Goal: Navigation & Orientation: Find specific page/section

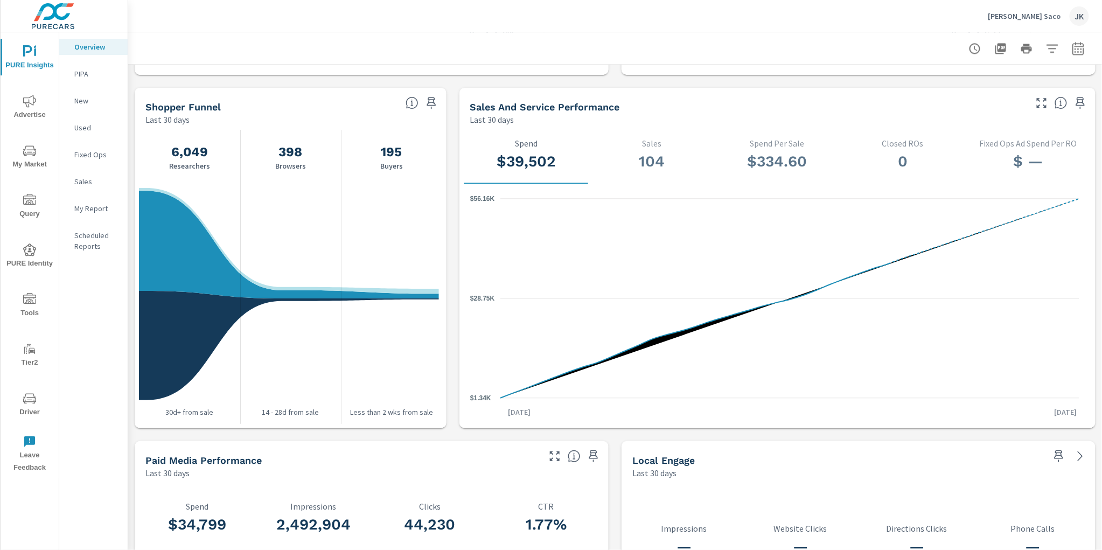
scroll to position [909, 0]
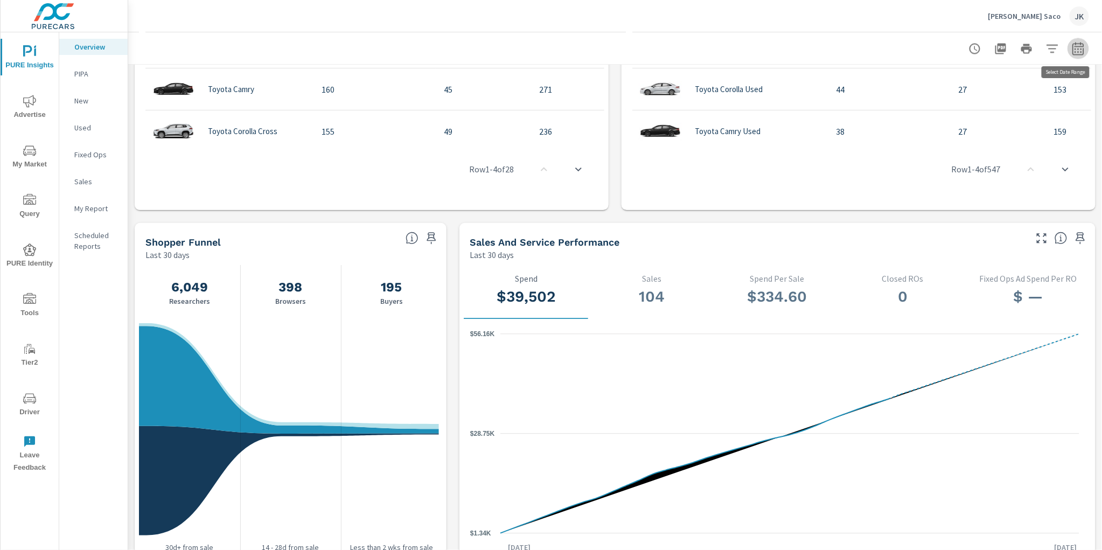
click at [1072, 49] on icon "button" at bounding box center [1078, 48] width 13 height 13
select select "Last 30 days"
click at [970, 122] on p "+ Add comparison" at bounding box center [995, 121] width 138 height 13
select select "Previous period"
click at [960, 177] on span "Apply" at bounding box center [960, 182] width 44 height 10
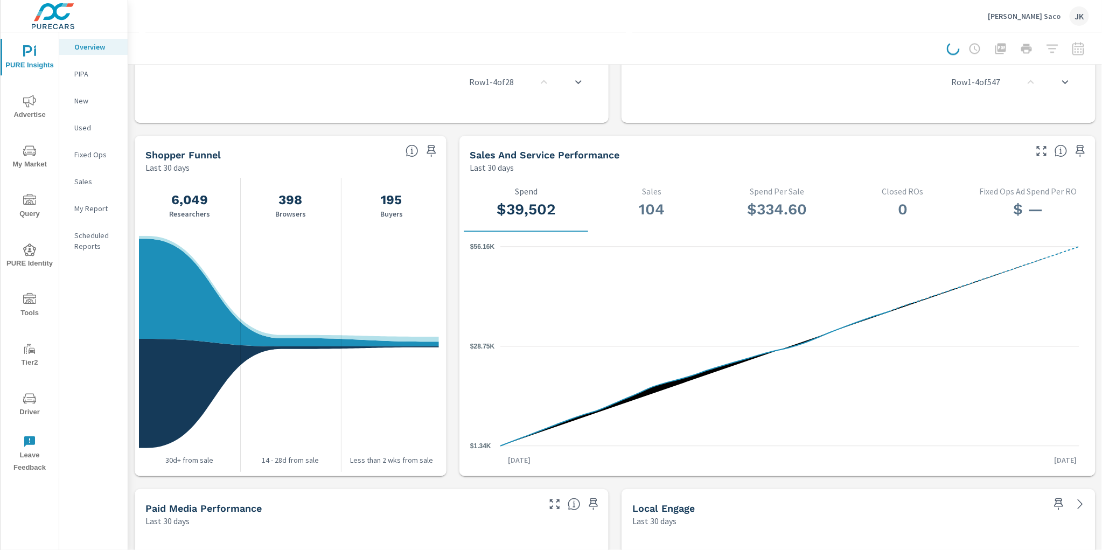
scroll to position [998, 0]
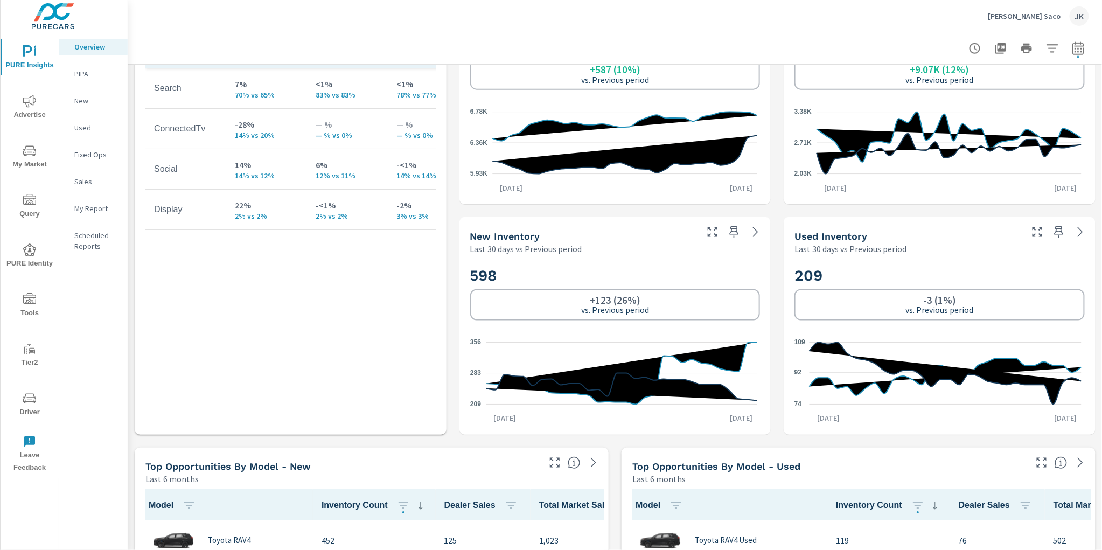
scroll to position [712, 0]
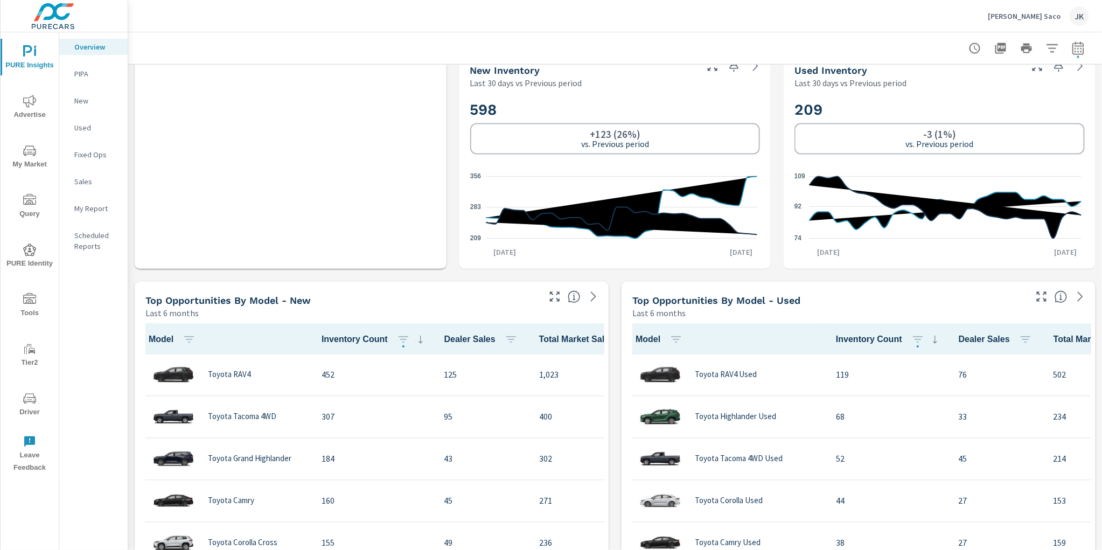
click at [129, 283] on div "Learn More The average dealer wastes 35% of their advertising and BDC efforts m…" at bounding box center [615, 506] width 974 height 2306
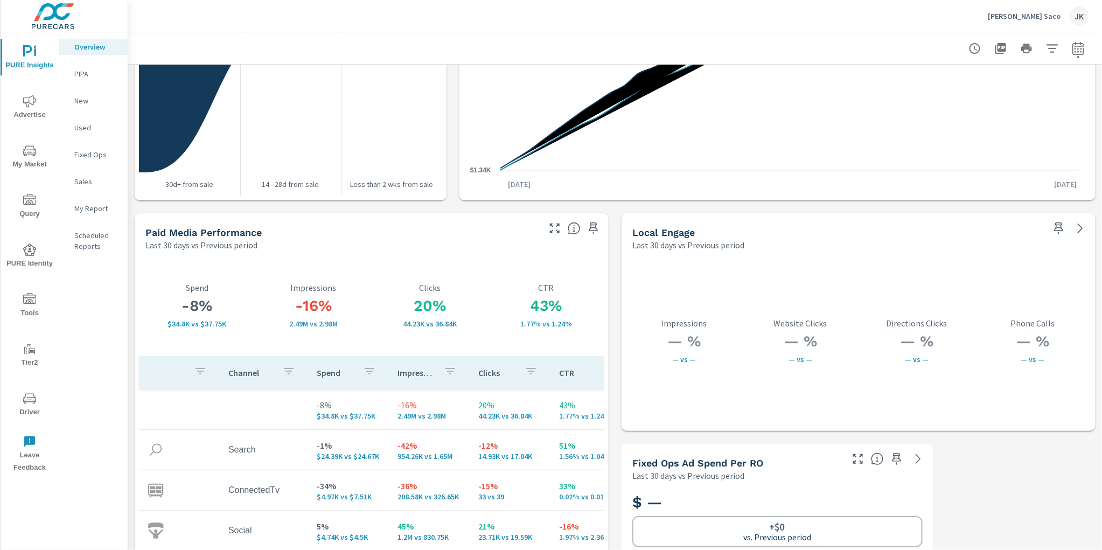
scroll to position [1820, 0]
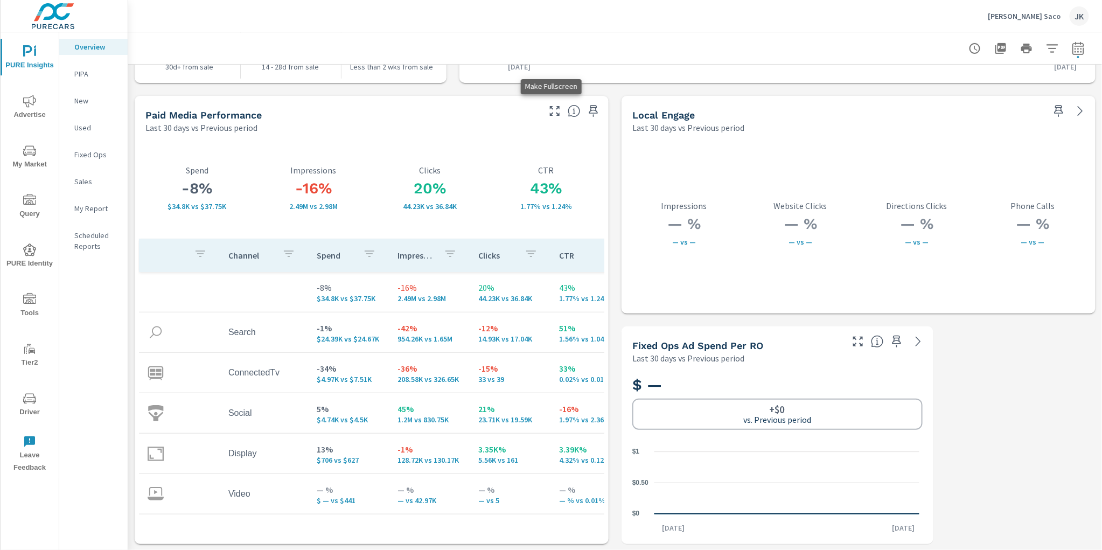
click at [552, 112] on icon "button" at bounding box center [555, 111] width 13 height 13
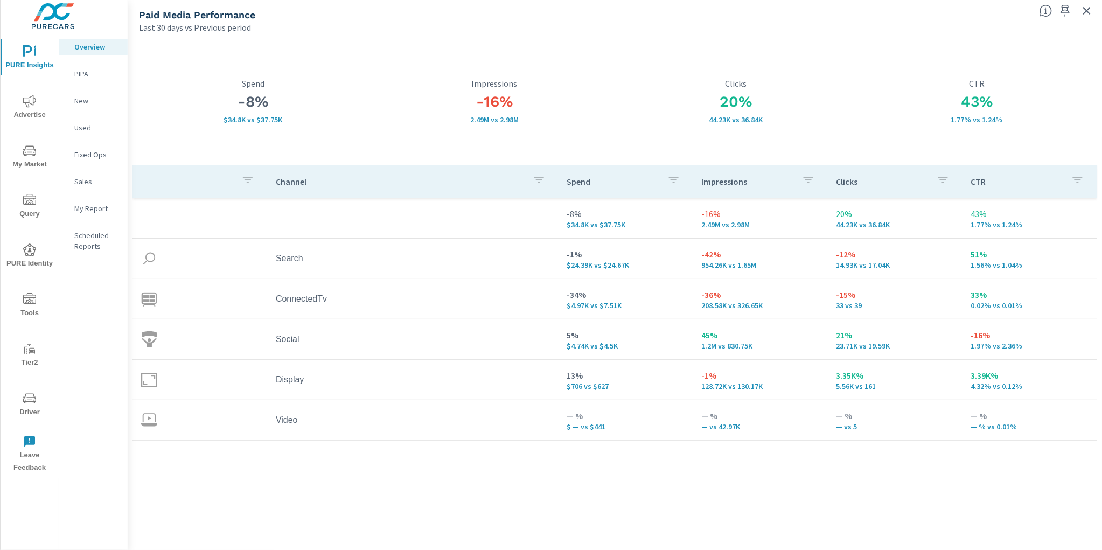
drag, startPoint x: 358, startPoint y: 498, endPoint x: 350, endPoint y: 498, distance: 8.6
click at [358, 498] on div "Channel Spend Impressions Clicks CTR -8% $34.8K vs $37.75K -16% 2.49M vs 2.98M …" at bounding box center [616, 347] width 966 height 365
click at [305, 488] on div "Channel Spend Impressions Clicks CTR -8% $34.8K vs $37.75K -16% 2.49M vs 2.98M …" at bounding box center [616, 347] width 966 height 365
click at [364, 481] on div "Channel Spend Impressions Clicks CTR -8% $34.8K vs $37.75K -16% 2.49M vs 2.98M …" at bounding box center [616, 347] width 966 height 365
click at [348, 481] on div "Channel Spend Impressions Clicks CTR -8% $34.8K vs $37.75K -16% 2.49M vs 2.98M …" at bounding box center [616, 347] width 966 height 365
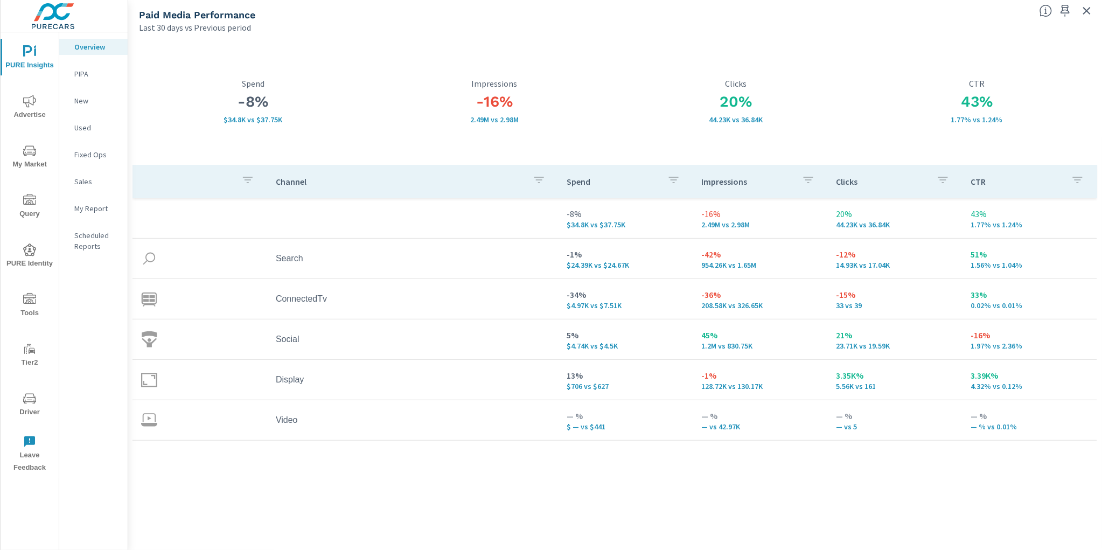
click at [326, 478] on div "Channel Spend Impressions Clicks CTR -8% $34.8K vs $37.75K -16% 2.49M vs 2.98M …" at bounding box center [616, 347] width 966 height 365
click at [317, 475] on div "Channel Spend Impressions Clicks CTR -8% $34.8K vs $37.75K -16% 2.49M vs 2.98M …" at bounding box center [616, 347] width 966 height 365
drag, startPoint x: 264, startPoint y: 489, endPoint x: 199, endPoint y: 468, distance: 68.3
click at [264, 489] on div "Channel Spend Impressions Clicks CTR -8% $34.8K vs $37.75K -16% 2.49M vs 2.98M …" at bounding box center [616, 347] width 966 height 365
click at [456, 517] on div "Channel Spend Impressions Clicks CTR -8% $34.8K vs $37.75K -16% 2.49M vs 2.98M …" at bounding box center [616, 347] width 966 height 365
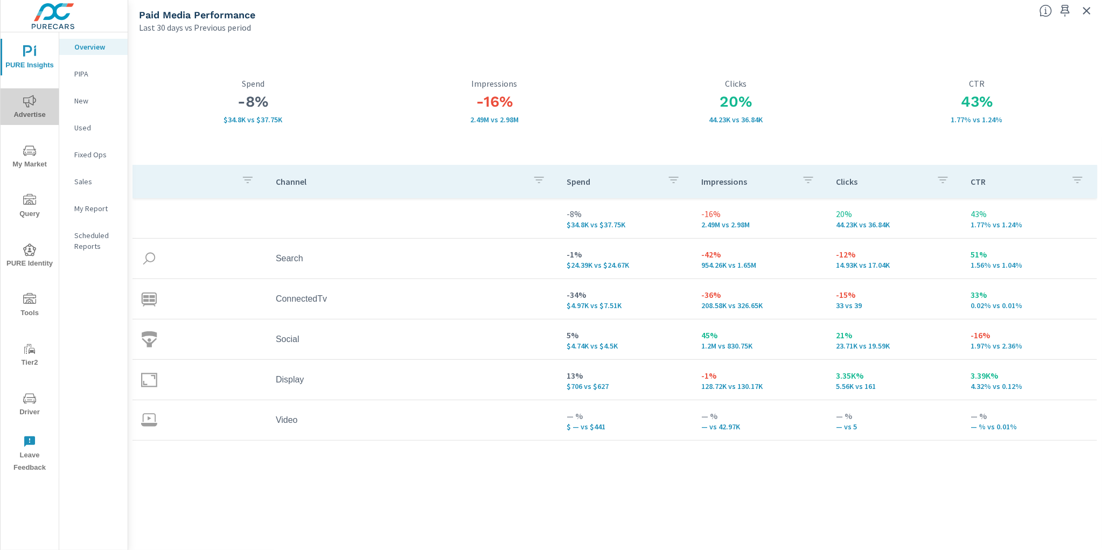
click at [31, 113] on span "Advertise" at bounding box center [30, 108] width 52 height 26
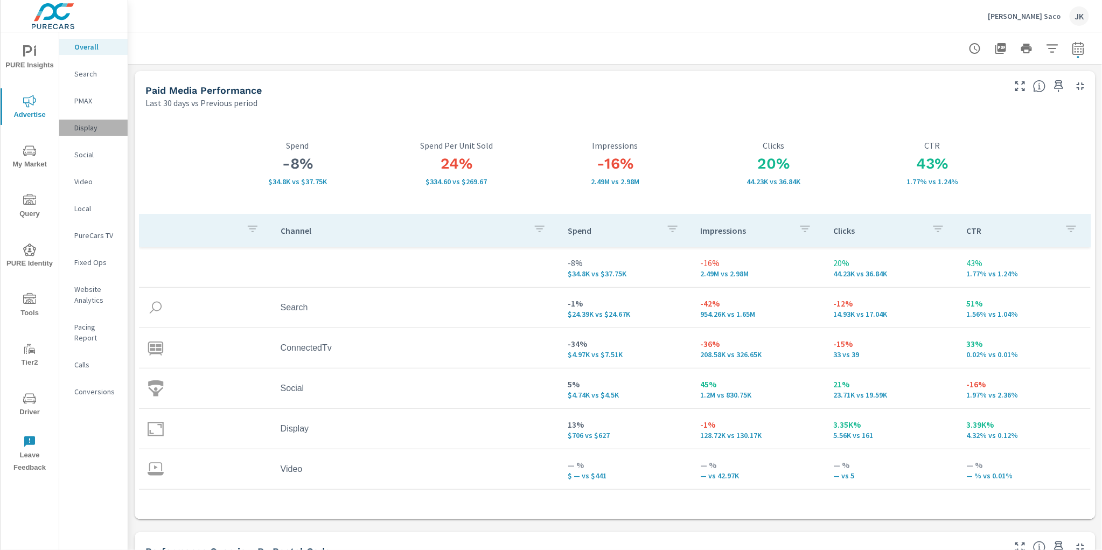
click at [85, 122] on p "Display" at bounding box center [96, 127] width 45 height 11
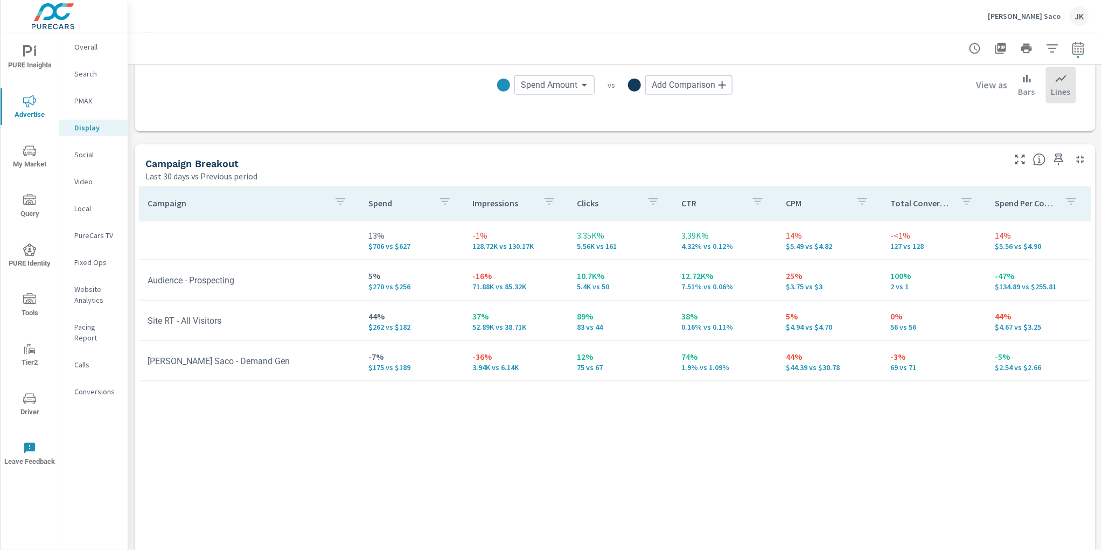
scroll to position [386, 0]
click at [268, 506] on div "Campaign Spend Impressions Clicks CTR CPM Total Conversions Spend Per Conversio…" at bounding box center [615, 382] width 953 height 386
click at [305, 463] on div "Campaign Spend Impressions Clicks CTR CPM Total Conversions Spend Per Conversio…" at bounding box center [615, 382] width 953 height 386
click at [80, 155] on p "Social" at bounding box center [96, 154] width 45 height 11
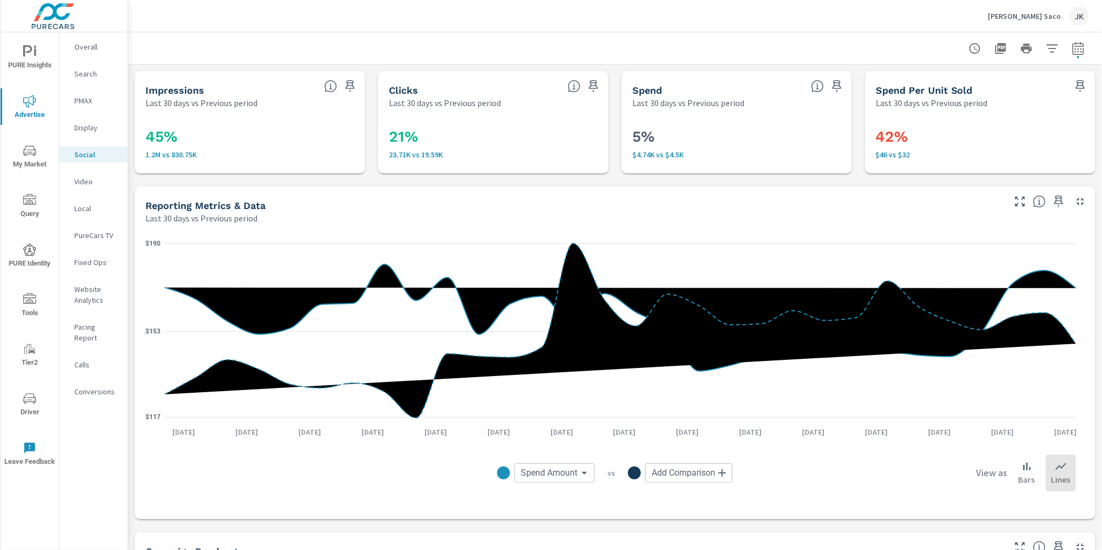
click at [32, 252] on icon "nav menu" at bounding box center [29, 250] width 13 height 13
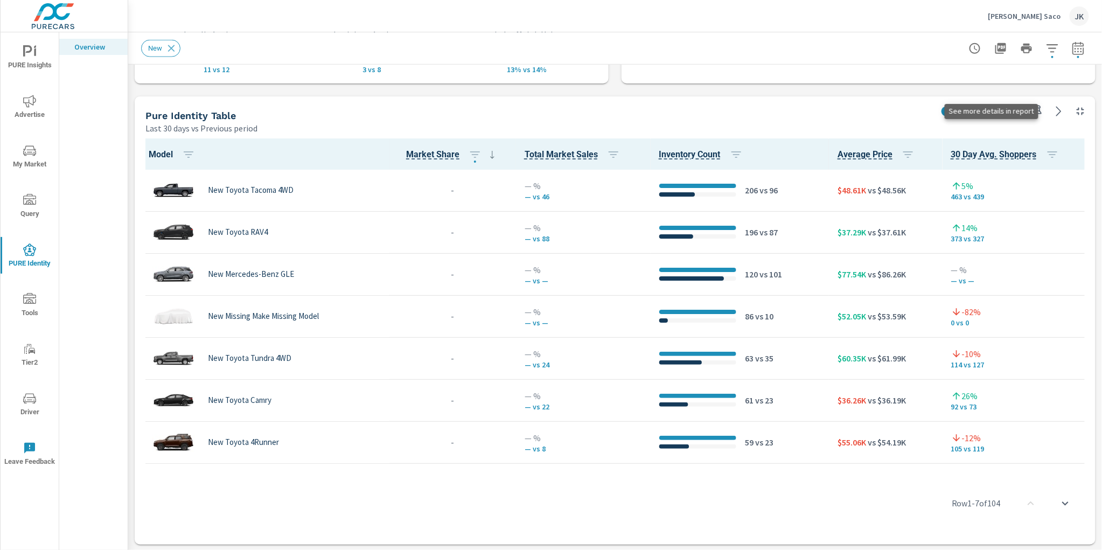
click at [1053, 109] on icon at bounding box center [1059, 111] width 13 height 13
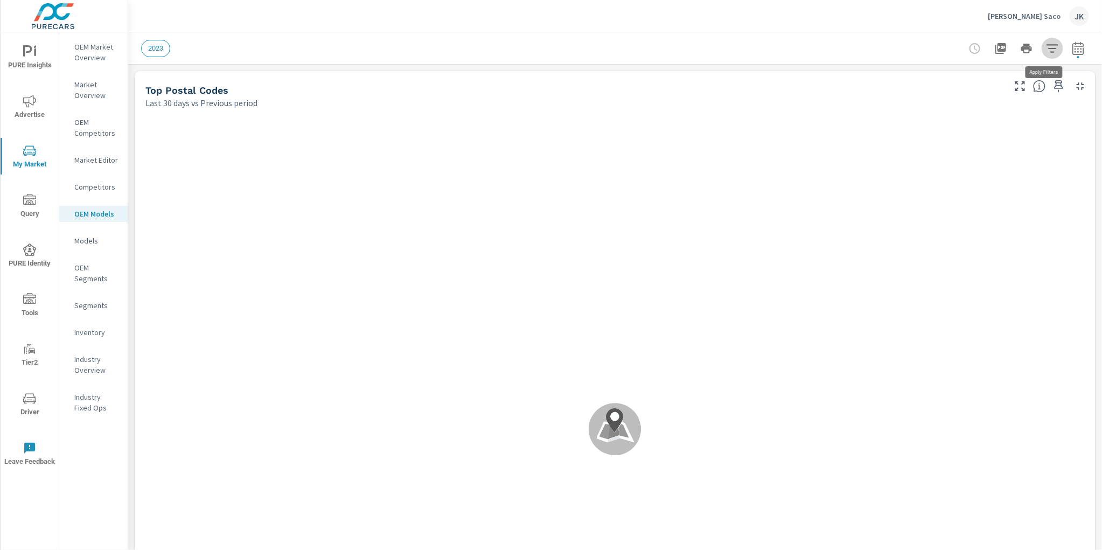
click at [1046, 46] on icon "button" at bounding box center [1052, 48] width 13 height 13
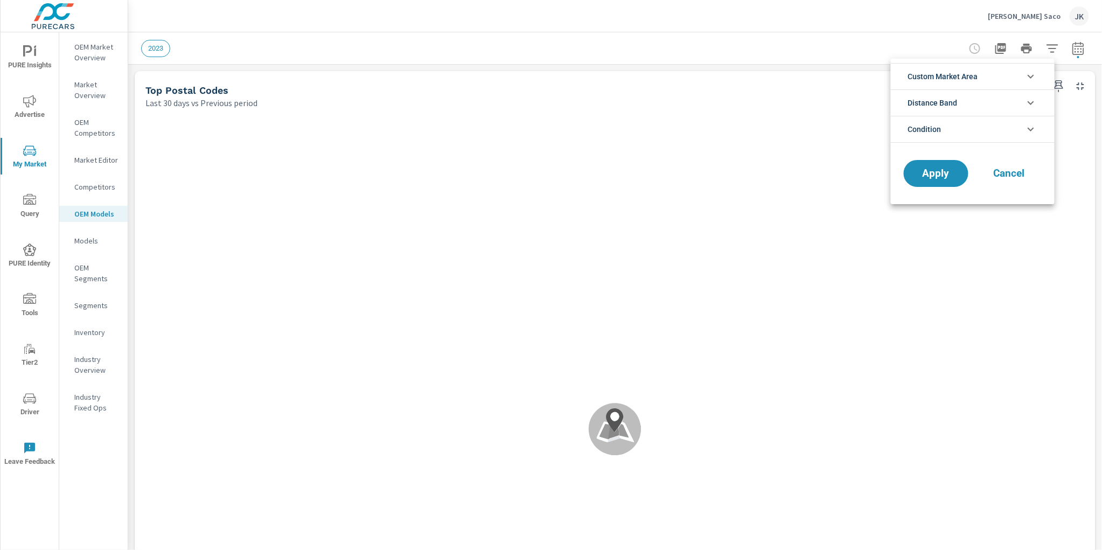
scroll to position [24, 0]
click at [1022, 134] on li "Condition" at bounding box center [973, 129] width 164 height 27
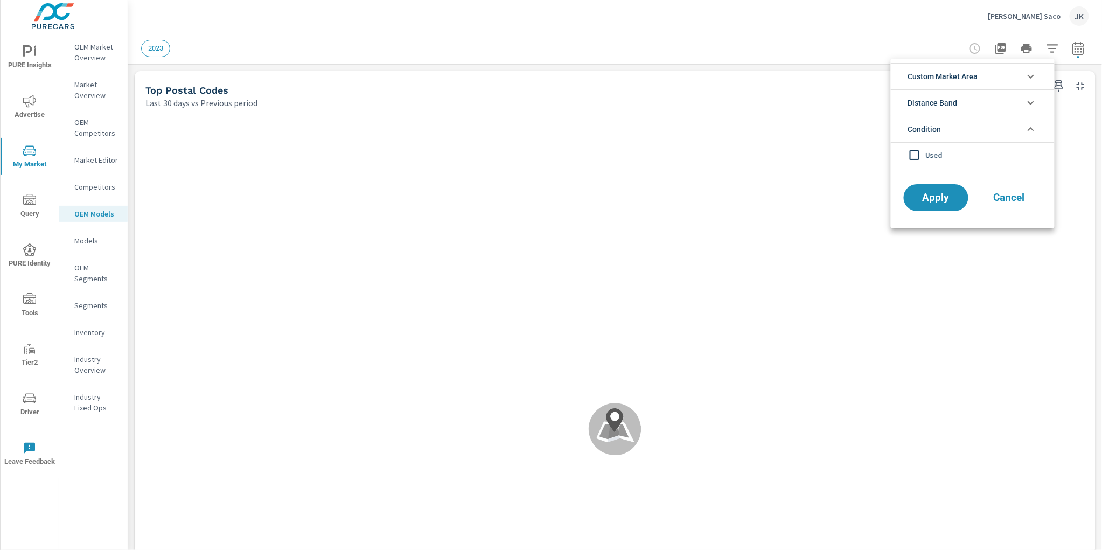
click at [1025, 73] on icon "filter options" at bounding box center [1031, 76] width 13 height 13
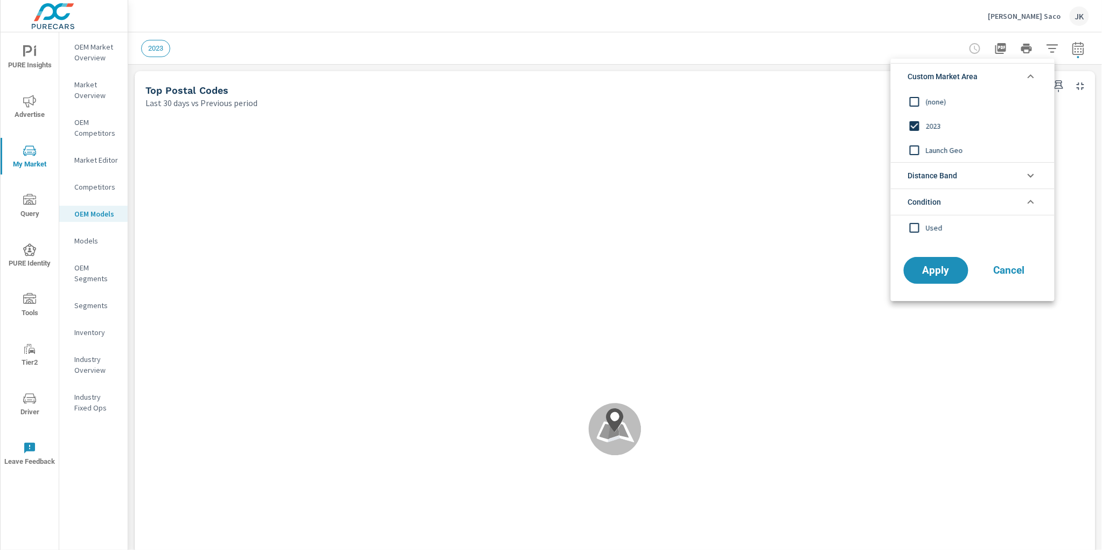
scroll to position [1, 0]
click at [914, 128] on input "filter options" at bounding box center [915, 126] width 23 height 23
click at [926, 278] on button "Apply" at bounding box center [936, 270] width 67 height 28
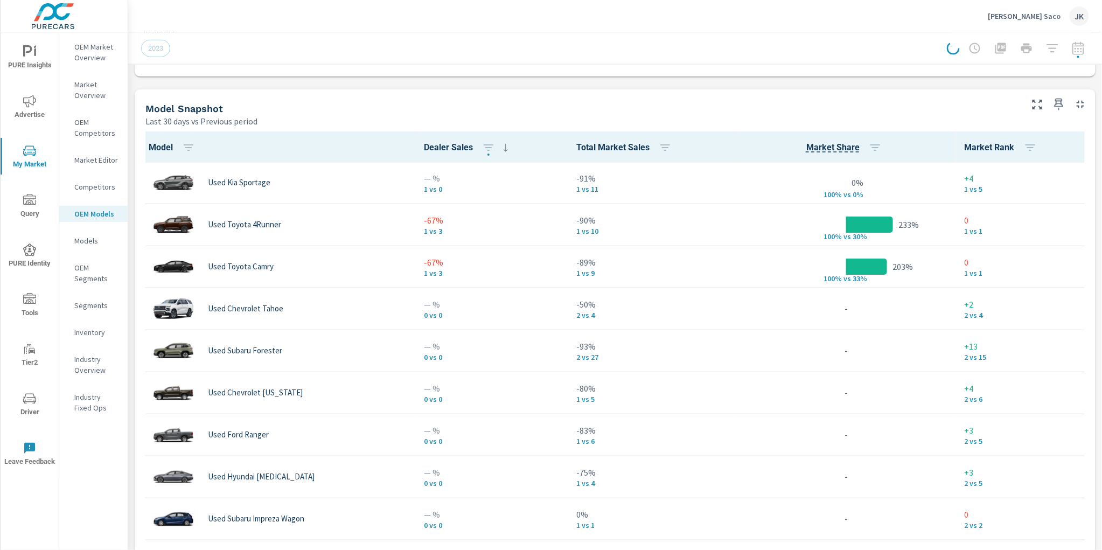
scroll to position [684, 0]
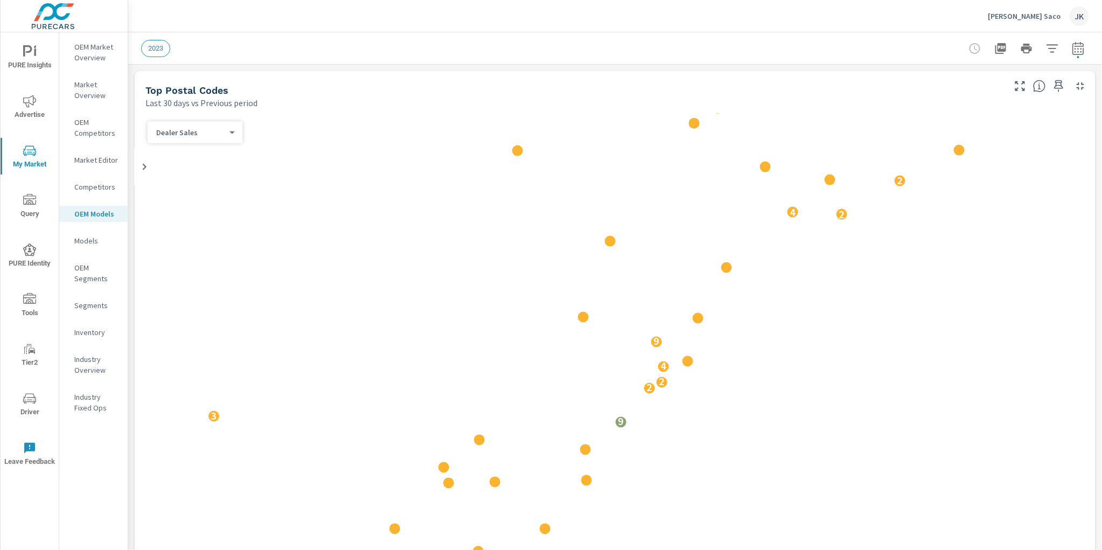
drag, startPoint x: 1098, startPoint y: 52, endPoint x: 1107, endPoint y: 241, distance: 189.4
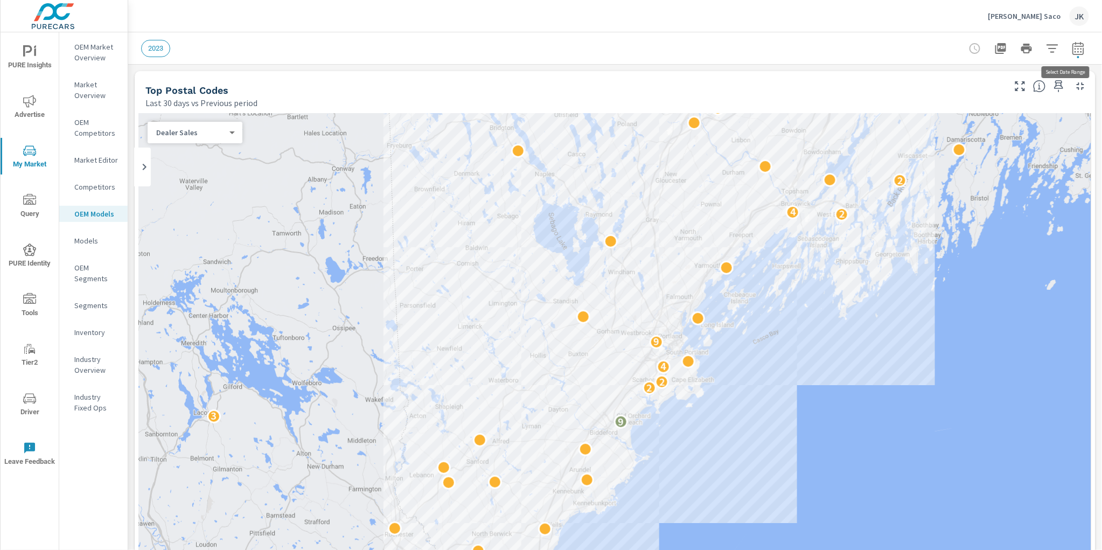
drag, startPoint x: 1060, startPoint y: 46, endPoint x: 1049, endPoint y: 45, distance: 10.8
click at [1068, 46] on button "button" at bounding box center [1079, 49] width 22 height 22
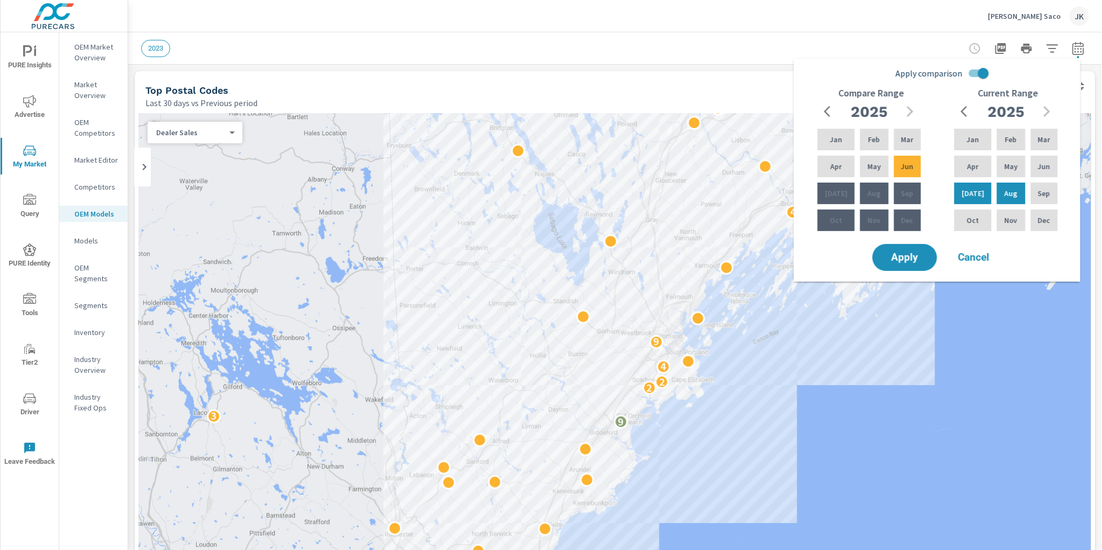
click at [847, 22] on div "Ira Toyota Saco JK" at bounding box center [615, 16] width 948 height 32
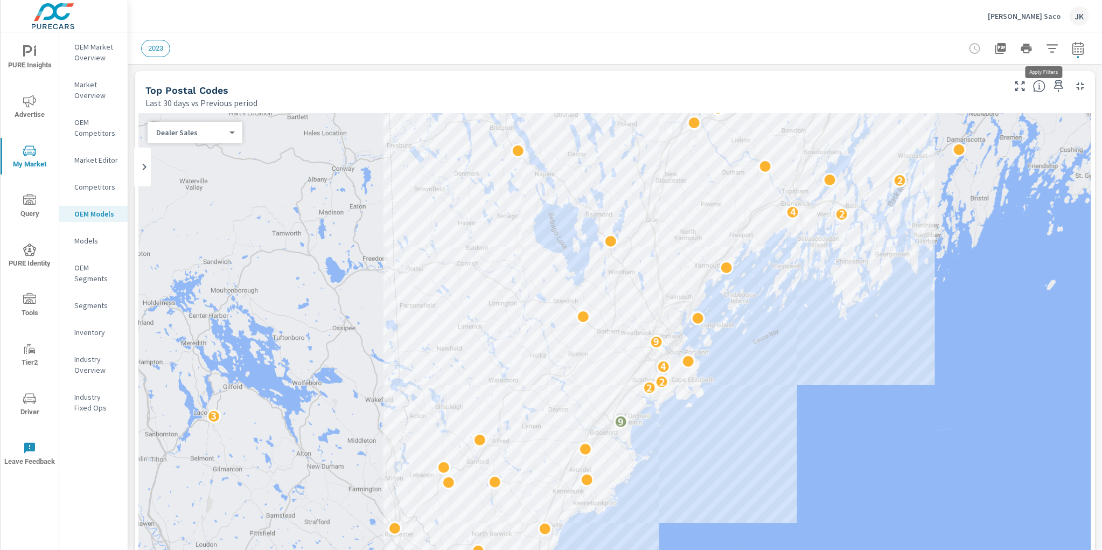
click at [1046, 49] on icon "button" at bounding box center [1052, 48] width 13 height 13
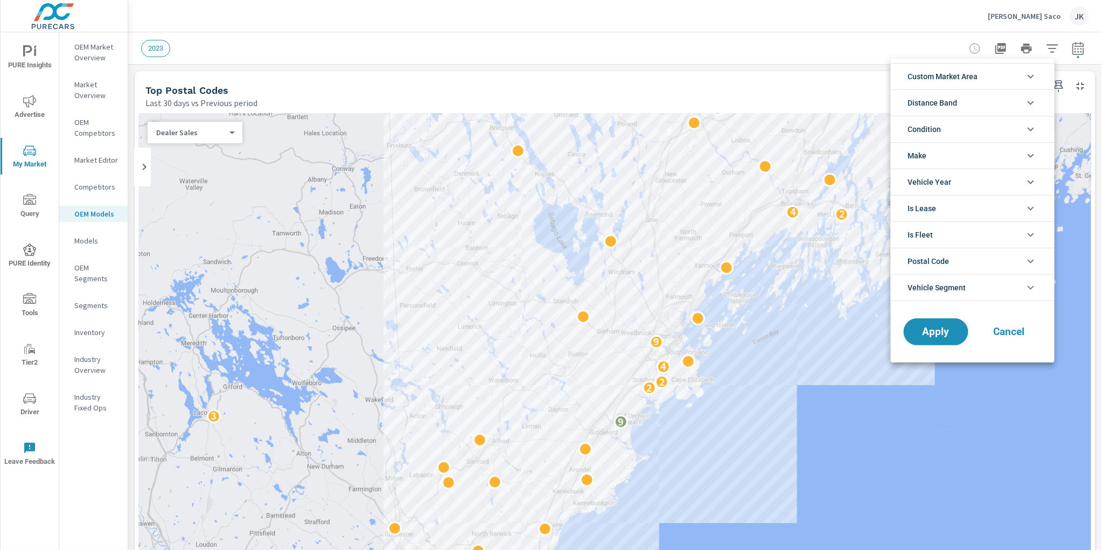
scroll to position [24, 0]
click at [1000, 65] on li "Custom Market Area" at bounding box center [973, 76] width 164 height 26
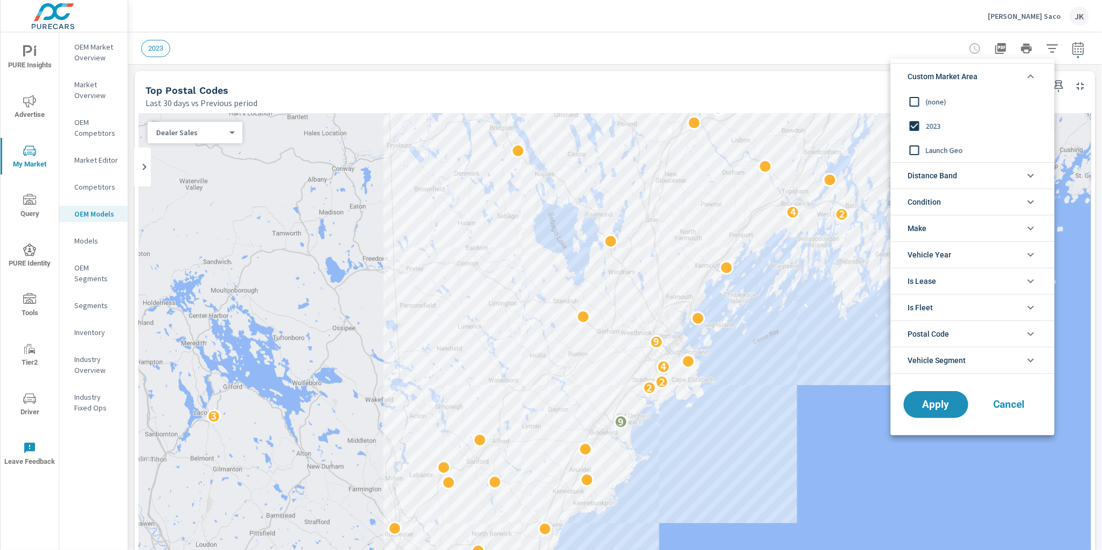
scroll to position [0, 0]
click at [913, 154] on input "filter options" at bounding box center [915, 150] width 23 height 23
click at [914, 104] on input "filter options" at bounding box center [915, 102] width 23 height 23
click at [942, 414] on button "Apply" at bounding box center [936, 405] width 67 height 28
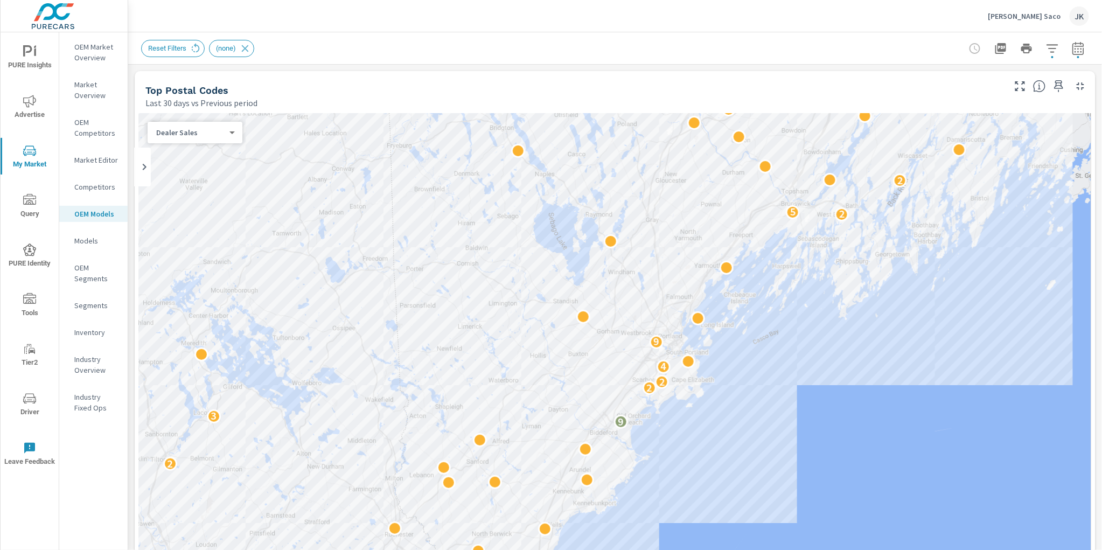
click at [1046, 48] on icon "button" at bounding box center [1052, 48] width 13 height 13
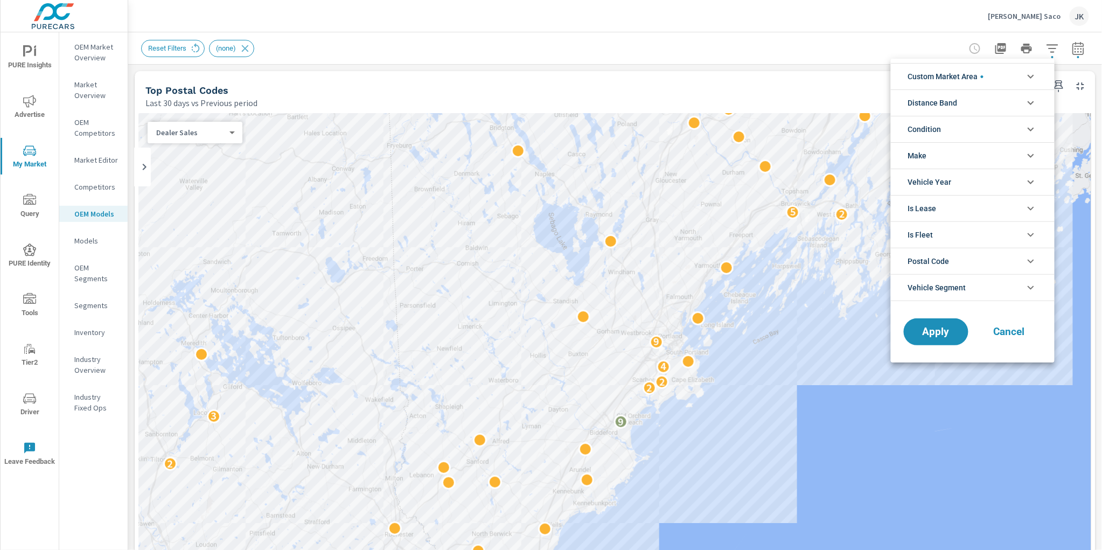
click at [1003, 67] on li "Custom Market Area" at bounding box center [973, 76] width 164 height 26
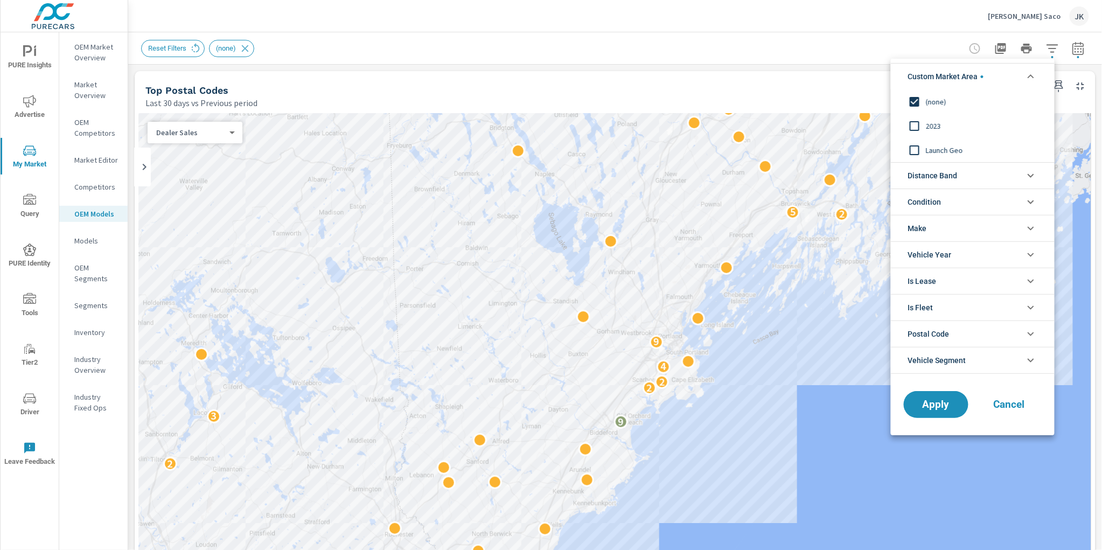
click at [725, 30] on div at bounding box center [551, 275] width 1102 height 550
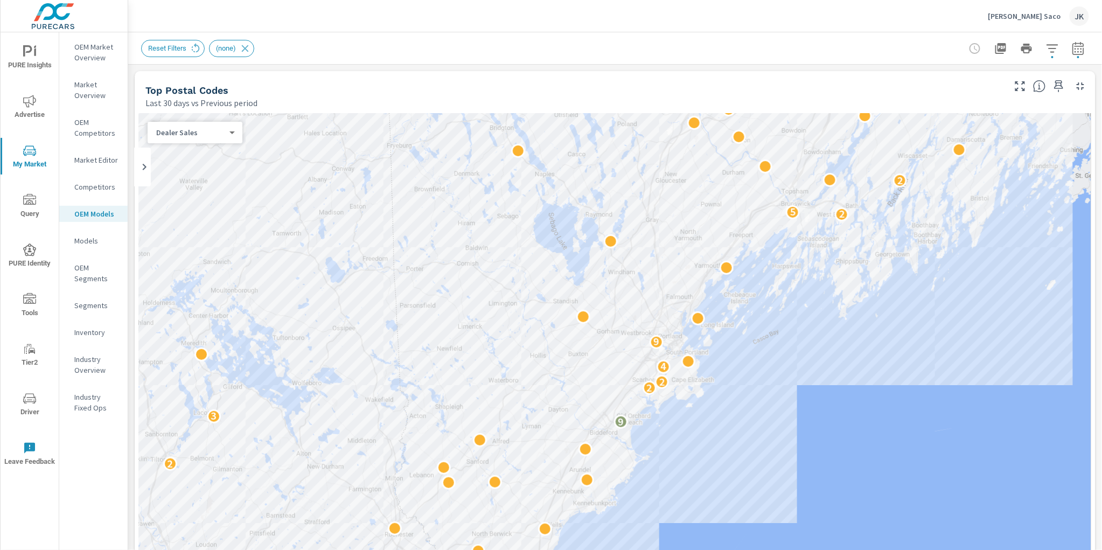
click at [43, 261] on span "PURE Identity" at bounding box center [30, 257] width 52 height 26
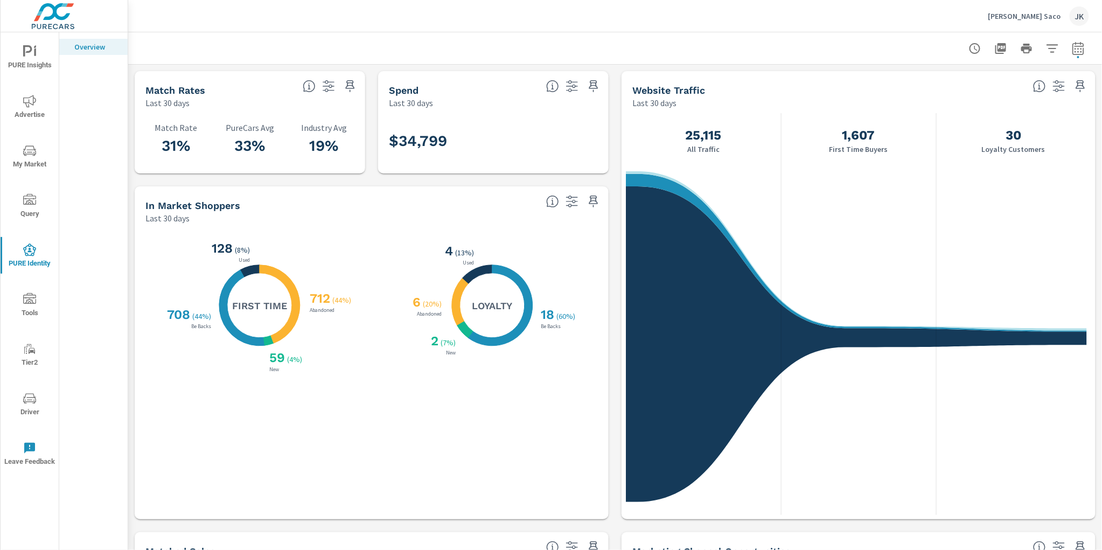
click at [1075, 46] on icon "button" at bounding box center [1078, 48] width 13 height 13
select select "Last 30 days"
select select "Previous period"
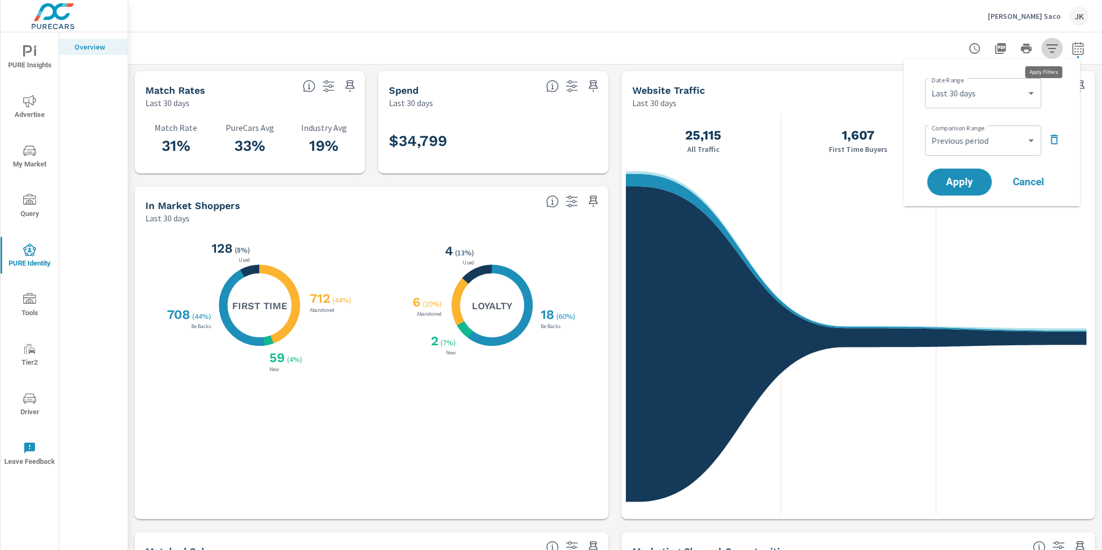
click at [1047, 43] on icon "button" at bounding box center [1052, 48] width 13 height 13
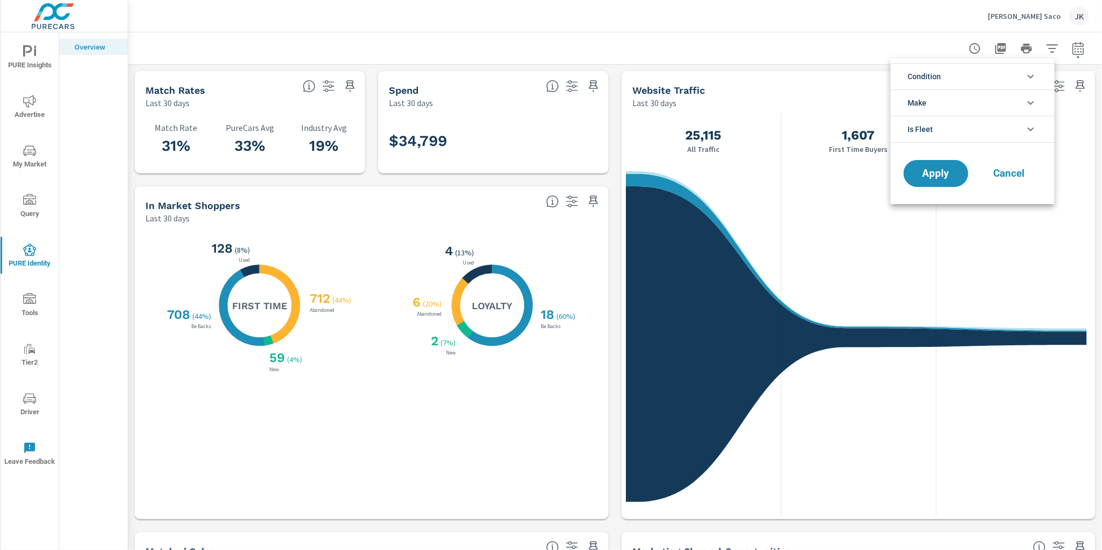
click at [1022, 74] on li "Condition" at bounding box center [973, 76] width 164 height 26
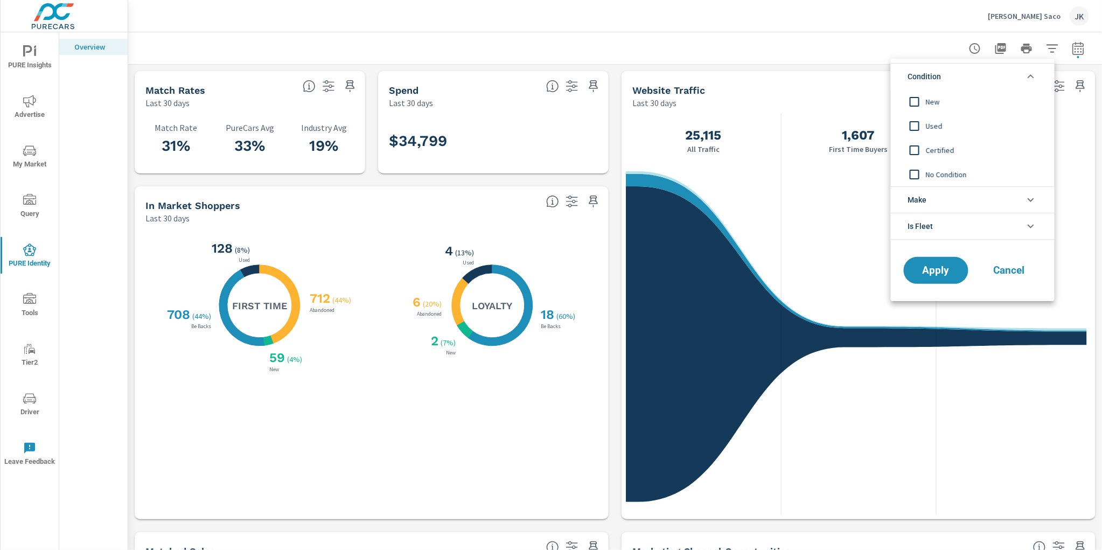
click at [1022, 74] on li "Condition" at bounding box center [973, 76] width 164 height 26
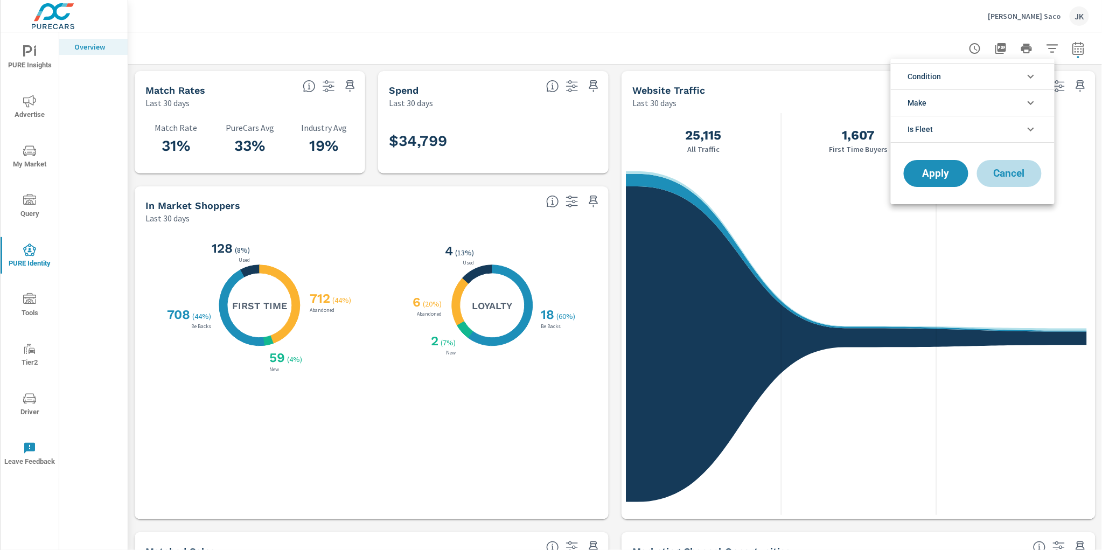
click at [1008, 169] on span "Cancel" at bounding box center [1009, 174] width 43 height 10
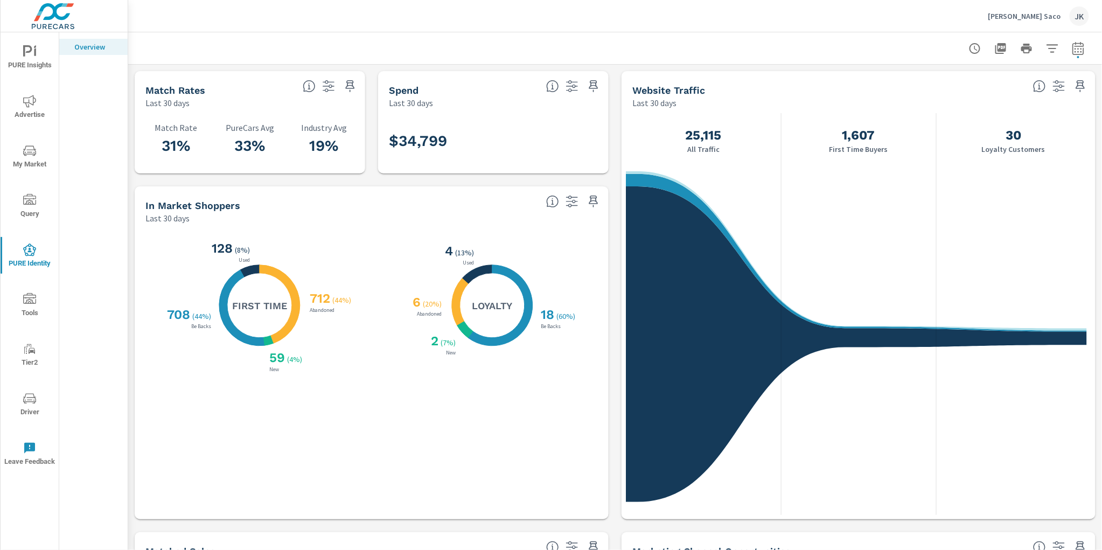
scroll to position [1, 0]
click at [1072, 45] on icon "button" at bounding box center [1078, 48] width 13 height 13
select select "Last 30 days"
select select "Previous period"
click at [1036, 186] on span "Cancel" at bounding box center [1029, 182] width 43 height 10
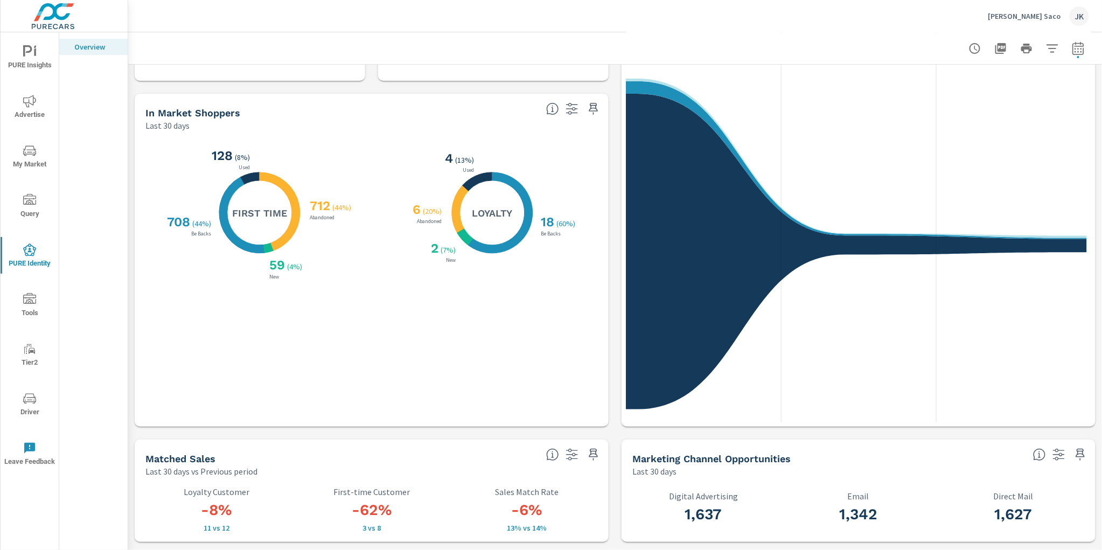
scroll to position [0, 0]
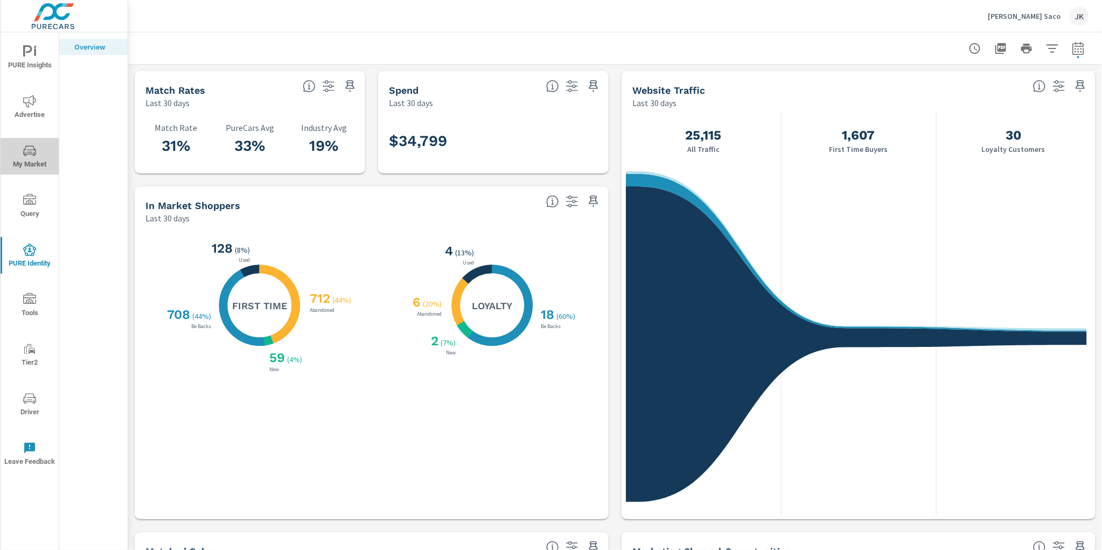
click at [29, 152] on icon "nav menu" at bounding box center [29, 152] width 5 height 1
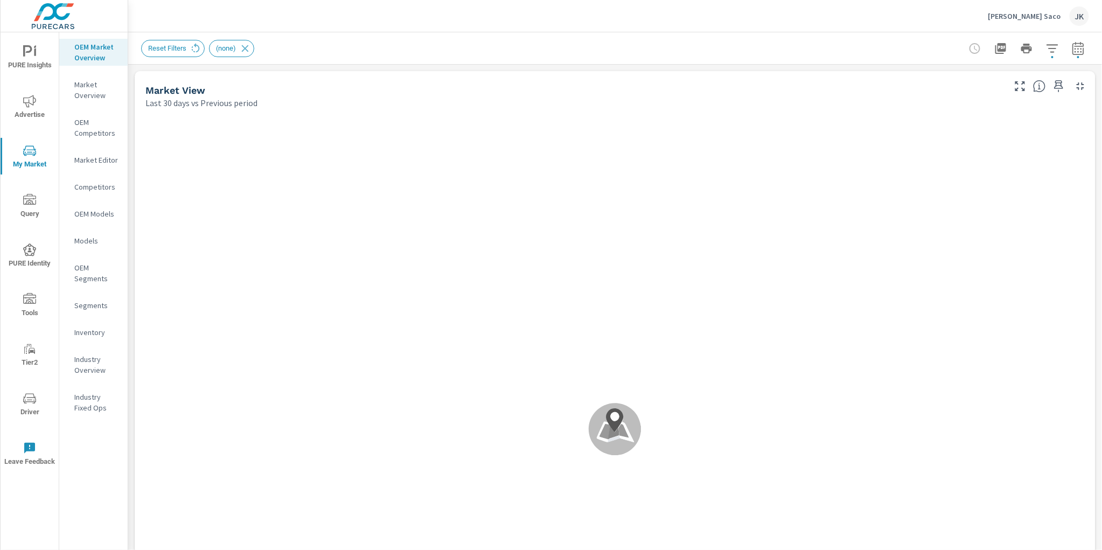
scroll to position [1, 0]
click at [85, 331] on p "Inventory" at bounding box center [96, 332] width 45 height 11
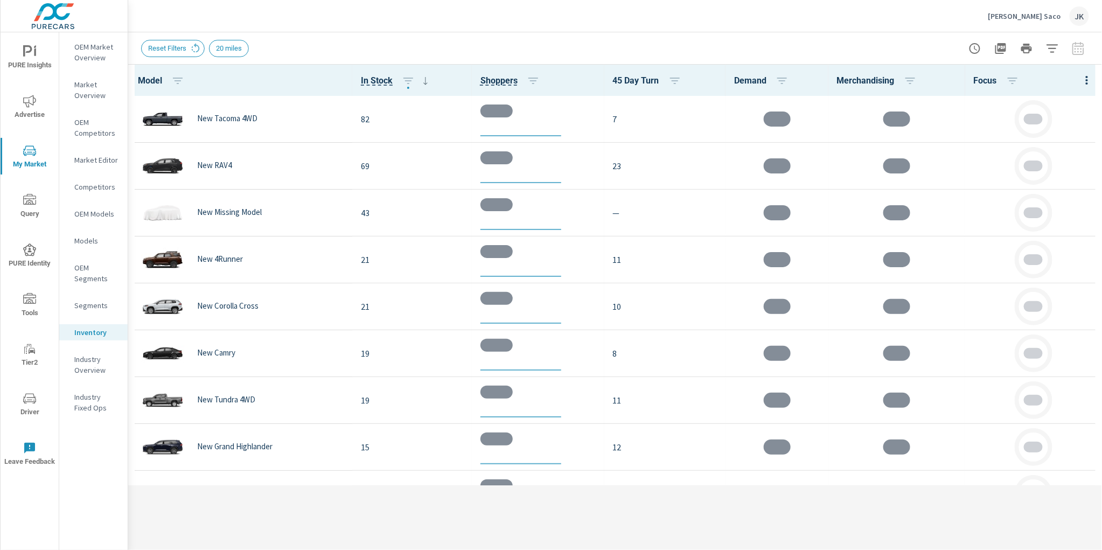
scroll to position [1, 0]
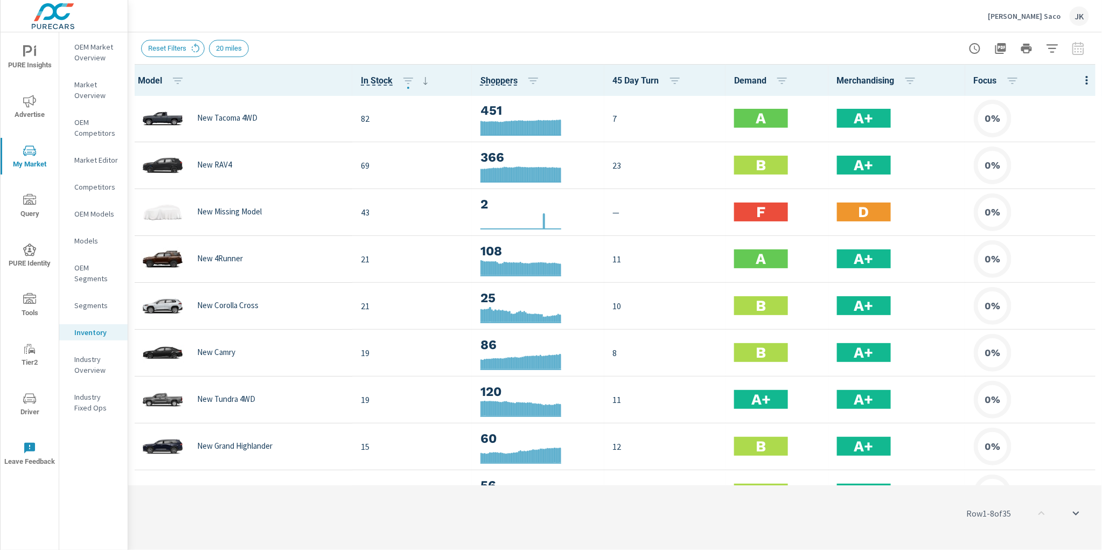
click at [1081, 81] on icon "button" at bounding box center [1087, 80] width 13 height 13
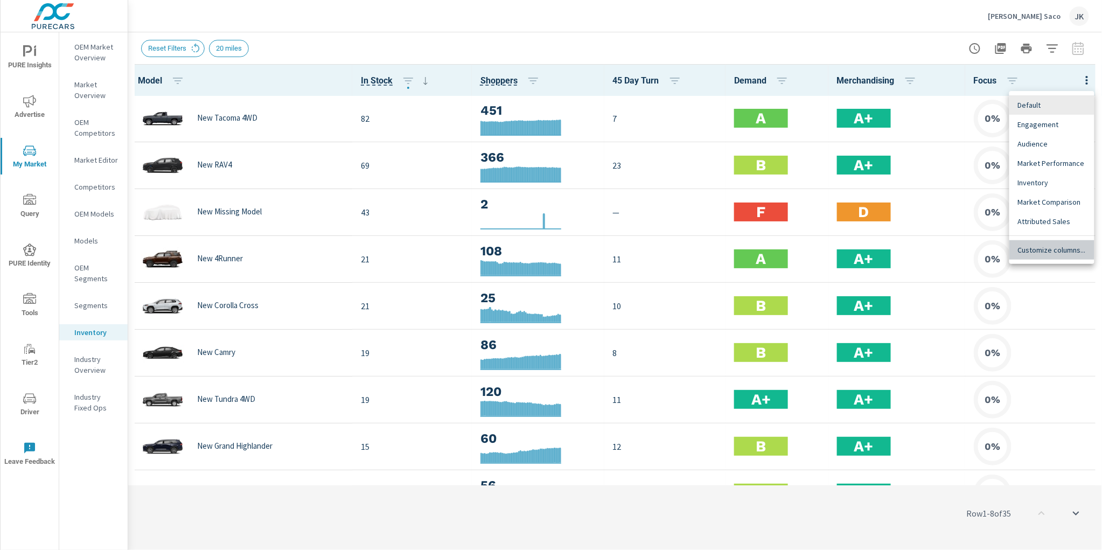
click at [1046, 248] on span "Customize columns..." at bounding box center [1052, 250] width 68 height 11
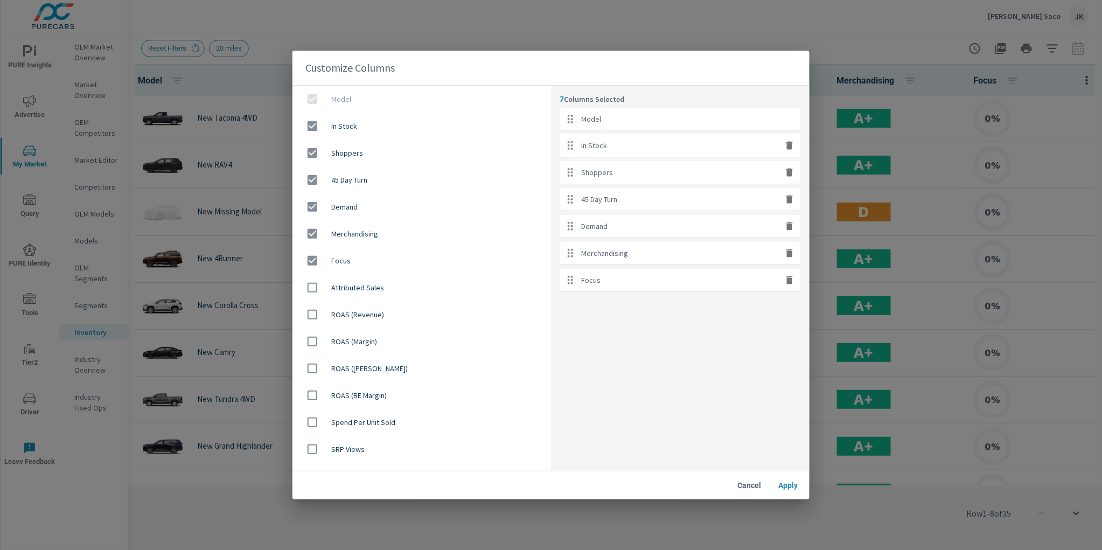
click at [795, 283] on div "Focus" at bounding box center [680, 280] width 241 height 23
click at [790, 280] on icon "button" at bounding box center [790, 280] width 6 height 8
checkbox input "false"
click at [792, 253] on icon "button" at bounding box center [790, 253] width 6 height 8
checkbox input "false"
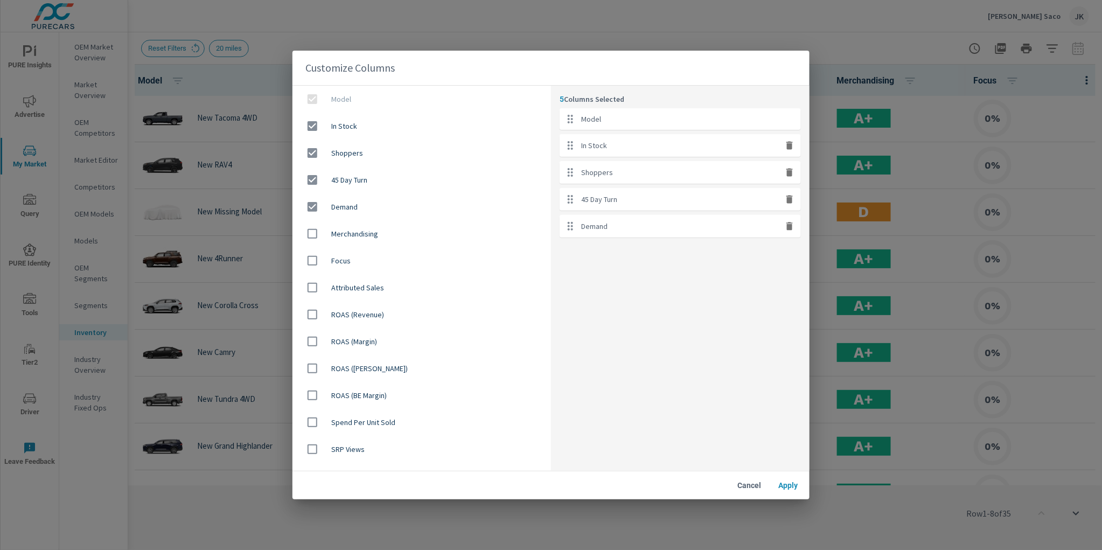
click at [785, 484] on span "Apply" at bounding box center [788, 486] width 26 height 10
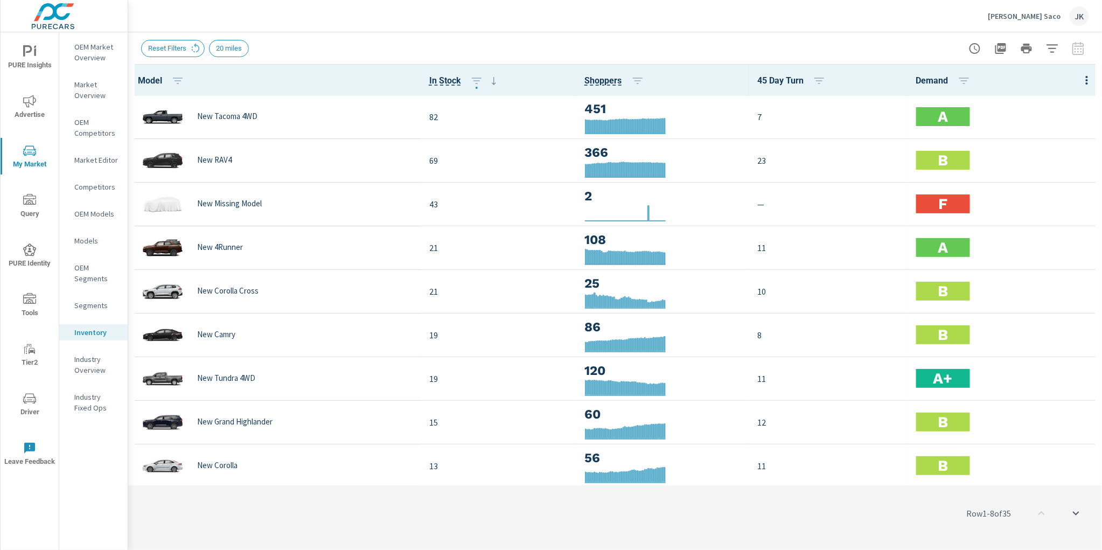
click at [1082, 16] on div "JK" at bounding box center [1079, 15] width 19 height 19
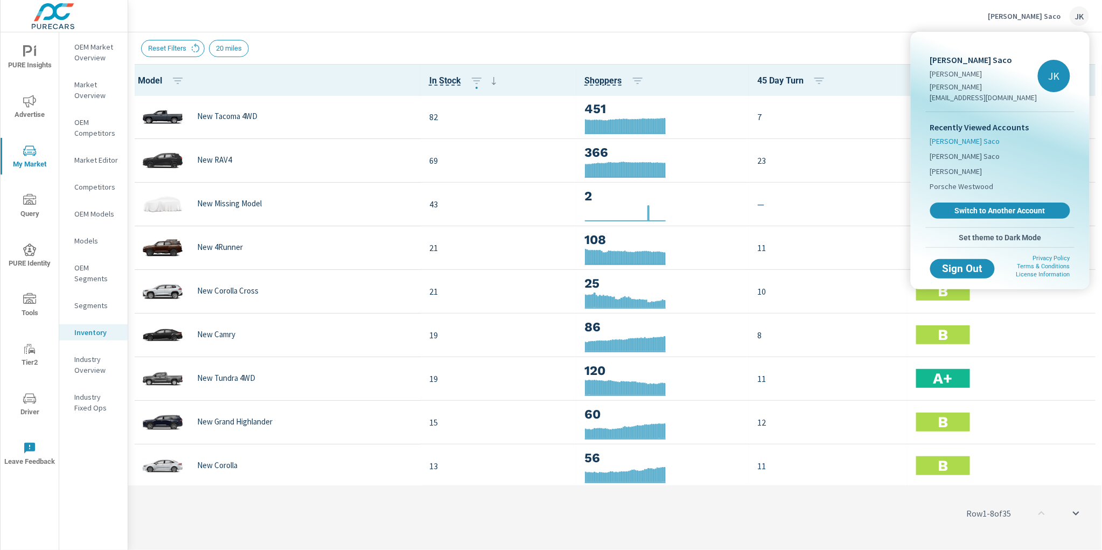
click at [966, 136] on span "[PERSON_NAME] Saco" at bounding box center [966, 141] width 70 height 11
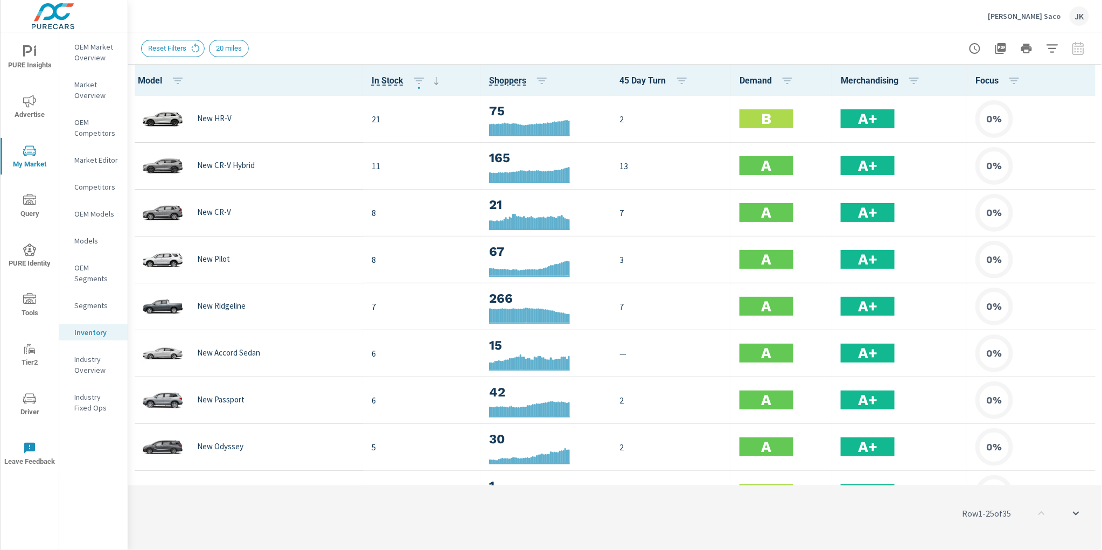
scroll to position [1, 0]
click at [1081, 79] on icon "button" at bounding box center [1087, 80] width 13 height 13
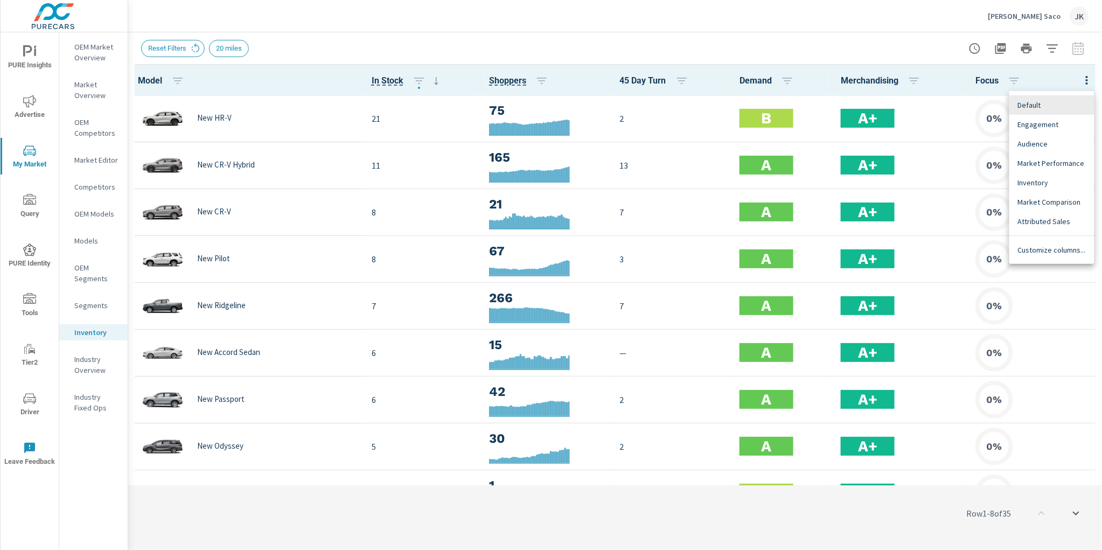
click at [1045, 245] on span "Customize columns..." at bounding box center [1052, 250] width 68 height 11
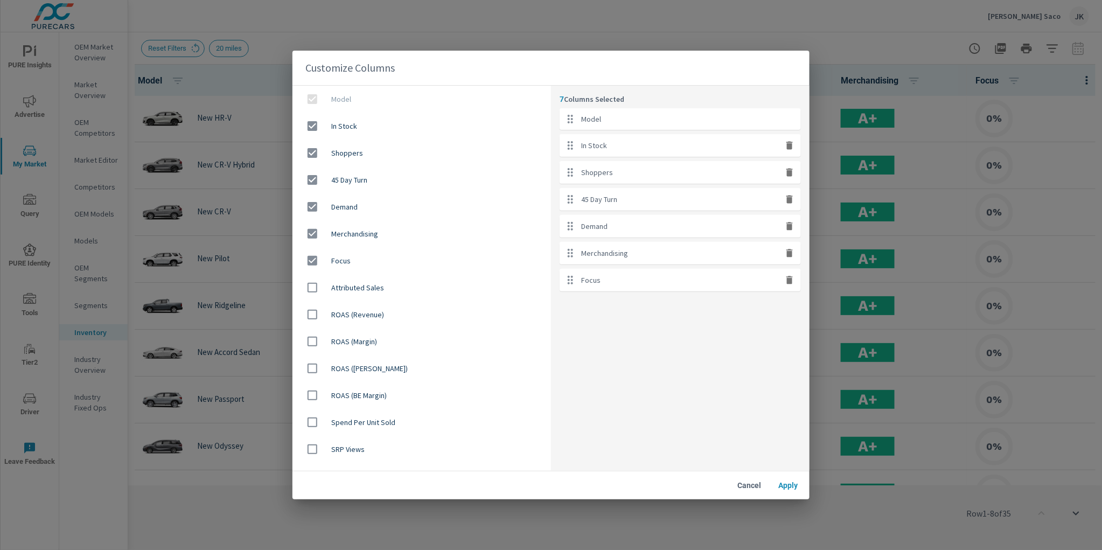
click at [788, 259] on button "button" at bounding box center [790, 253] width 14 height 14
checkbox input "false"
click at [789, 258] on icon "button" at bounding box center [790, 253] width 11 height 11
checkbox input "false"
click at [793, 476] on button "Apply" at bounding box center [788, 485] width 34 height 19
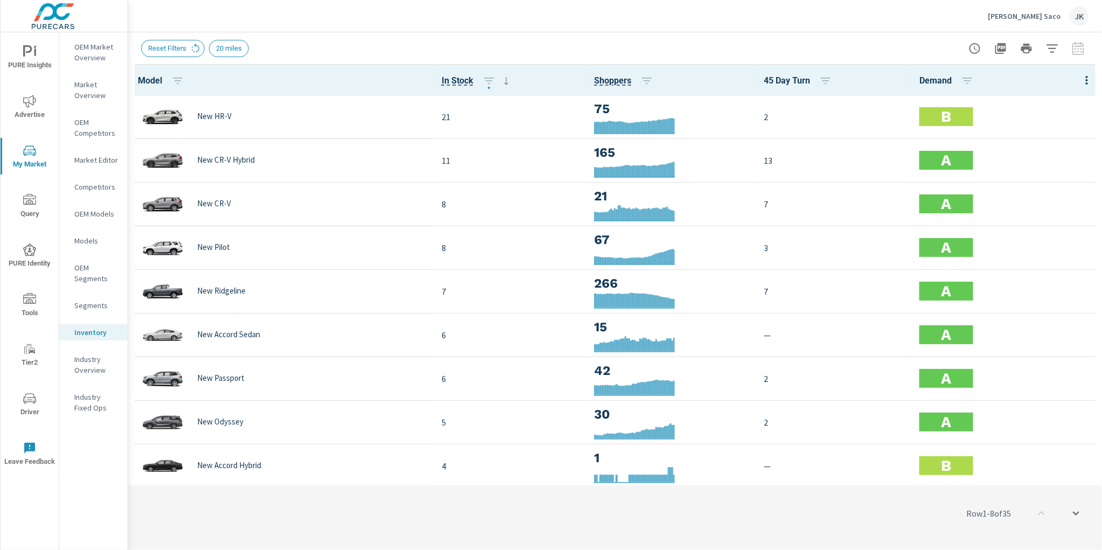
click at [568, 536] on div "Row 1 - 8 of 35" at bounding box center [615, 513] width 974 height 65
click at [24, 45] on icon "nav menu" at bounding box center [27, 50] width 9 height 11
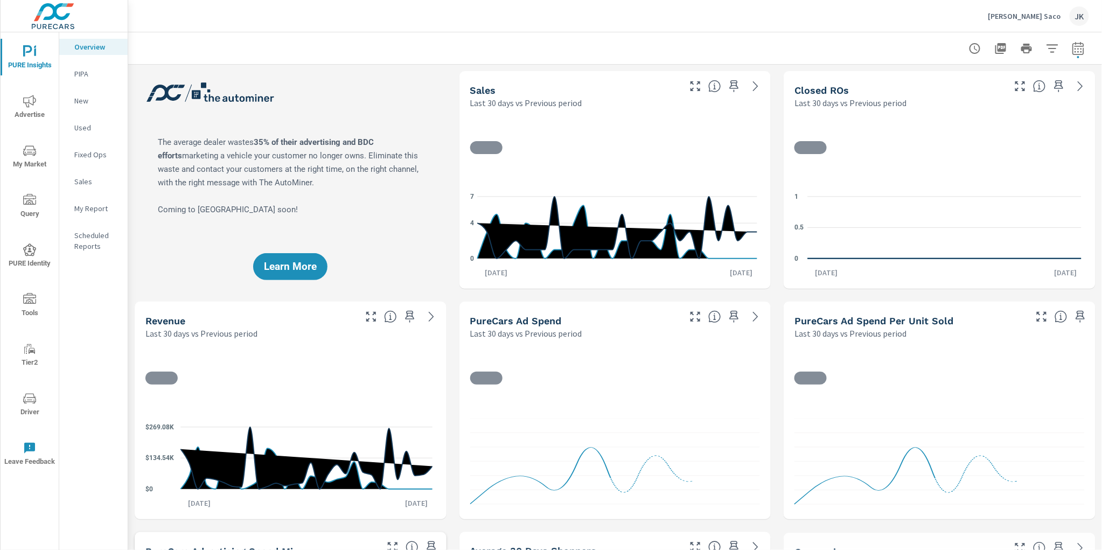
scroll to position [1, 0]
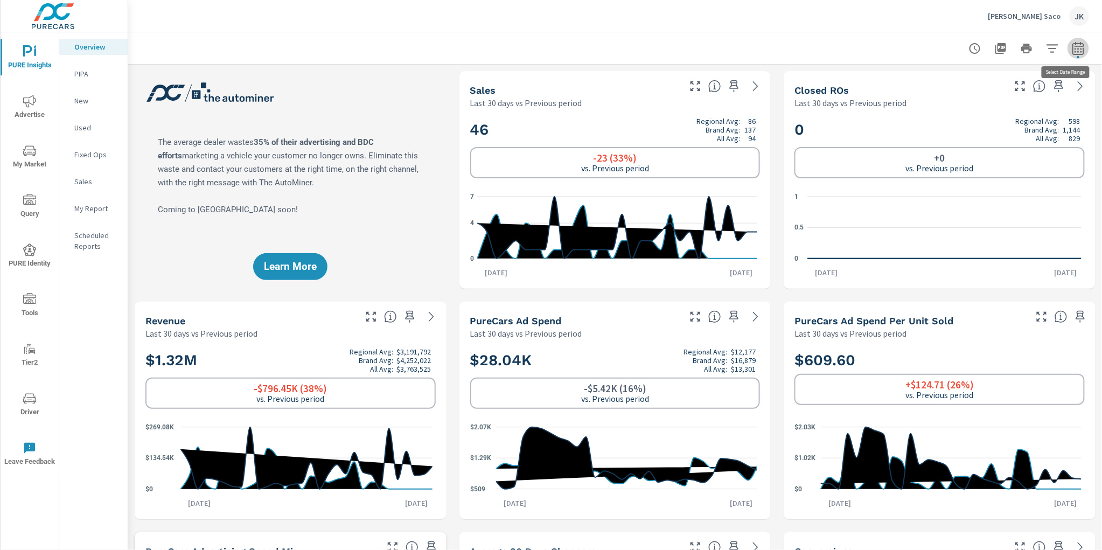
click at [1073, 45] on icon "button" at bounding box center [1078, 47] width 11 height 13
select select "Last 30 days"
select select "Previous period"
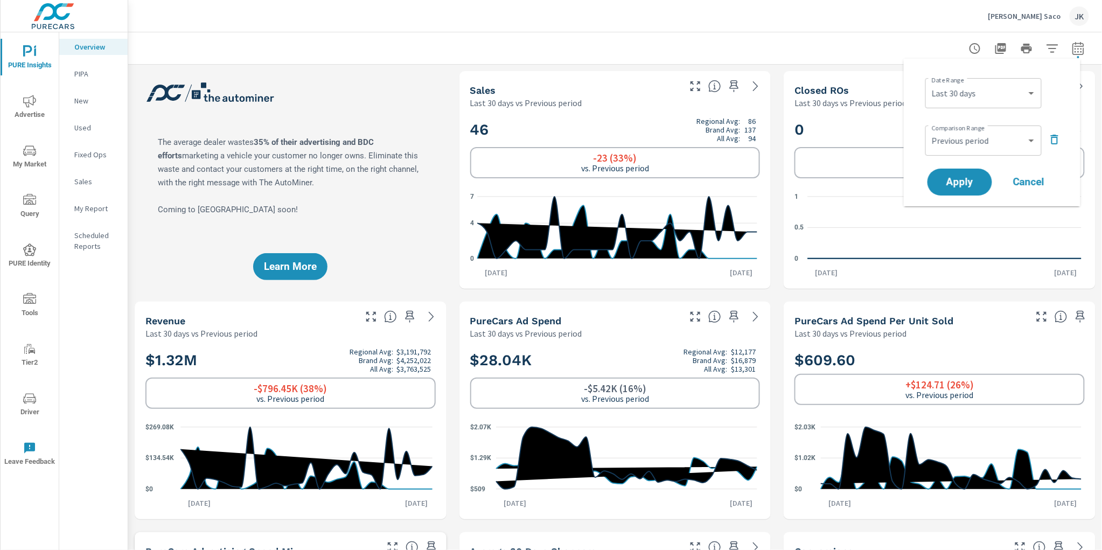
click at [1033, 184] on span "Cancel" at bounding box center [1029, 182] width 43 height 10
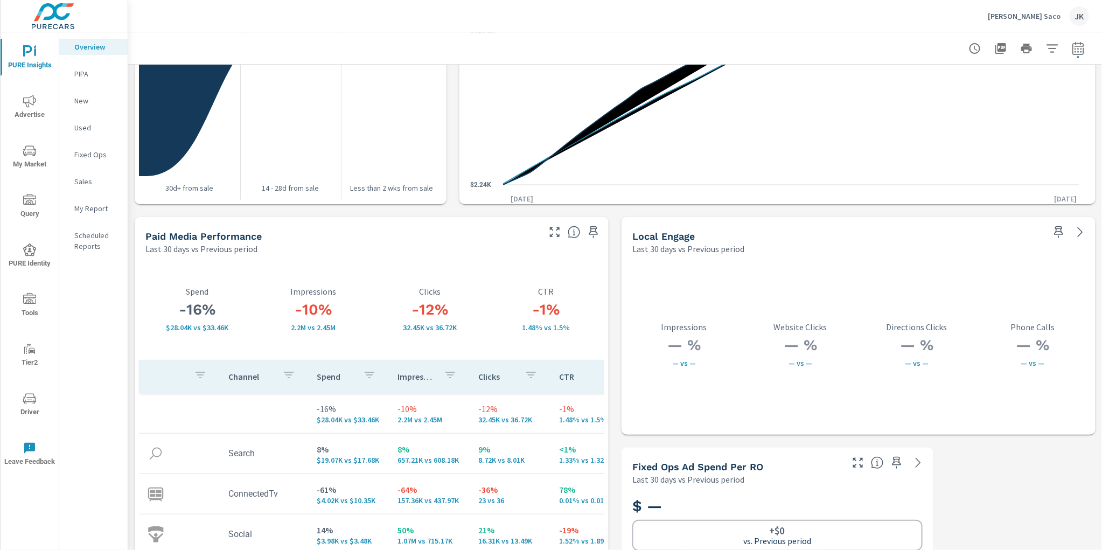
scroll to position [1760, 0]
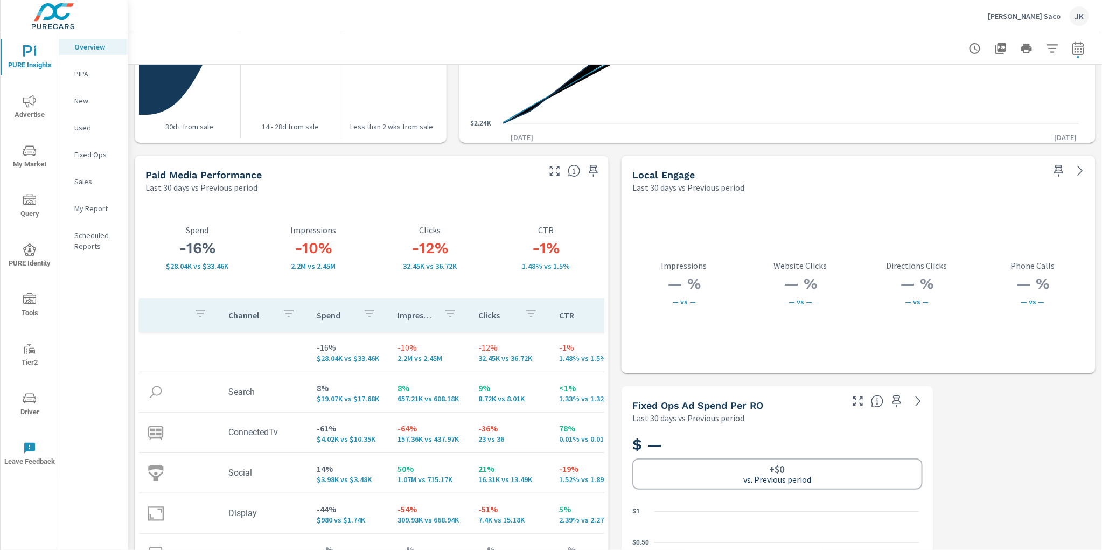
click at [549, 169] on icon "button" at bounding box center [555, 170] width 13 height 13
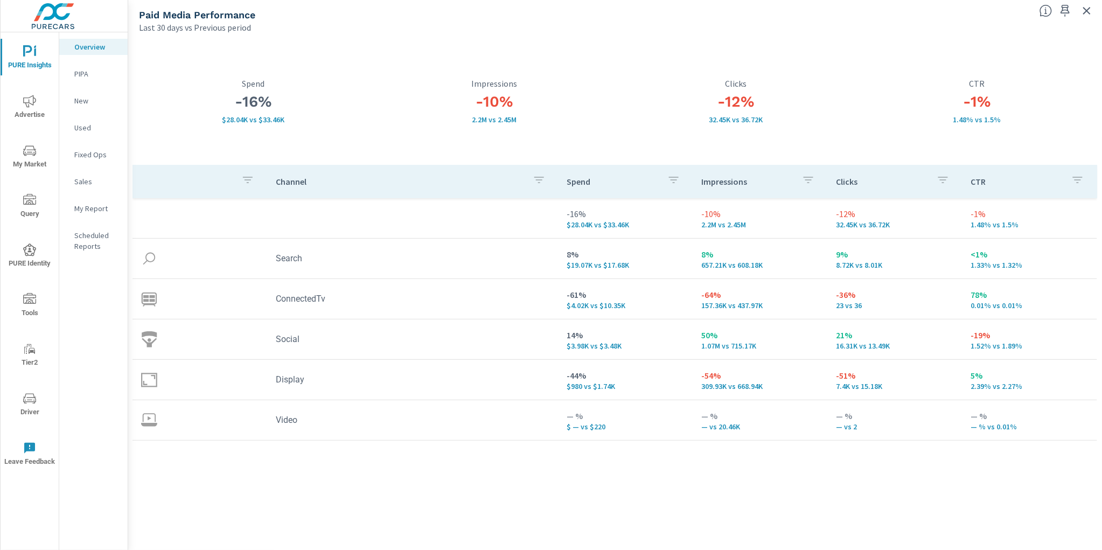
click at [281, 491] on div "Channel Spend Impressions Clicks CTR -16% $28.04K vs $33.46K -10% 2.2M vs 2.45M…" at bounding box center [616, 347] width 966 height 365
click at [22, 249] on span "PURE Identity" at bounding box center [30, 257] width 52 height 26
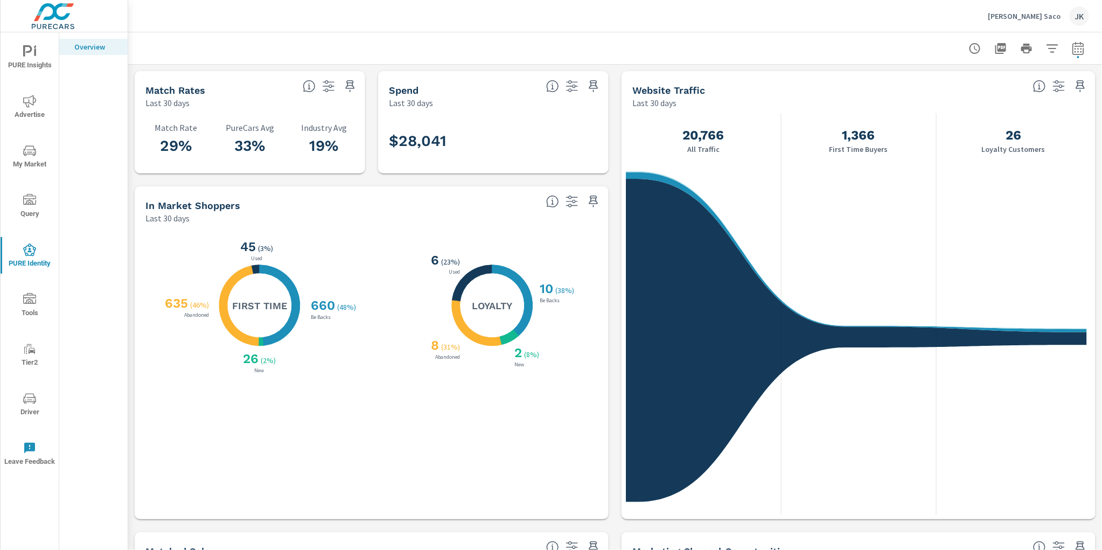
scroll to position [1, 0]
click at [1073, 13] on div "JK" at bounding box center [1079, 15] width 19 height 19
click at [1073, 13] on body "PURE Insights Advertise My Market Query PURE Identity Tools Tier2 Driver Leave …" at bounding box center [551, 275] width 1102 height 550
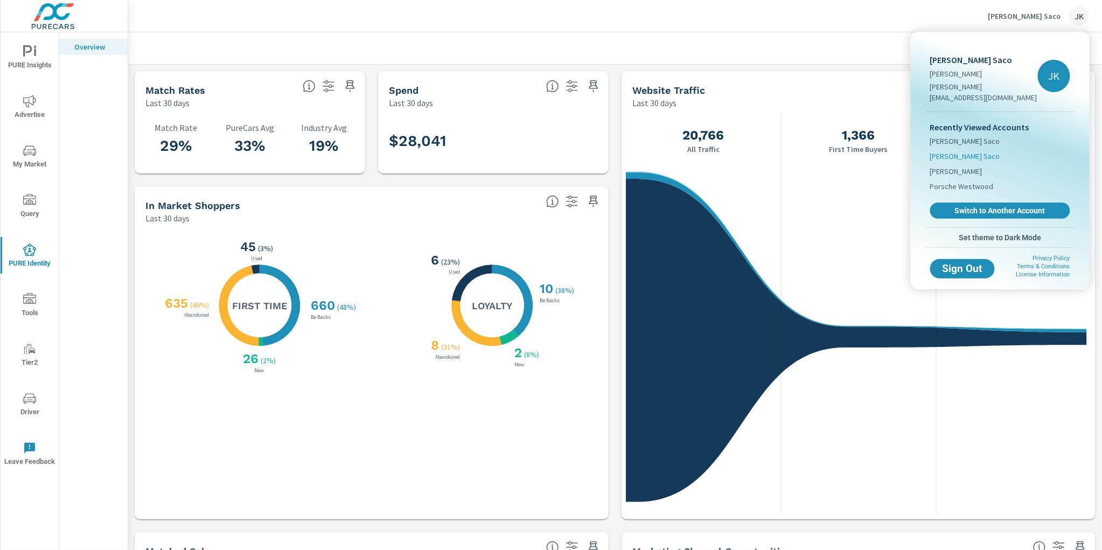
click at [963, 151] on span "[PERSON_NAME] Saco" at bounding box center [966, 156] width 70 height 11
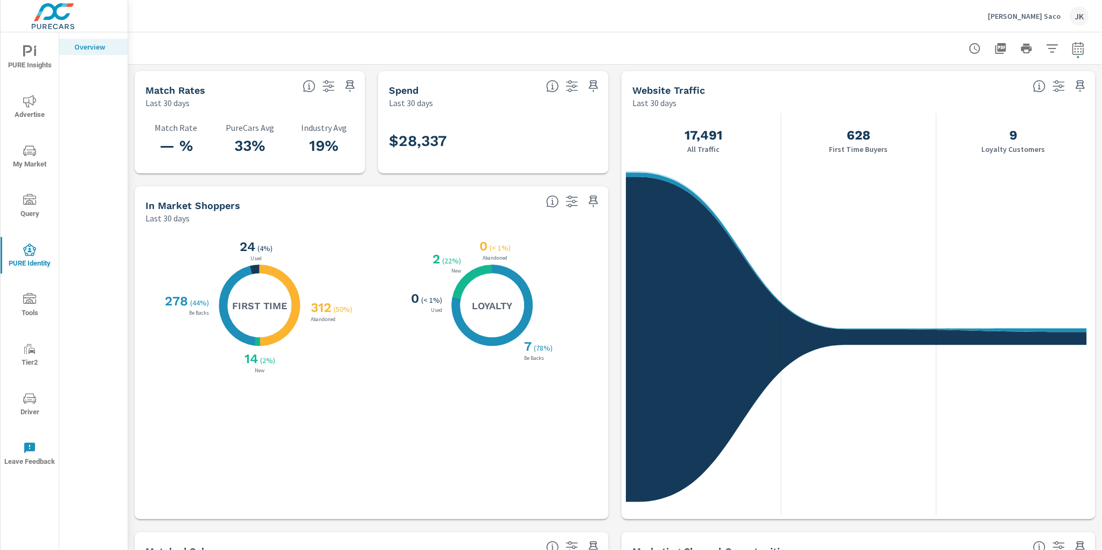
click at [599, 32] on div at bounding box center [615, 48] width 948 height 32
click at [1072, 50] on icon "button" at bounding box center [1078, 48] width 13 height 13
select select "Last 30 days"
select select "Previous period"
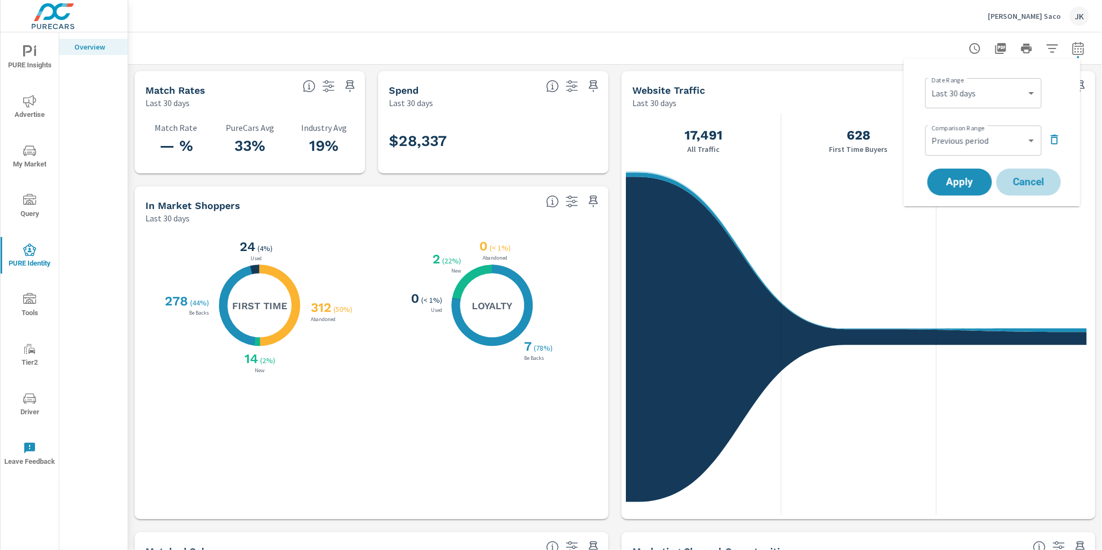
click at [1034, 179] on span "Cancel" at bounding box center [1029, 182] width 43 height 10
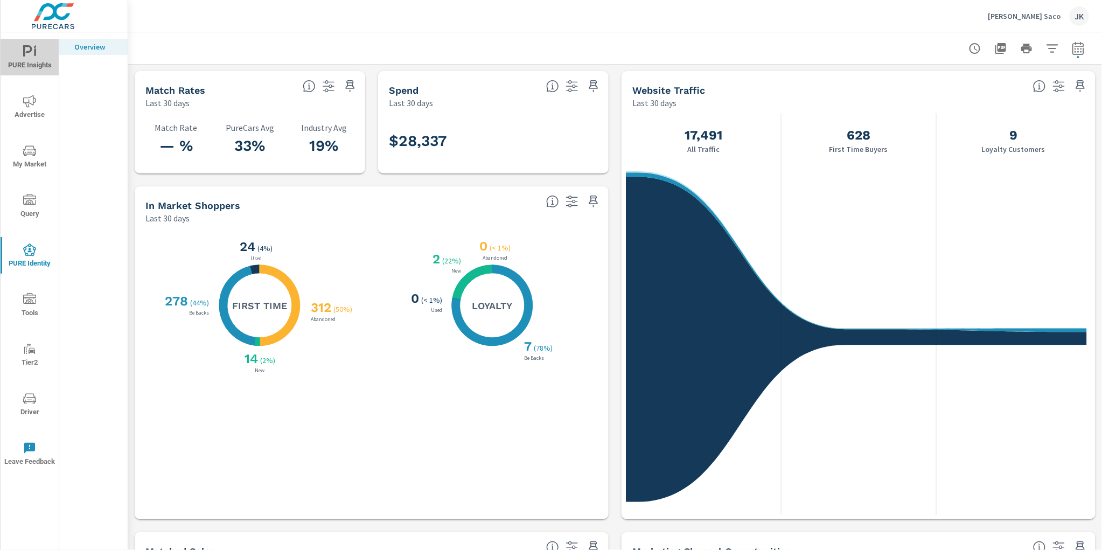
click at [20, 46] on span "PURE Insights" at bounding box center [30, 58] width 52 height 26
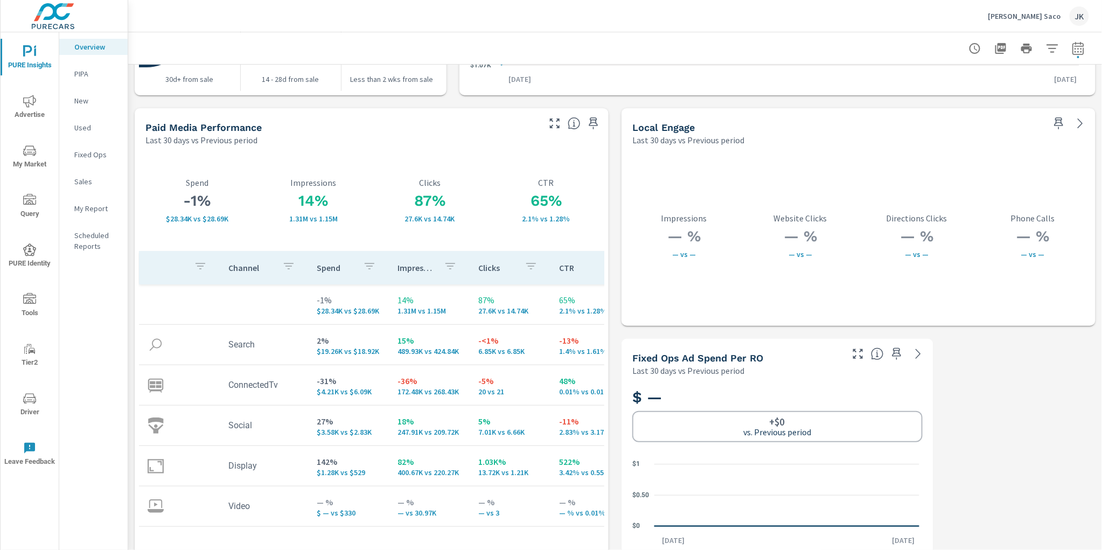
scroll to position [1820, 0]
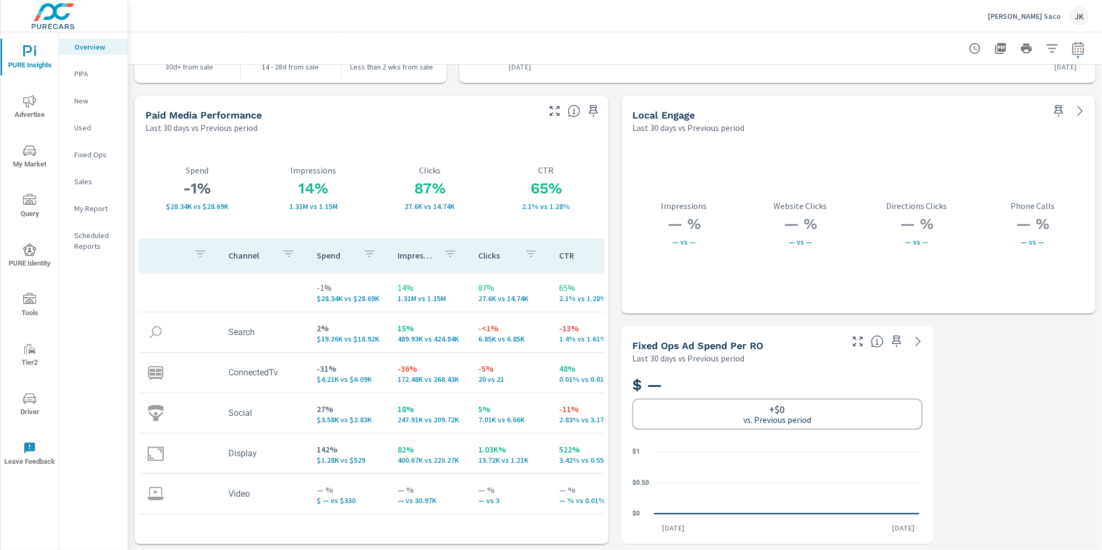
click at [27, 103] on icon "nav menu" at bounding box center [29, 101] width 13 height 13
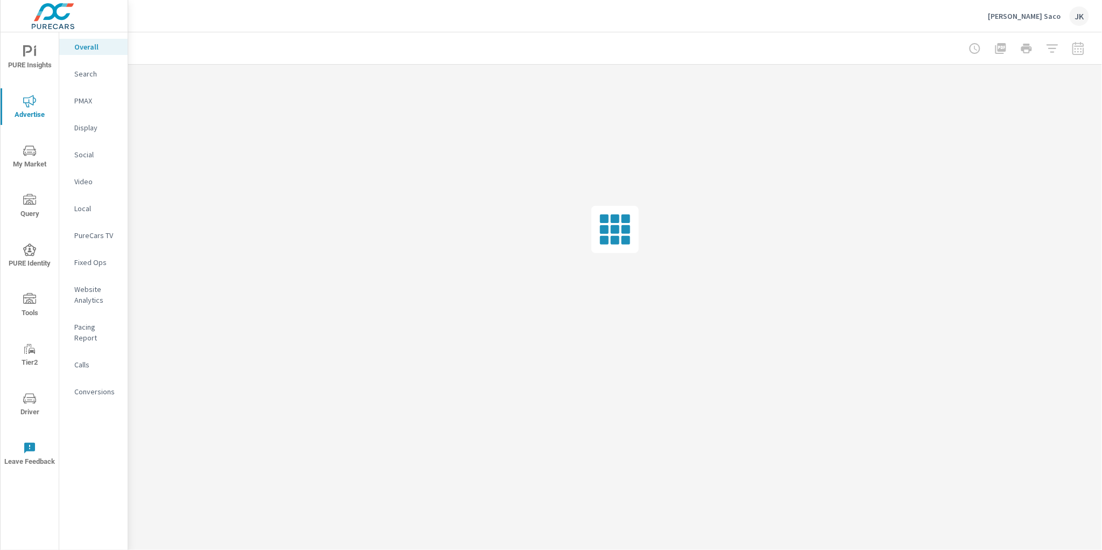
click at [30, 154] on icon "nav menu" at bounding box center [29, 150] width 13 height 10
click at [92, 329] on p "Inventory" at bounding box center [96, 332] width 45 height 11
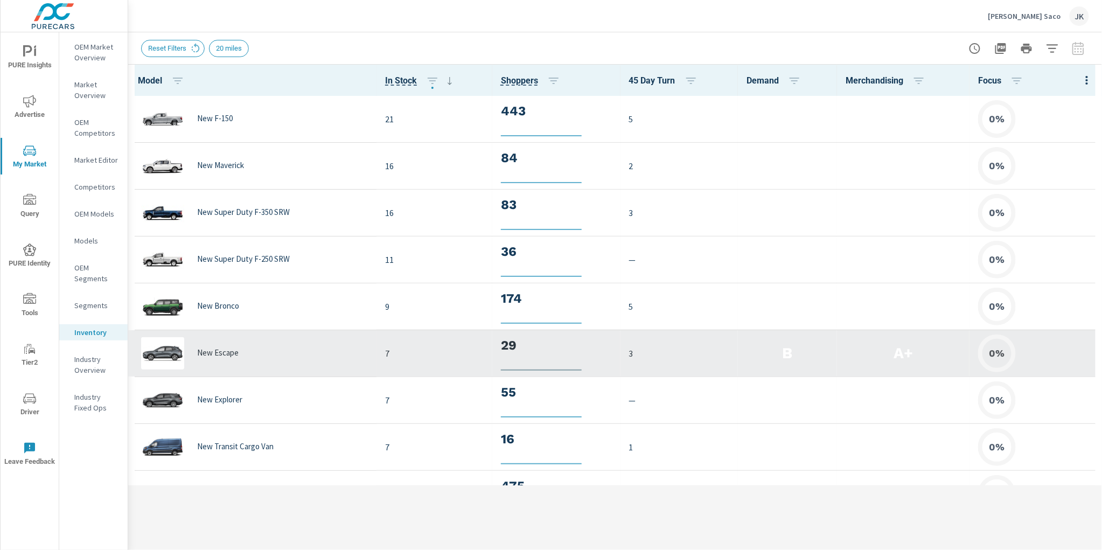
scroll to position [1, 0]
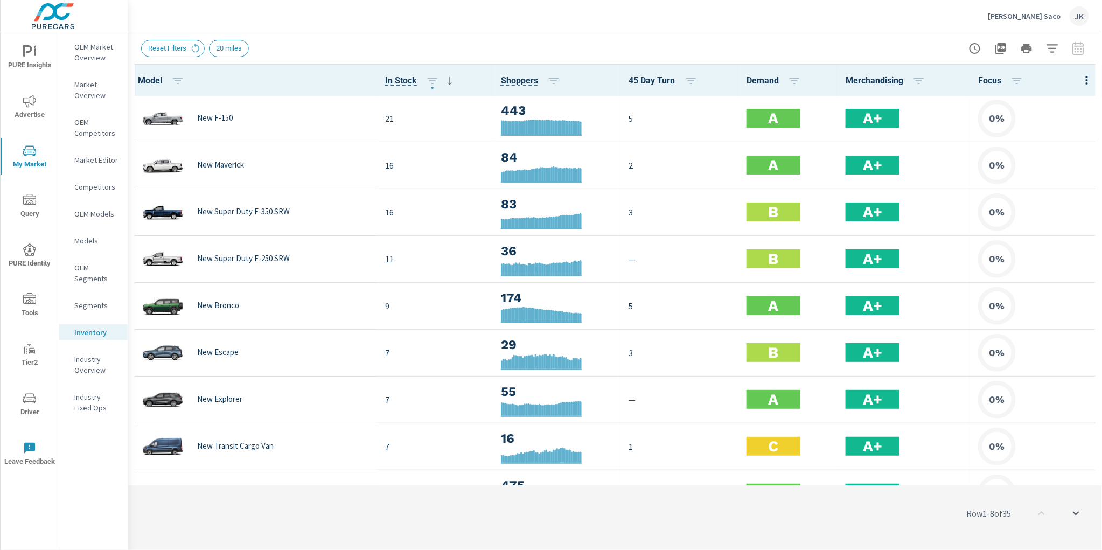
click at [1074, 67] on div at bounding box center [1087, 80] width 30 height 31
click at [1077, 72] on button "button" at bounding box center [1088, 80] width 22 height 22
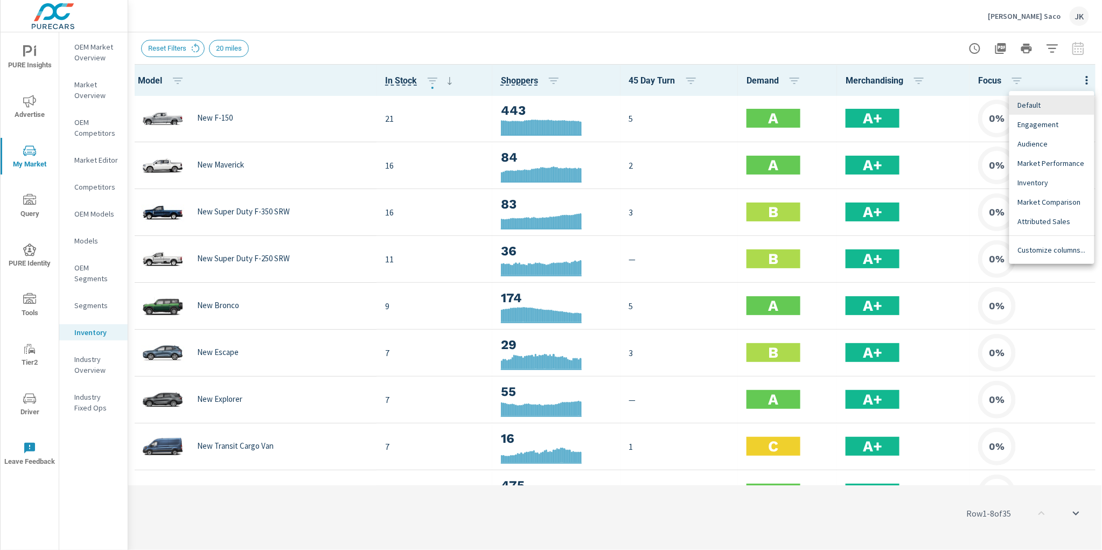
click at [1062, 250] on span "Customize columns..." at bounding box center [1052, 250] width 68 height 11
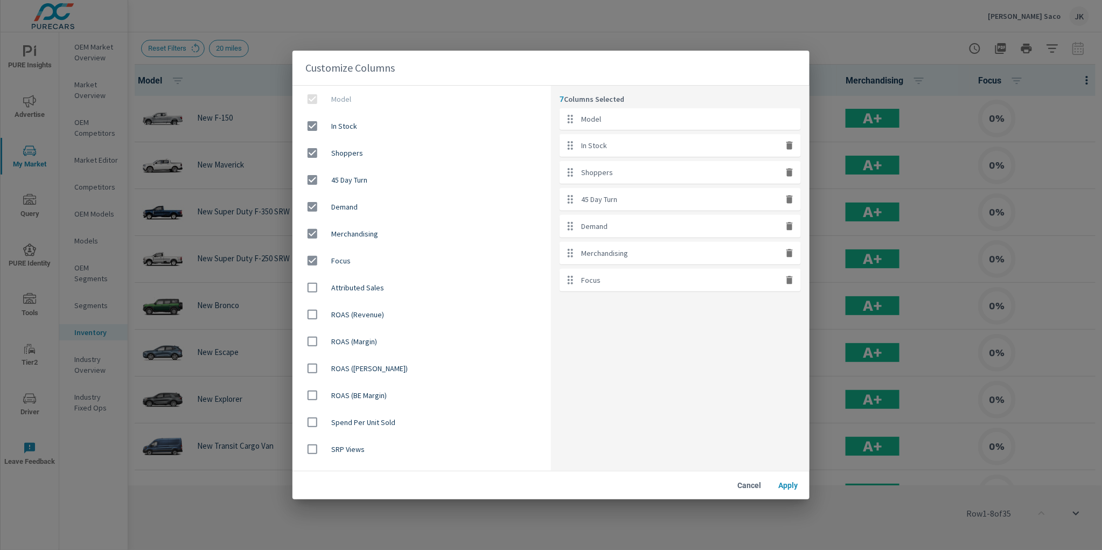
drag, startPoint x: 793, startPoint y: 276, endPoint x: 793, endPoint y: 263, distance: 12.9
click at [793, 276] on icon "button" at bounding box center [790, 280] width 6 height 8
checkbox input "false"
click at [790, 250] on icon "button" at bounding box center [790, 253] width 6 height 8
checkbox input "false"
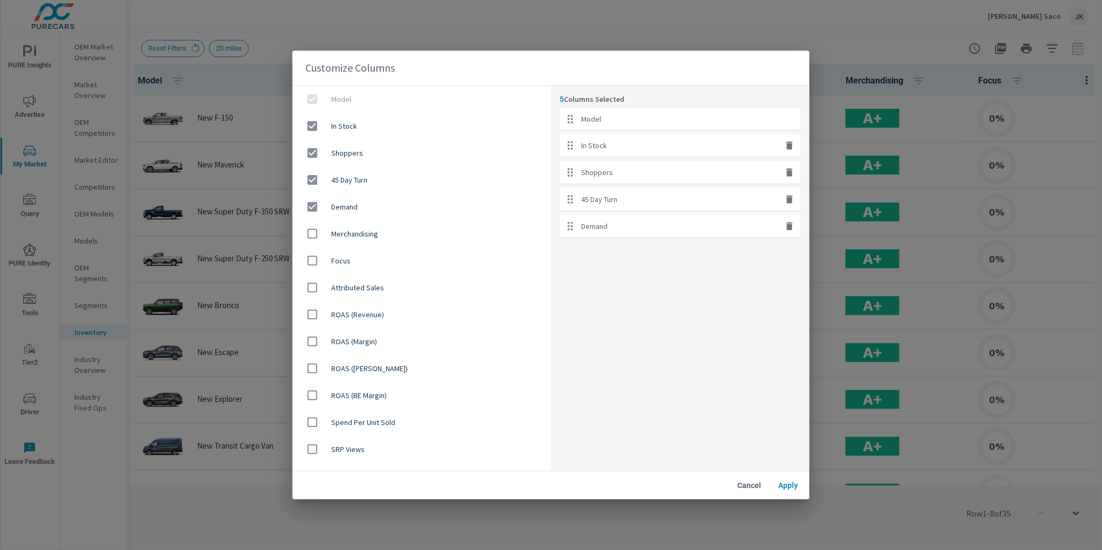
click at [789, 476] on button "Apply" at bounding box center [788, 485] width 34 height 19
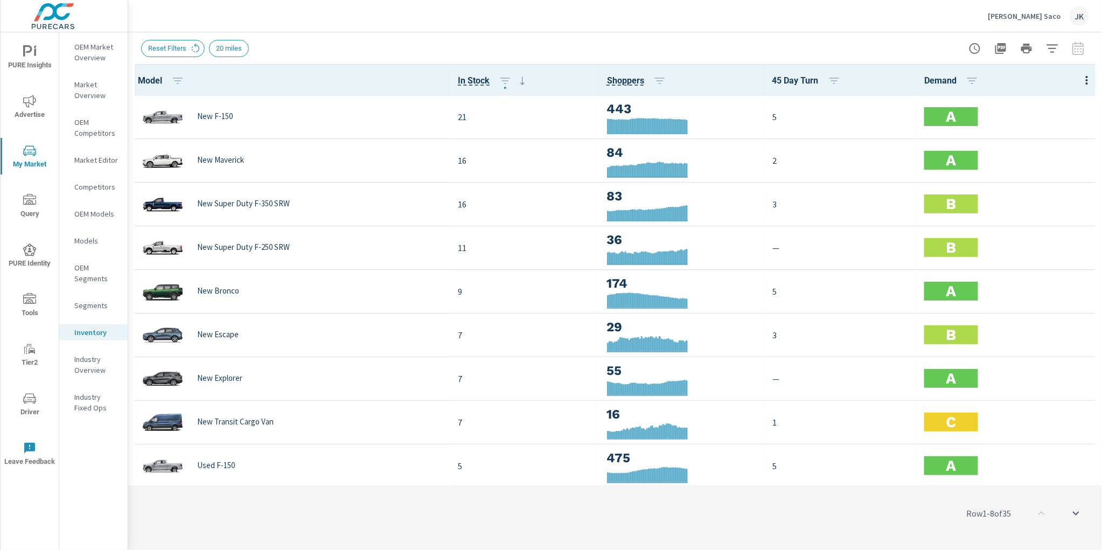
click at [785, 492] on div "Row 1 - 8 of 35" at bounding box center [615, 513] width 974 height 65
click at [764, 532] on div "Row 1 - 8 of 35" at bounding box center [615, 513] width 974 height 65
click at [33, 100] on icon "nav menu" at bounding box center [29, 101] width 13 height 12
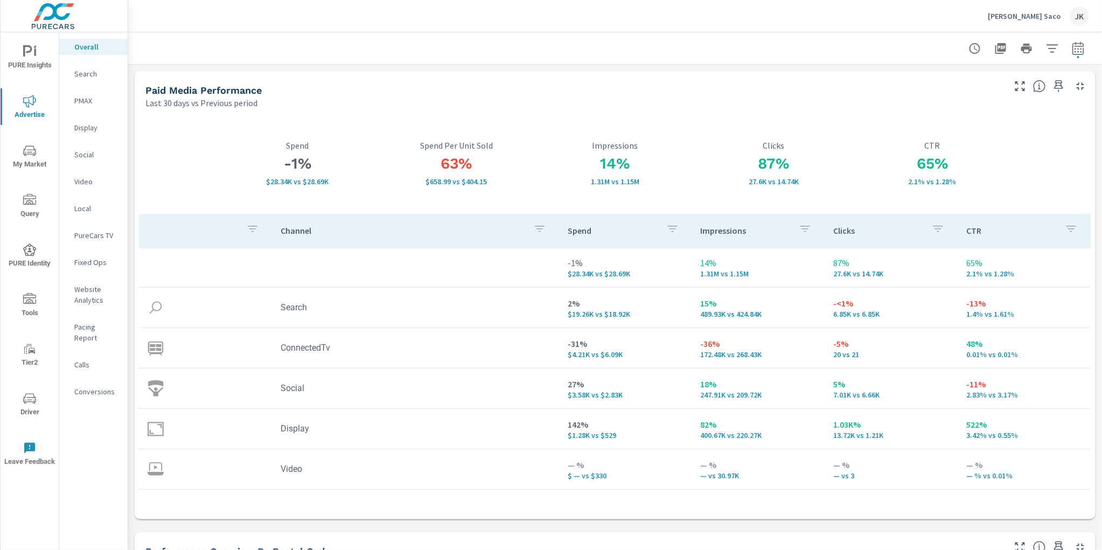
click at [76, 158] on p "Social" at bounding box center [96, 154] width 45 height 11
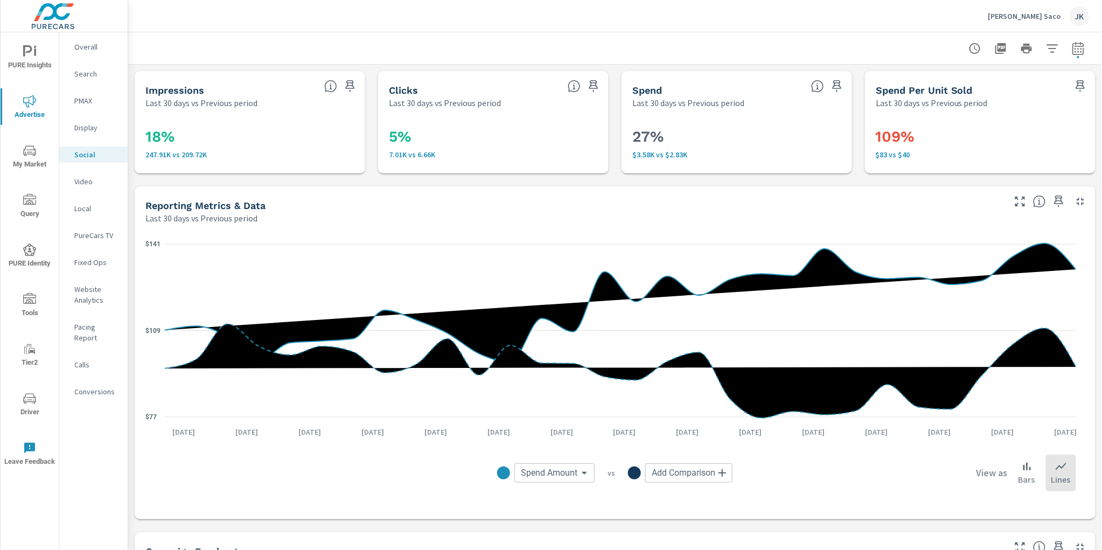
click at [1077, 13] on div "JK" at bounding box center [1079, 15] width 19 height 19
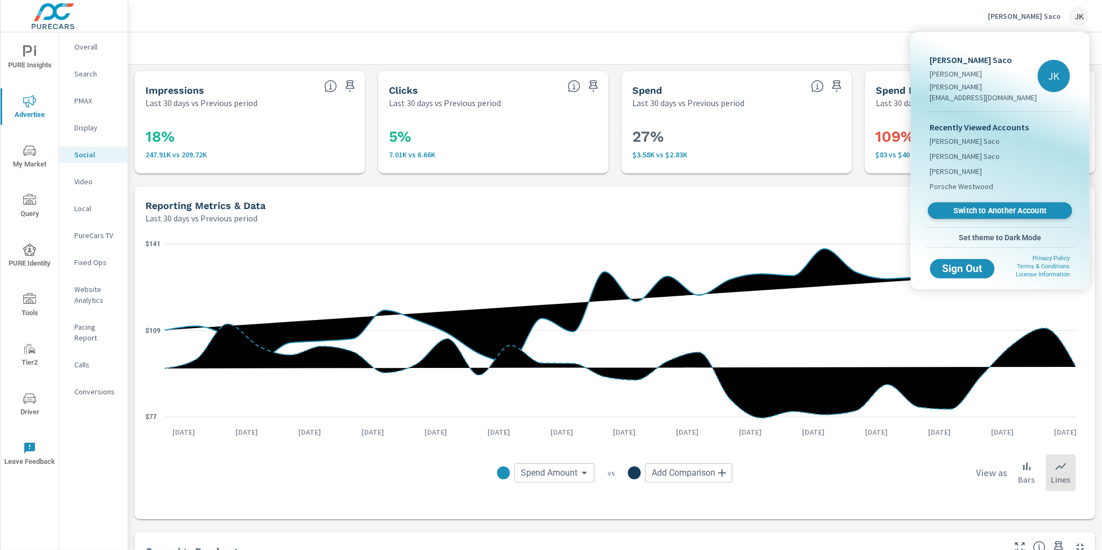
click at [981, 206] on span "Switch to Another Account" at bounding box center [1000, 211] width 132 height 10
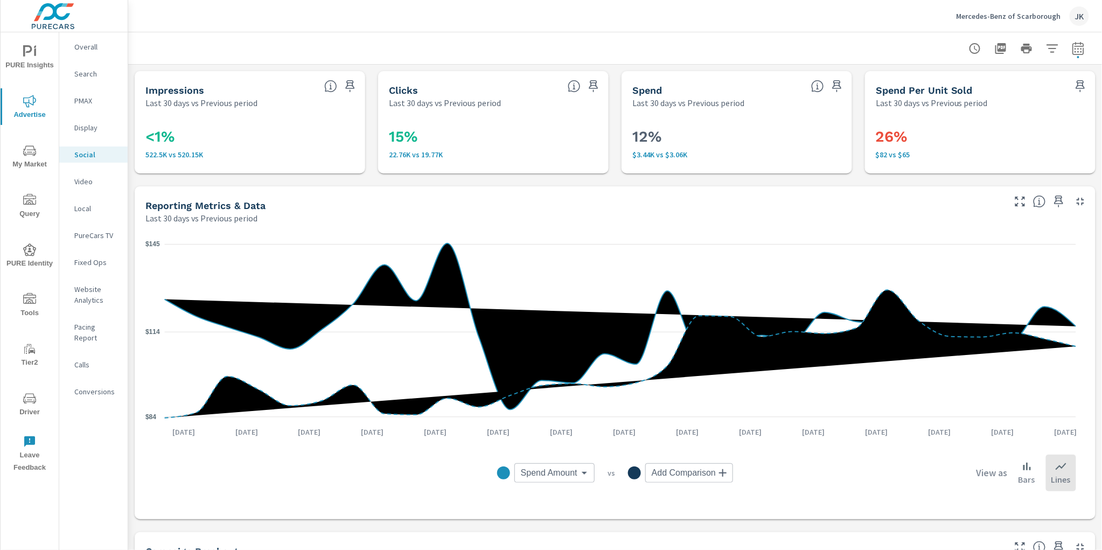
click at [34, 56] on icon "nav menu" at bounding box center [29, 51] width 13 height 13
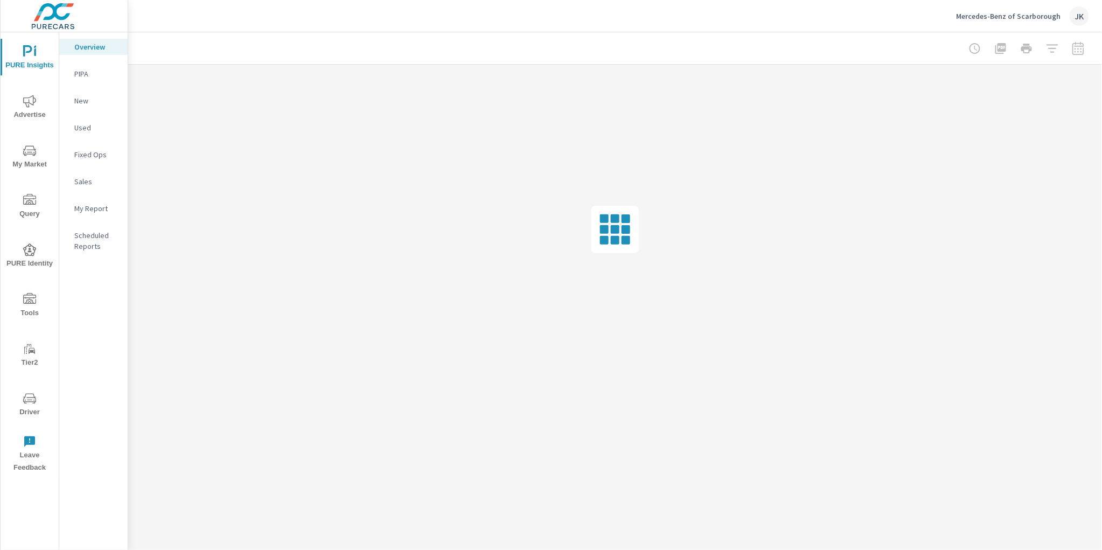
click at [34, 56] on icon "nav menu" at bounding box center [35, 52] width 2 height 8
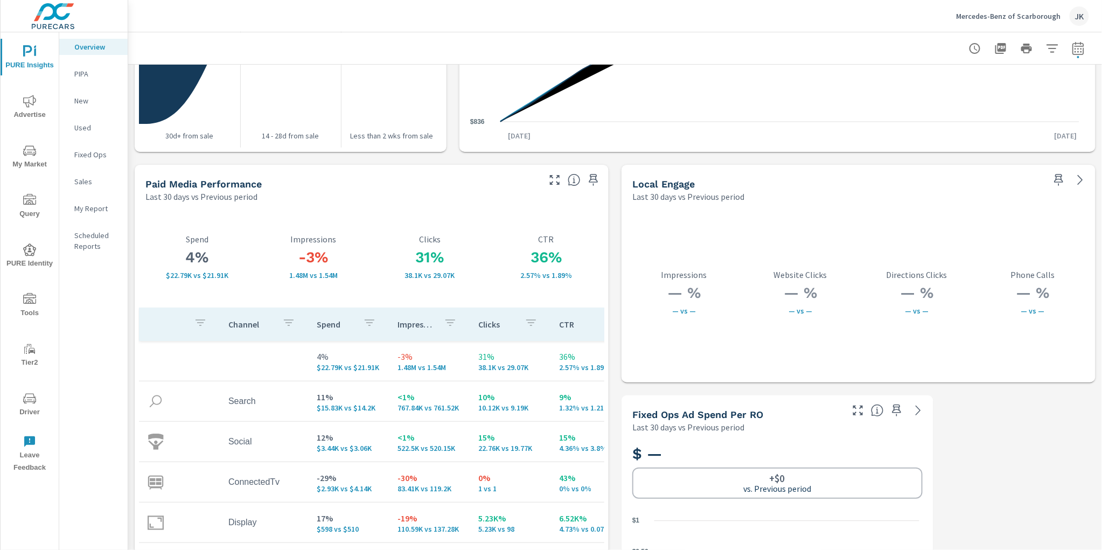
scroll to position [1759, 0]
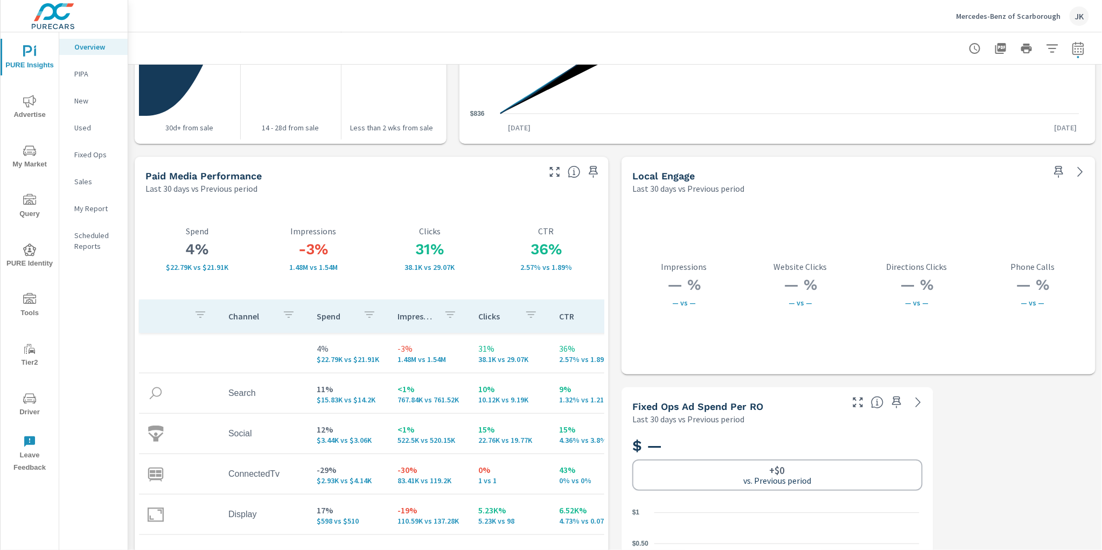
click at [549, 171] on icon "button" at bounding box center [555, 171] width 13 height 13
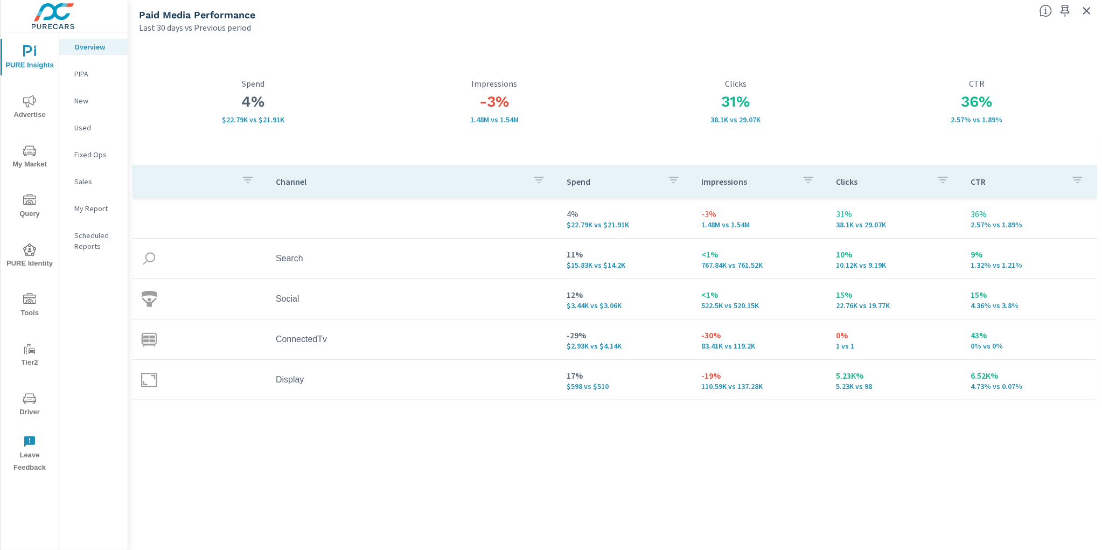
click at [910, 496] on div "Channel Spend Impressions Clicks CTR 4% $22.79K vs $21.91K -3% 1.48M vs 1.54M 3…" at bounding box center [616, 347] width 966 height 365
click at [1091, 9] on icon "button" at bounding box center [1087, 10] width 13 height 13
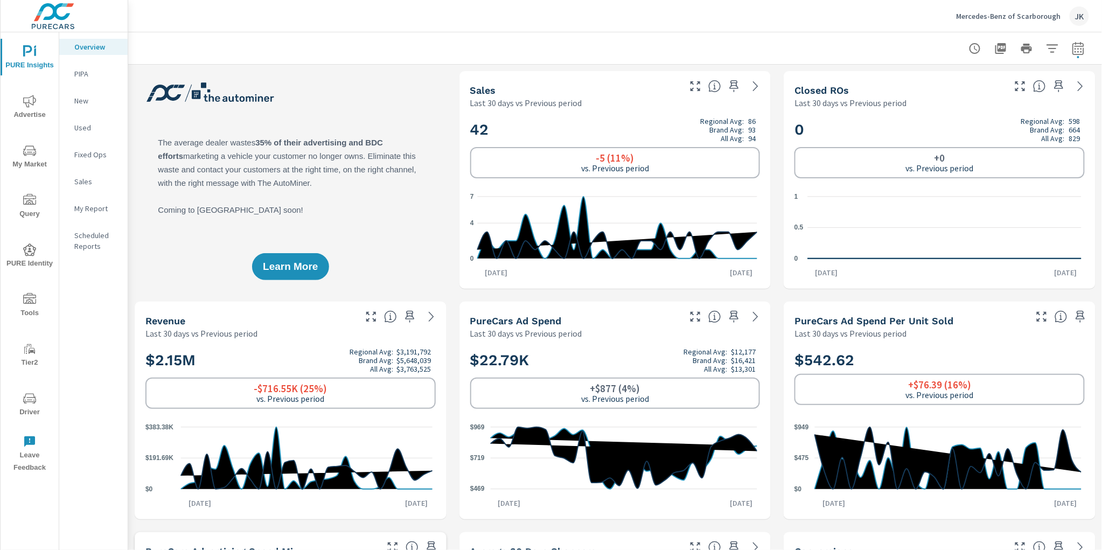
click at [32, 107] on span "Advertise" at bounding box center [30, 108] width 52 height 26
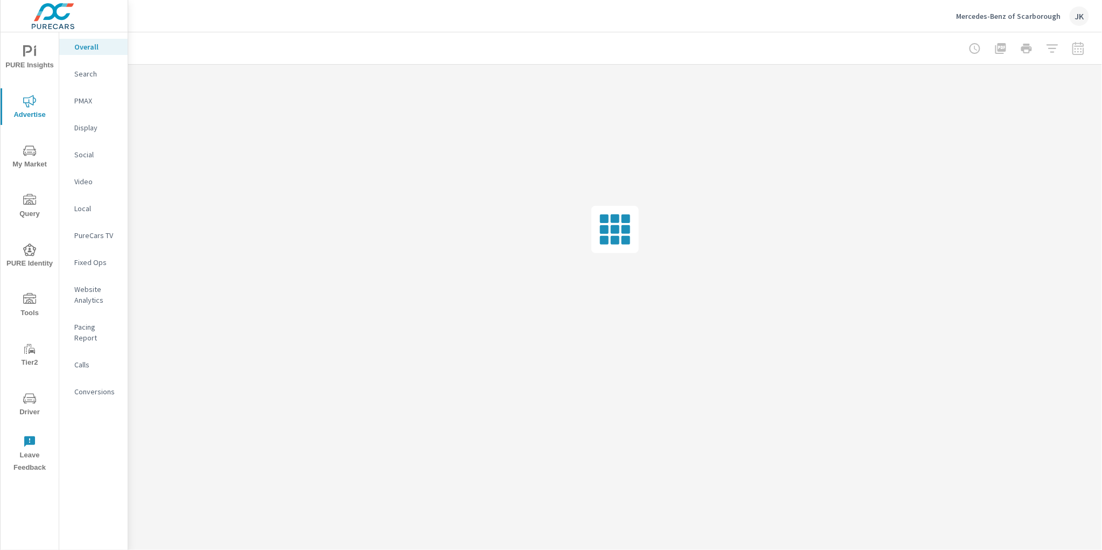
click at [30, 158] on span "My Market" at bounding box center [30, 157] width 52 height 26
click at [93, 334] on p "Inventory" at bounding box center [96, 332] width 45 height 11
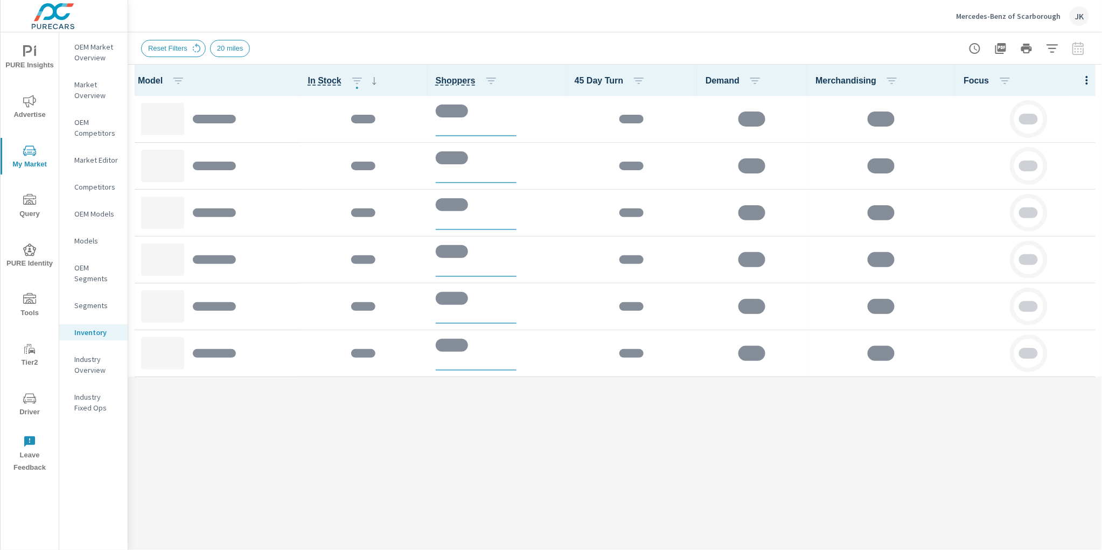
click at [1080, 82] on div at bounding box center [1087, 80] width 30 height 31
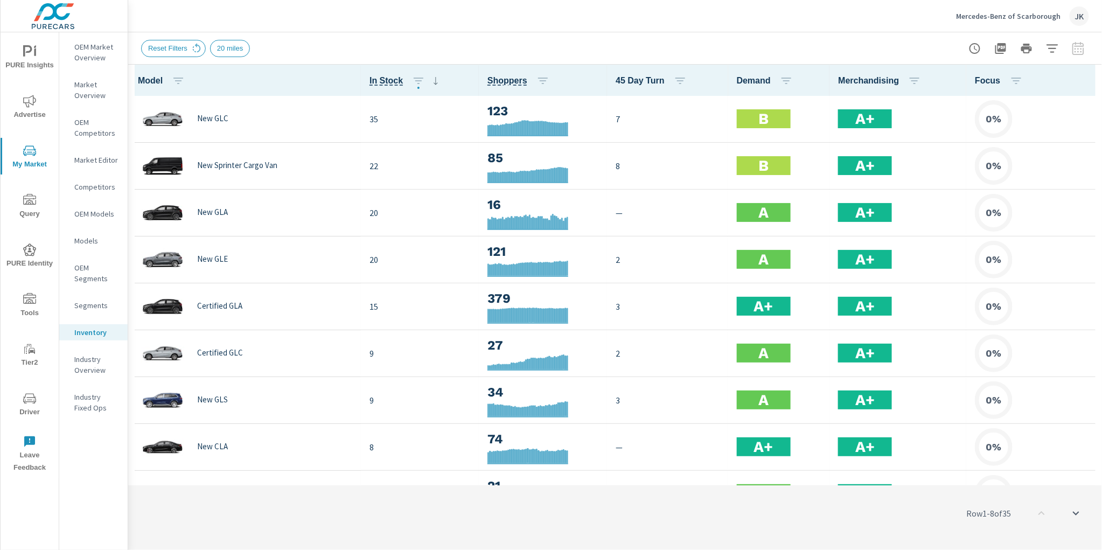
scroll to position [1, 0]
click at [1081, 80] on icon "button" at bounding box center [1087, 80] width 13 height 13
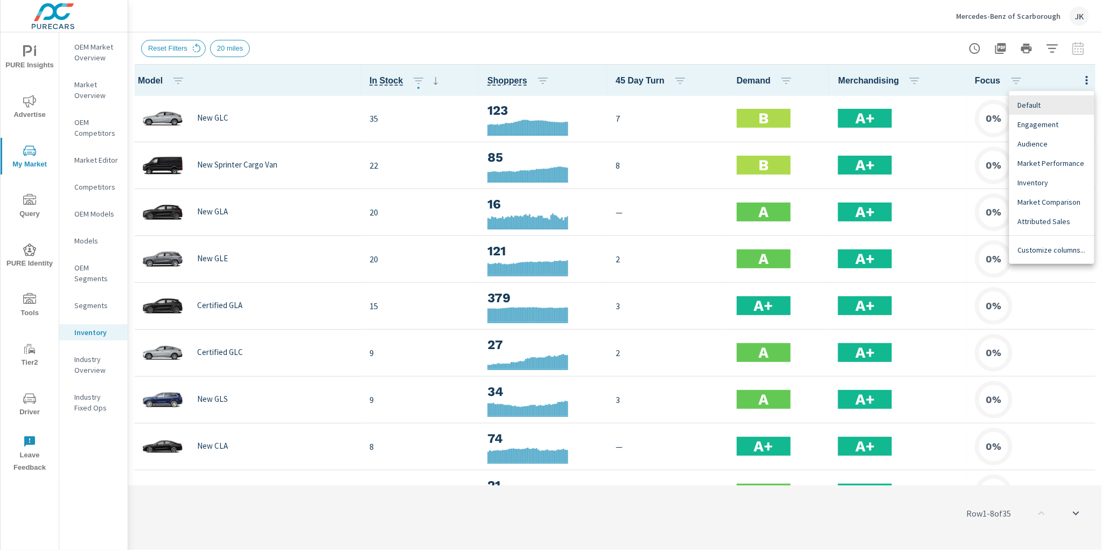
click at [1050, 237] on nav "Customize columns..." at bounding box center [1052, 250] width 85 height 28
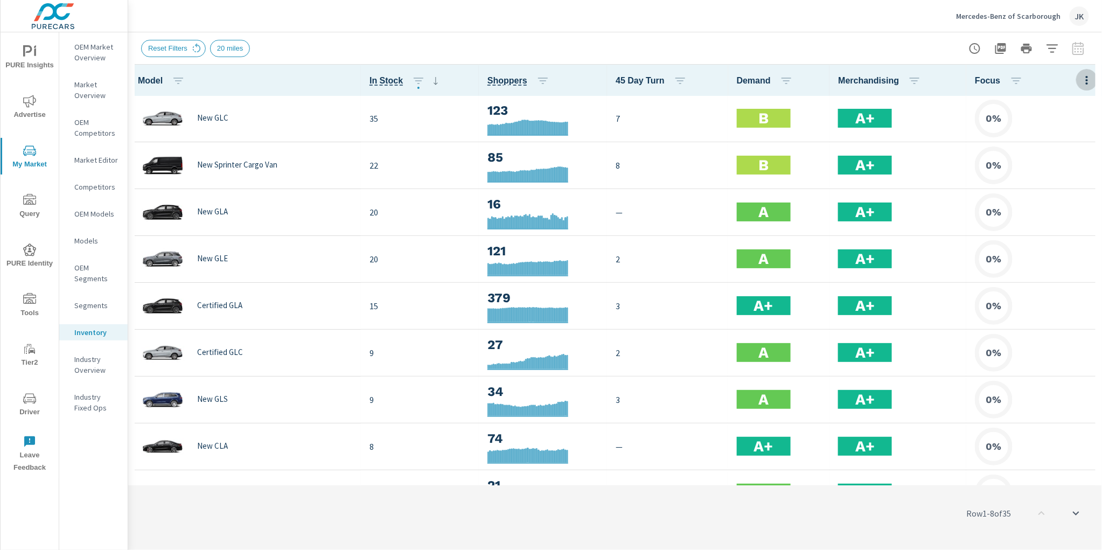
click at [1081, 81] on icon "button" at bounding box center [1087, 80] width 13 height 13
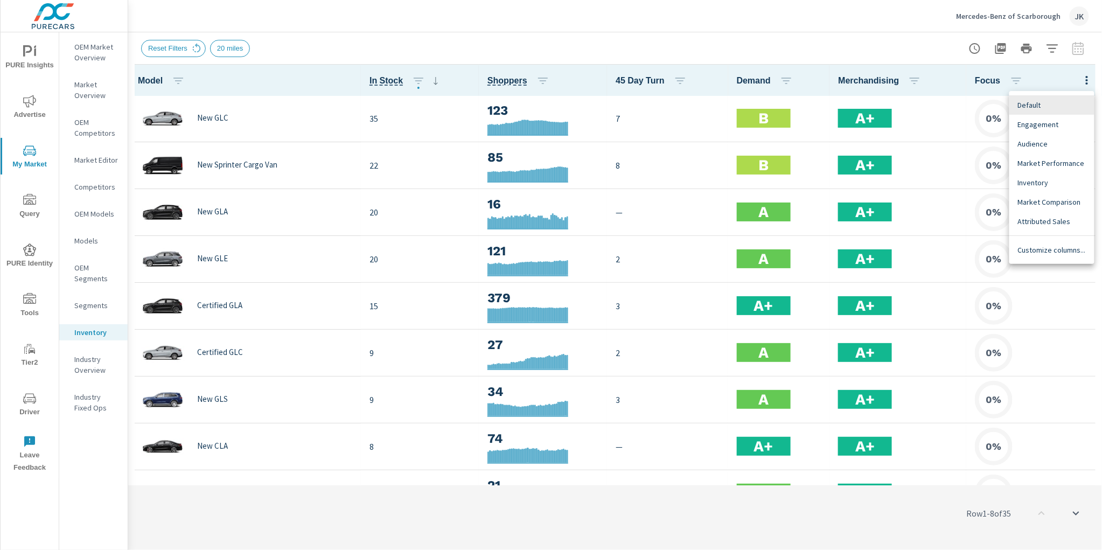
click at [1058, 253] on span "Customize columns..." at bounding box center [1052, 250] width 68 height 11
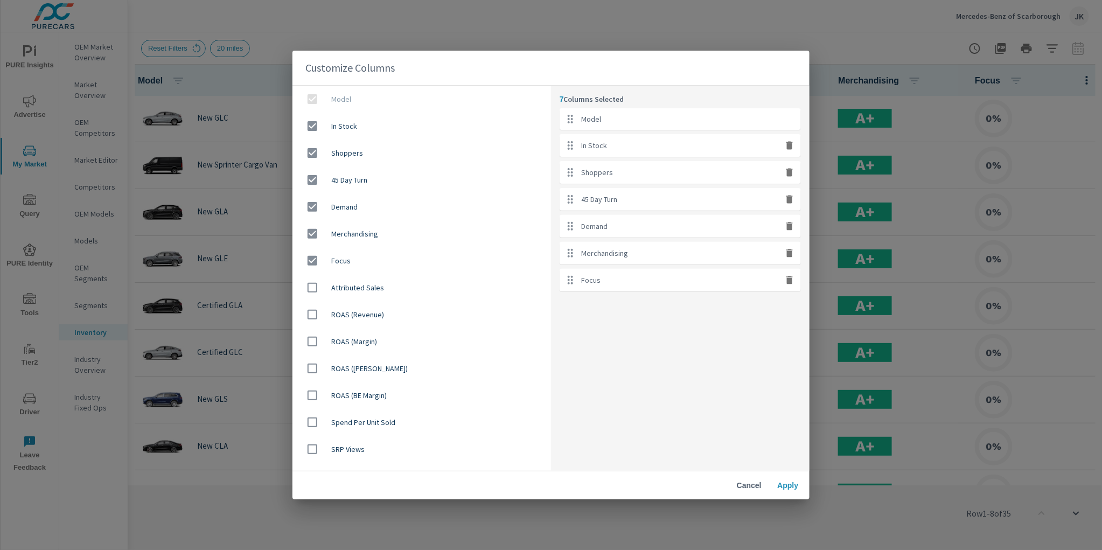
drag, startPoint x: 794, startPoint y: 281, endPoint x: 793, endPoint y: 262, distance: 19.4
click at [793, 281] on icon "button" at bounding box center [790, 280] width 11 height 11
checkbox input "false"
click at [793, 254] on icon "button" at bounding box center [790, 253] width 11 height 11
checkbox input "false"
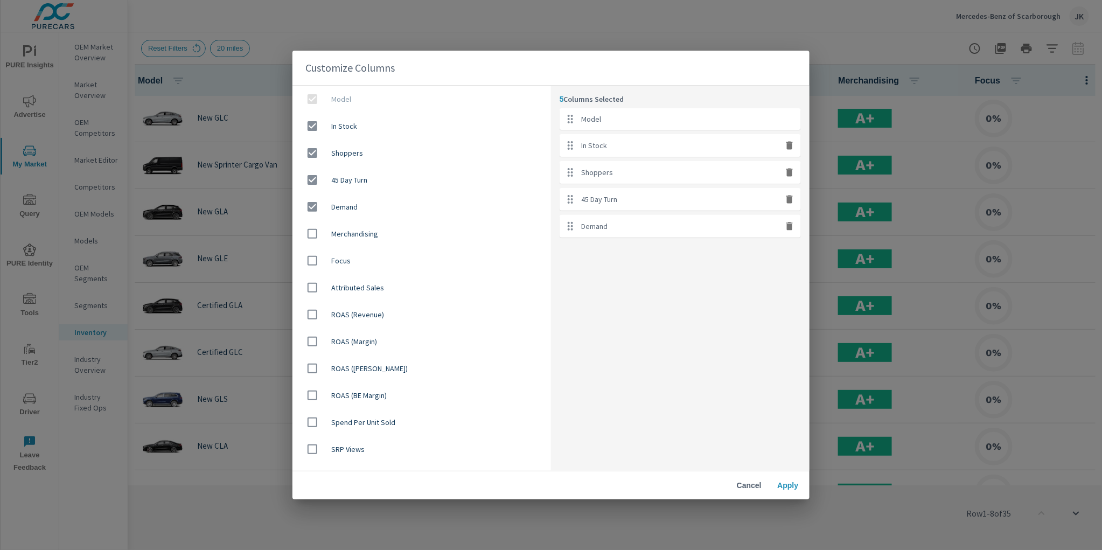
click at [792, 487] on span "Apply" at bounding box center [788, 486] width 26 height 10
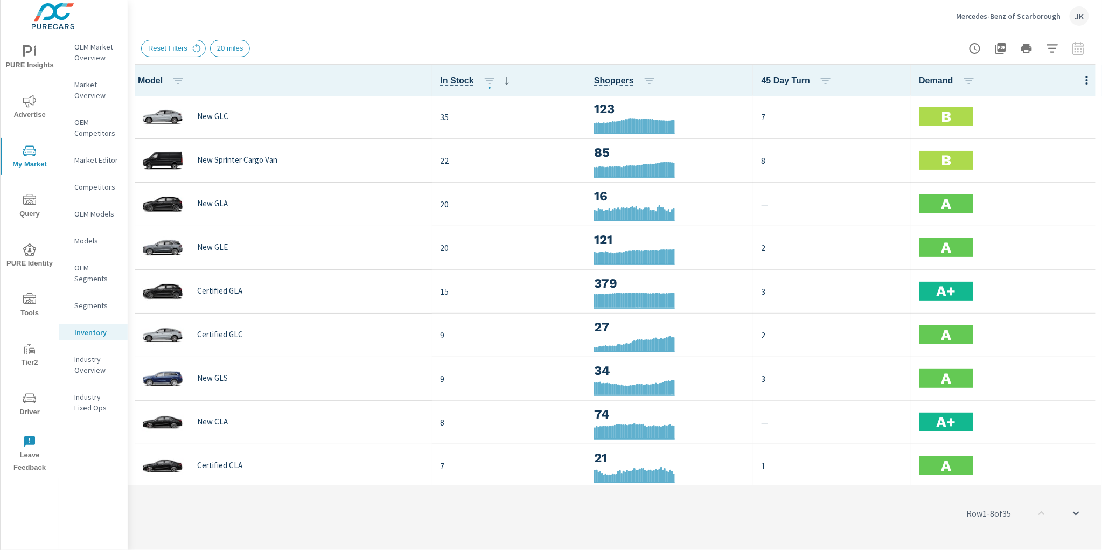
click at [438, 528] on div "Row 1 - 8 of 35" at bounding box center [615, 513] width 974 height 65
click at [28, 245] on icon "nav menu" at bounding box center [29, 250] width 13 height 12
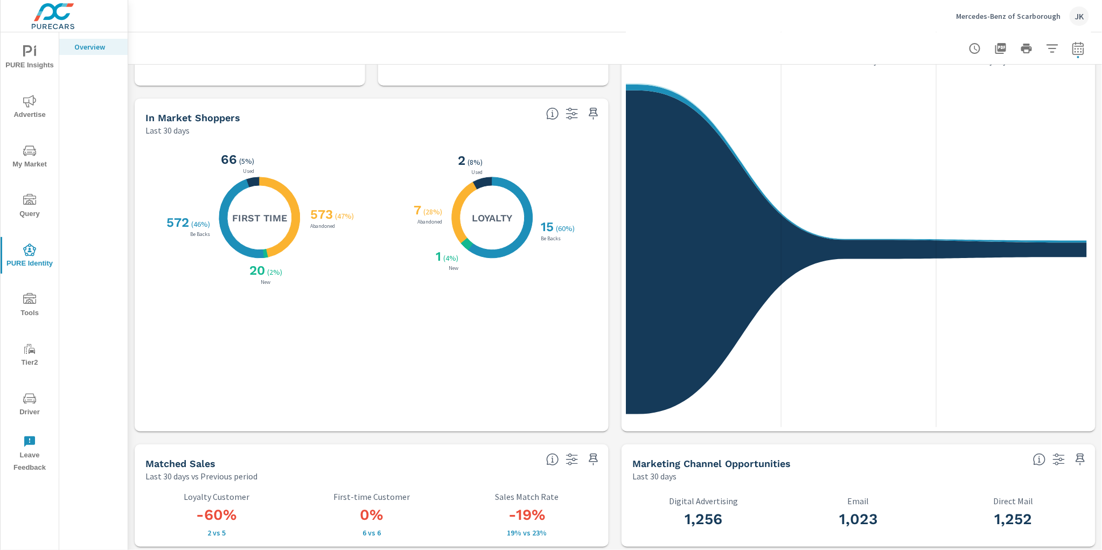
scroll to position [81, 0]
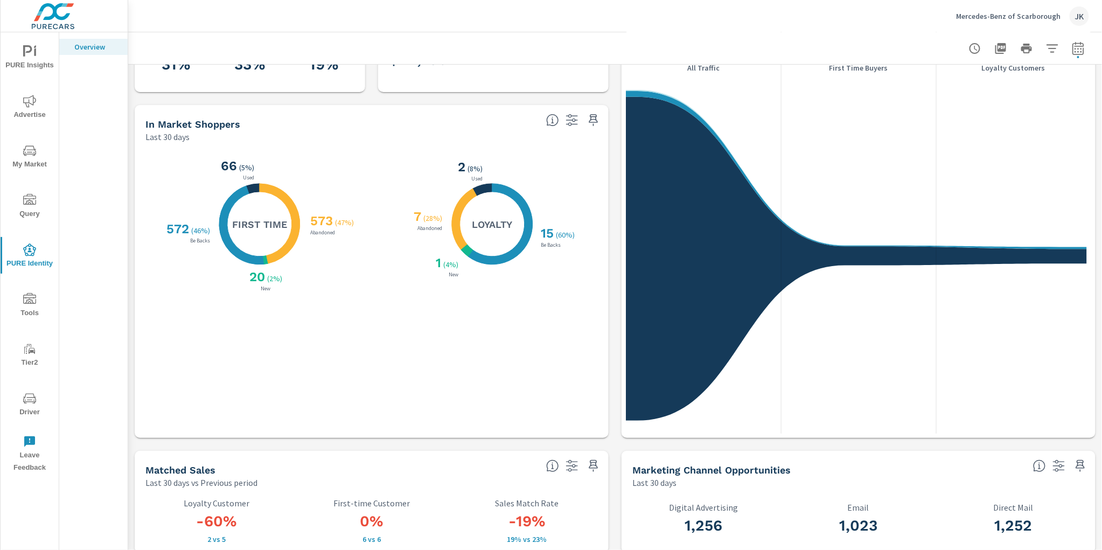
click at [1075, 53] on icon "button" at bounding box center [1078, 47] width 11 height 13
select select "Last 30 days"
select select "Previous period"
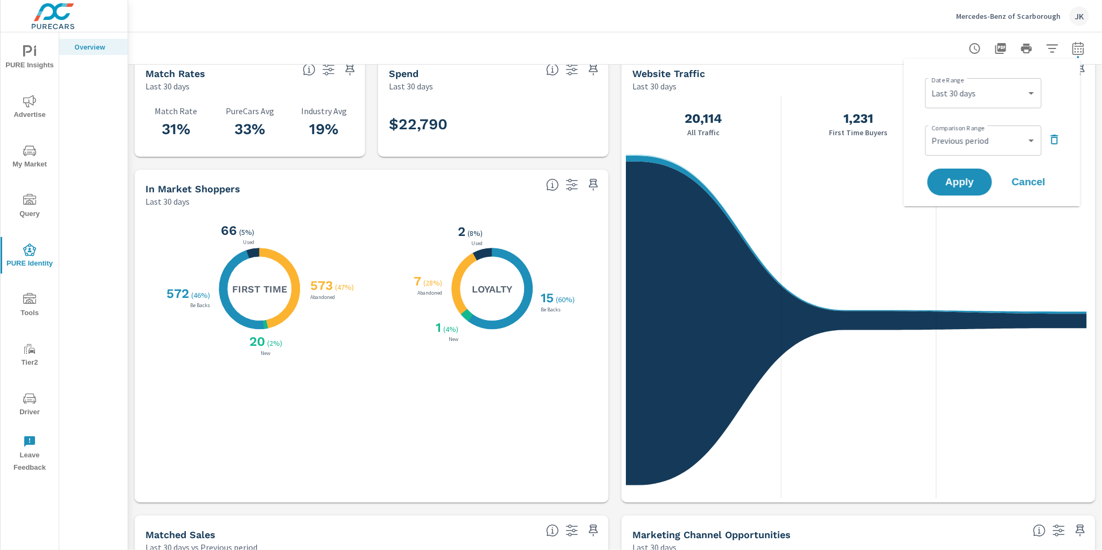
scroll to position [0, 0]
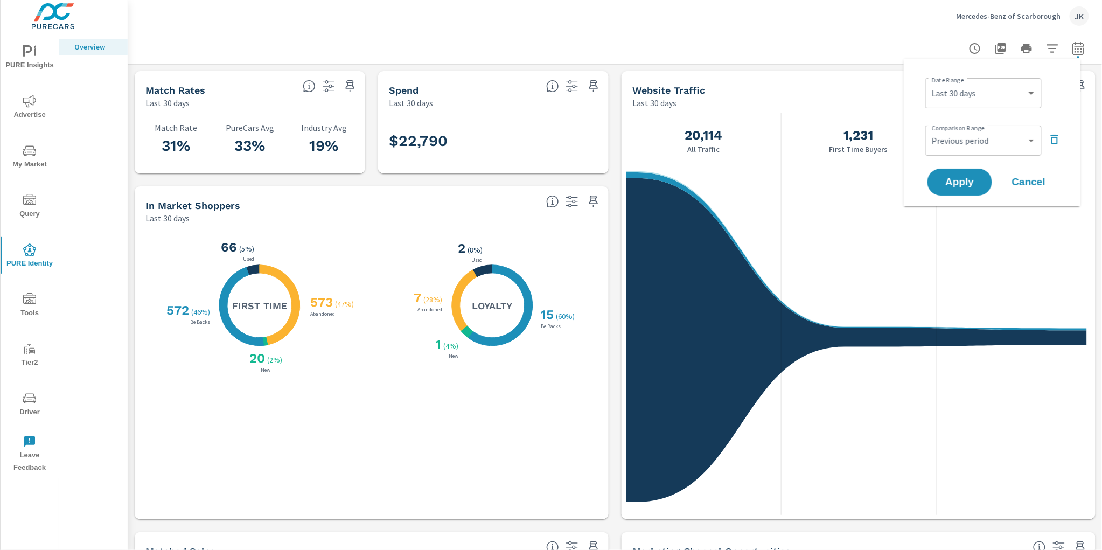
click at [821, 18] on div "Mercedes-Benz of [PERSON_NAME]" at bounding box center [615, 16] width 948 height 32
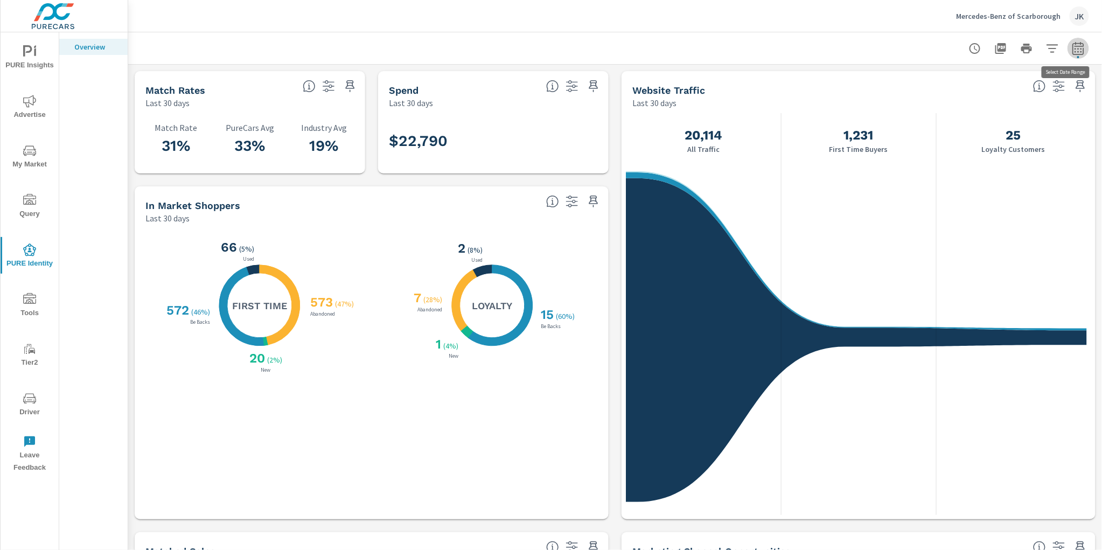
click at [1075, 51] on icon "button" at bounding box center [1078, 50] width 7 height 4
select select "Last 30 days"
select select "Previous period"
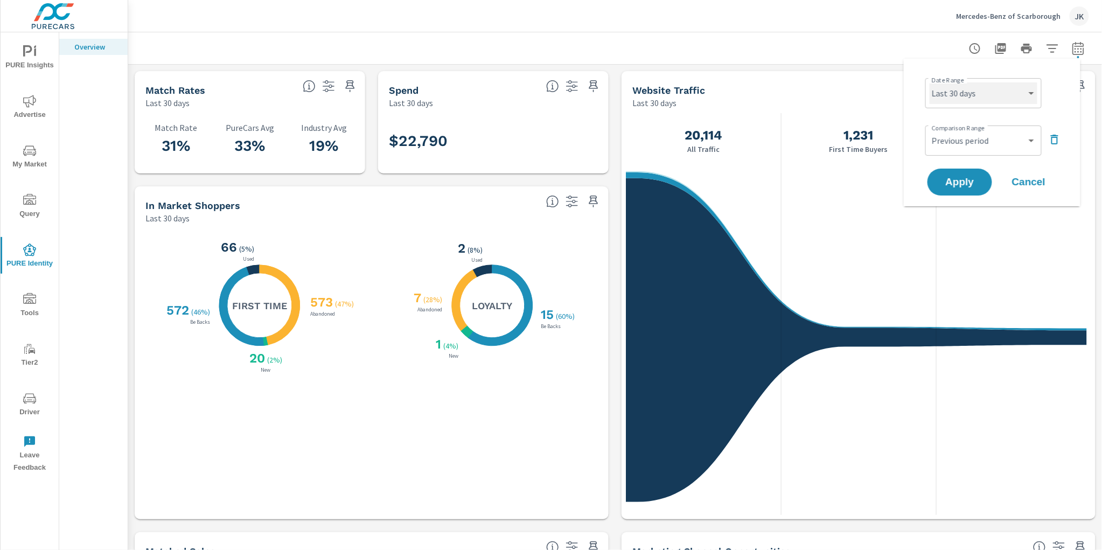
click at [1009, 93] on select "Custom [DATE] Last week Last 7 days Last 14 days Last 30 days Last 45 days Last…" at bounding box center [984, 93] width 108 height 22
click at [930, 82] on select "Custom [DATE] Last week Last 7 days Last 14 days Last 30 days Last 45 days Last…" at bounding box center [984, 93] width 108 height 22
select select "Last 60 days"
click at [959, 177] on span "Apply" at bounding box center [960, 182] width 44 height 10
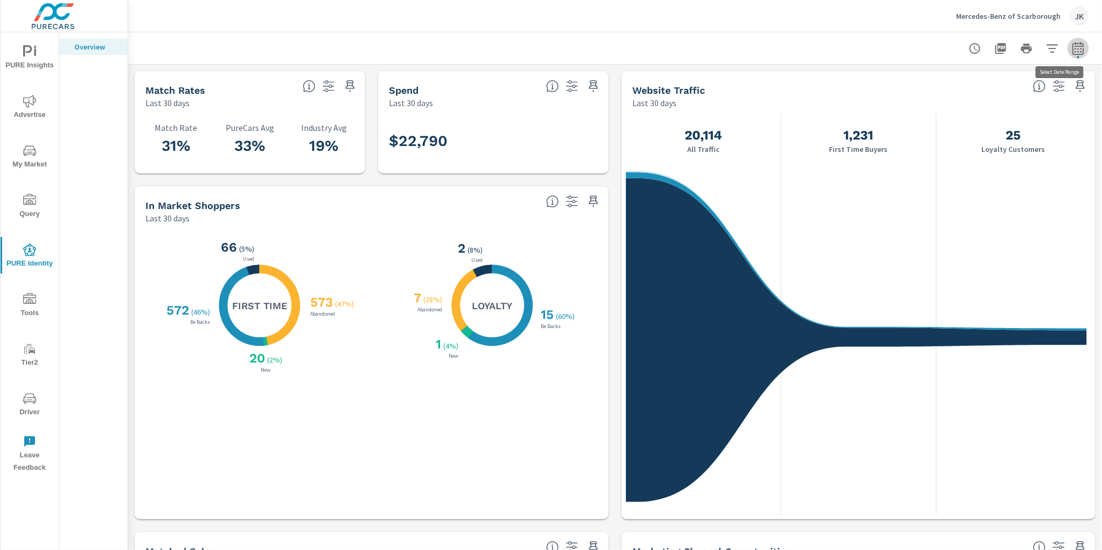
click at [1072, 47] on icon "button" at bounding box center [1078, 48] width 13 height 13
select select "Last 60 days"
select select "Previous period"
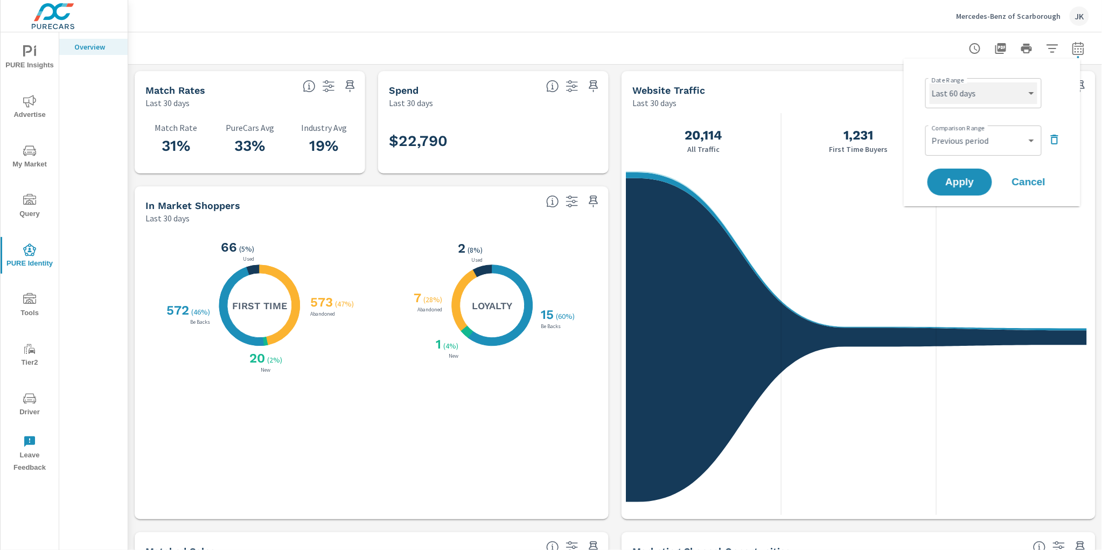
click at [1006, 89] on select "Custom [DATE] Last week Last 7 days Last 14 days Last 30 days Last 45 days Last…" at bounding box center [984, 93] width 108 height 22
click at [930, 82] on select "Custom [DATE] Last week Last 7 days Last 14 days Last 30 days Last 45 days Last…" at bounding box center [984, 93] width 108 height 22
select select "Last 30 days"
click at [965, 181] on span "Apply" at bounding box center [960, 182] width 44 height 10
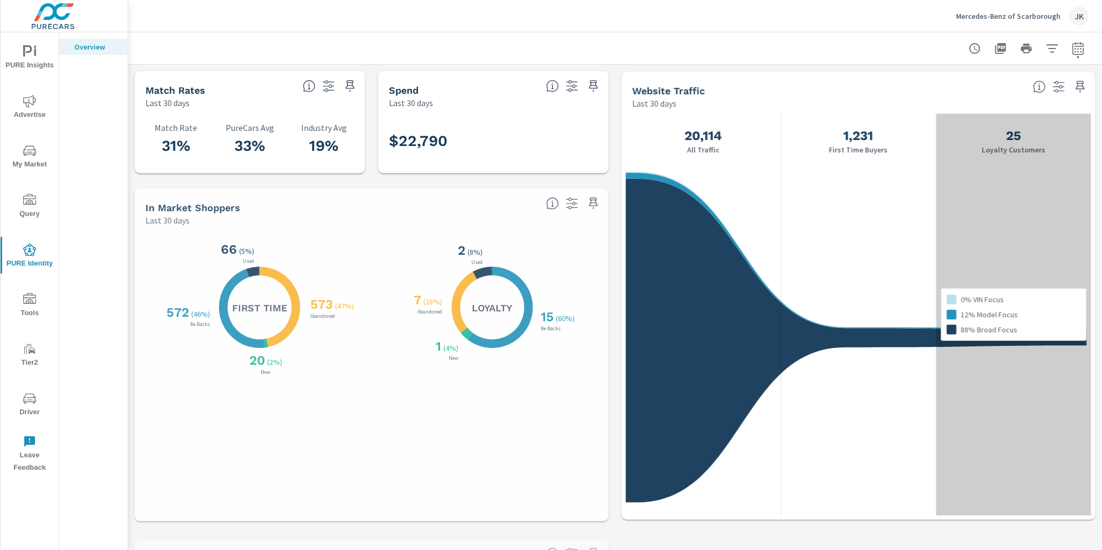
scroll to position [1, 0]
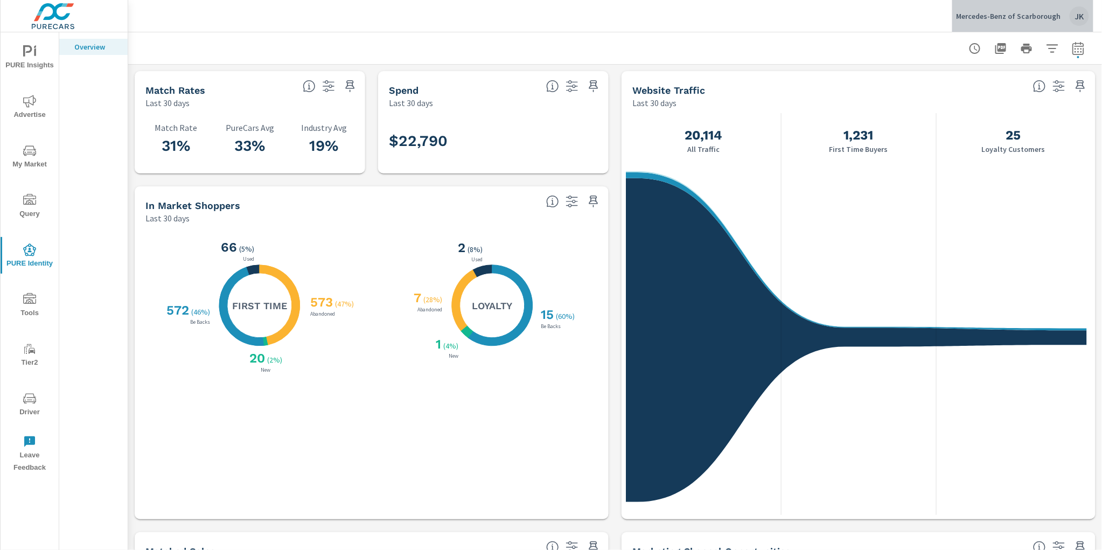
click at [1080, 14] on div "JK" at bounding box center [1079, 15] width 19 height 19
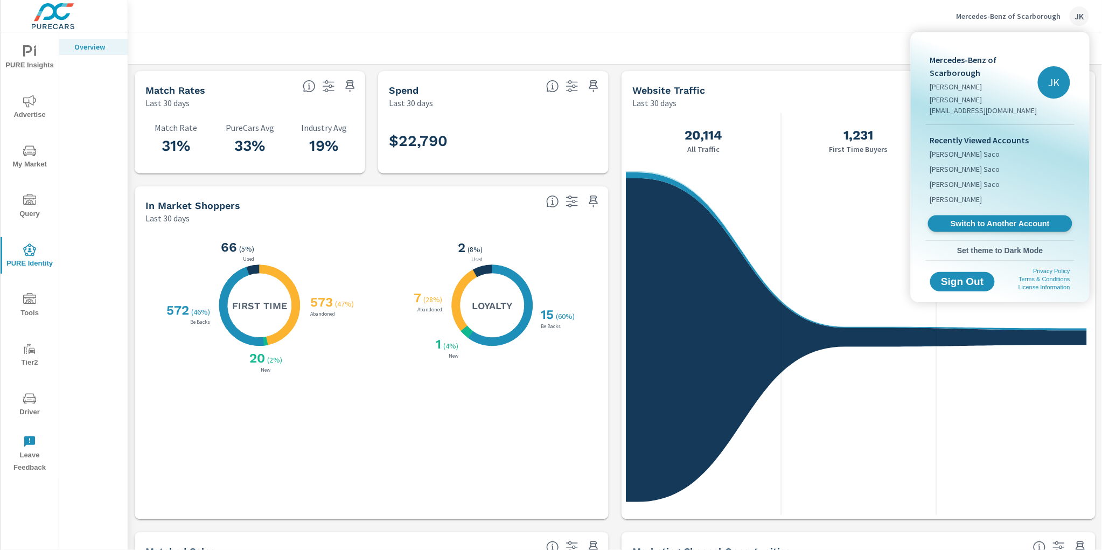
click at [1016, 219] on span "Switch to Another Account" at bounding box center [1000, 224] width 132 height 10
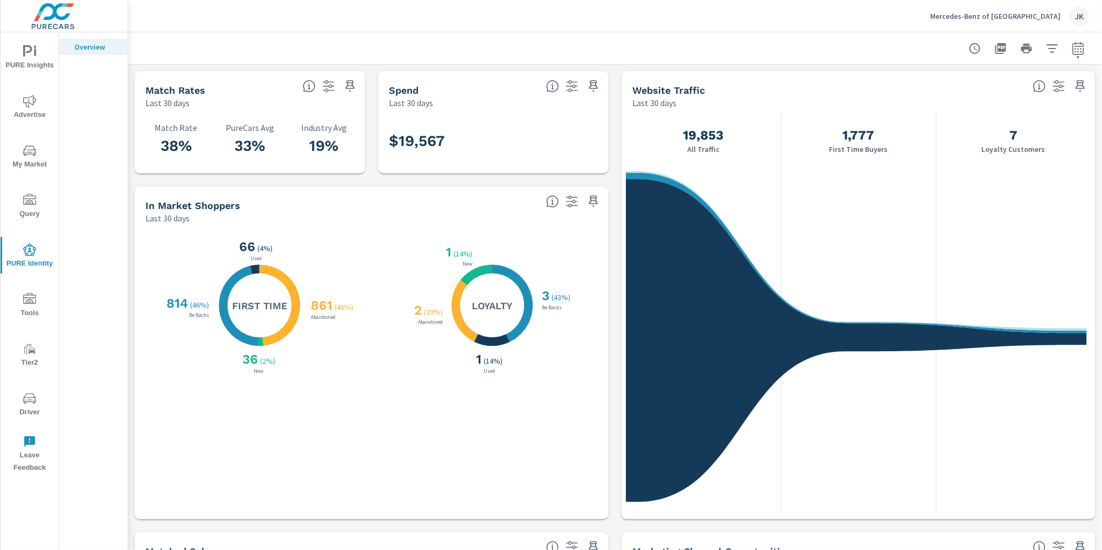
scroll to position [1, 0]
click at [36, 46] on icon "nav menu" at bounding box center [35, 47] width 2 height 4
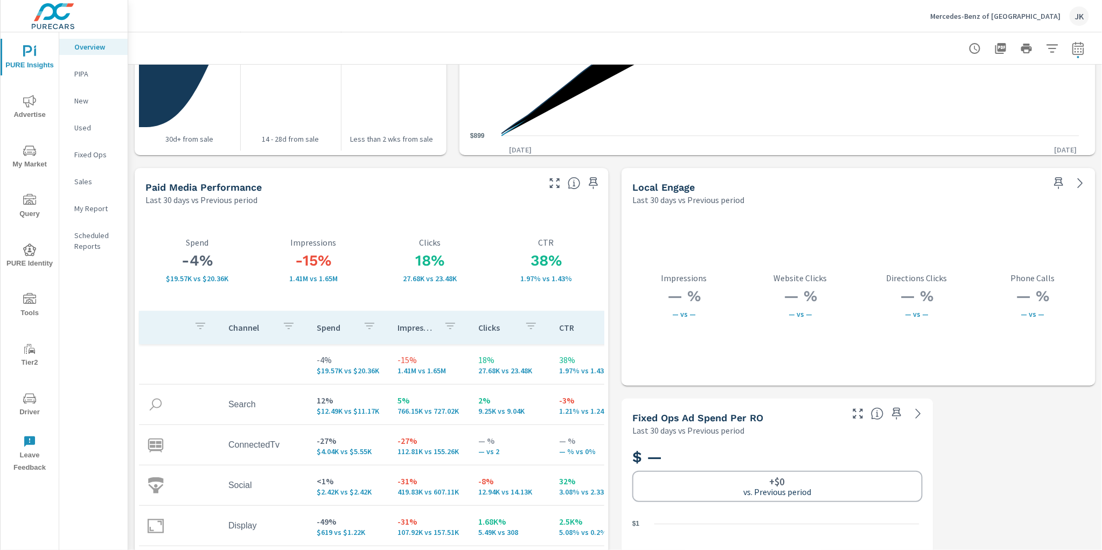
scroll to position [1802, 0]
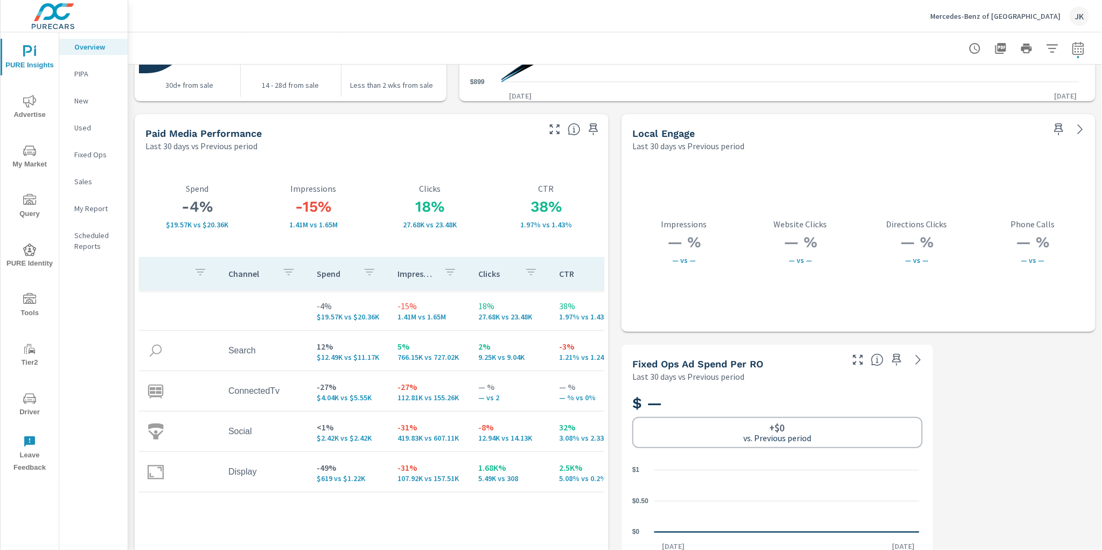
click at [542, 122] on div at bounding box center [575, 126] width 67 height 24
click at [546, 124] on button "button" at bounding box center [554, 129] width 17 height 17
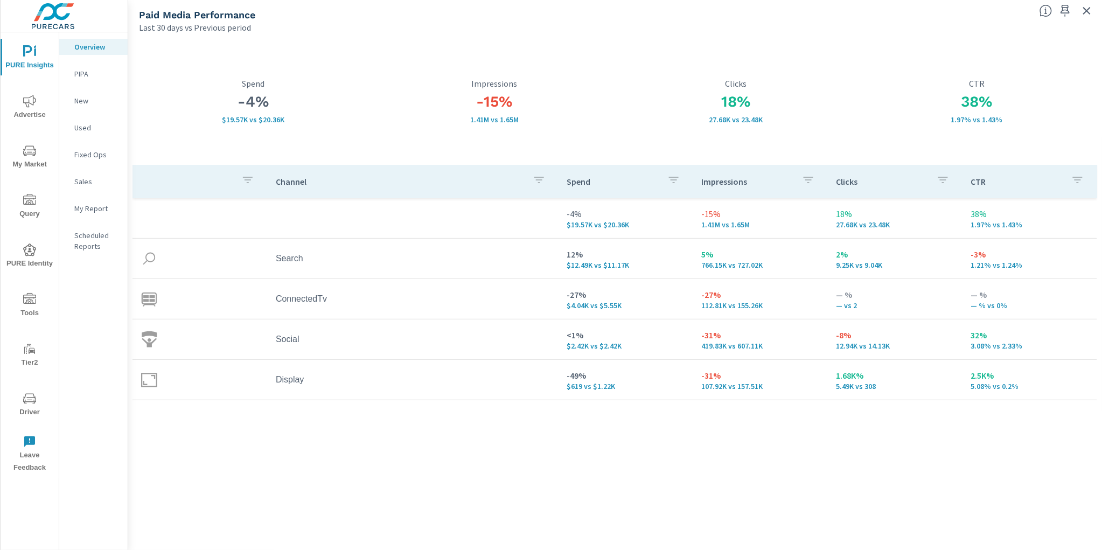
click at [723, 543] on div "Channel Spend Impressions Clicks CTR -4% $19.57K vs $20.36K -15% 1.41M vs 1.65M…" at bounding box center [616, 355] width 966 height 381
click at [1090, 8] on icon "button" at bounding box center [1088, 11] width 8 height 8
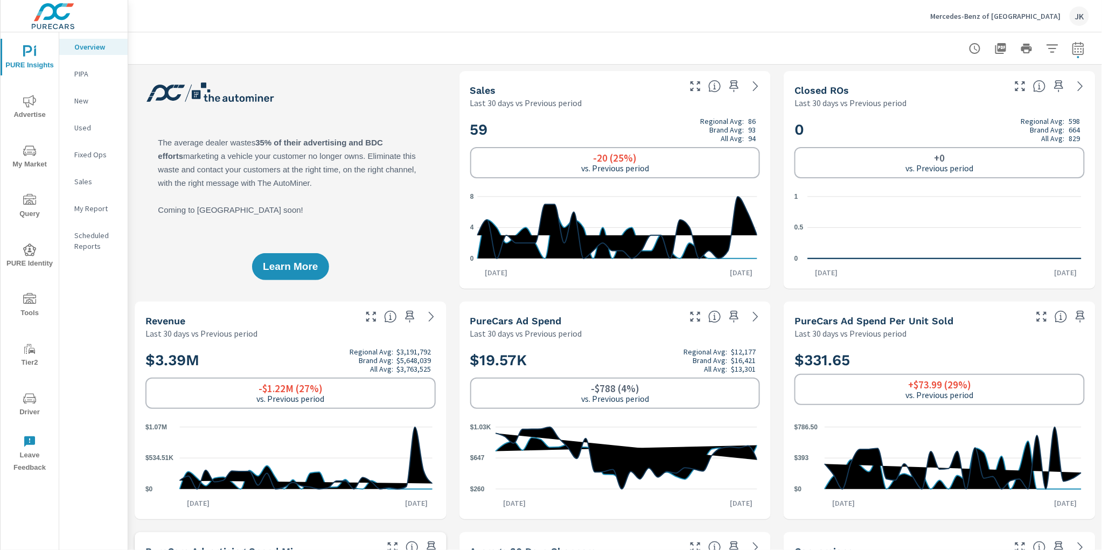
scroll to position [1, 0]
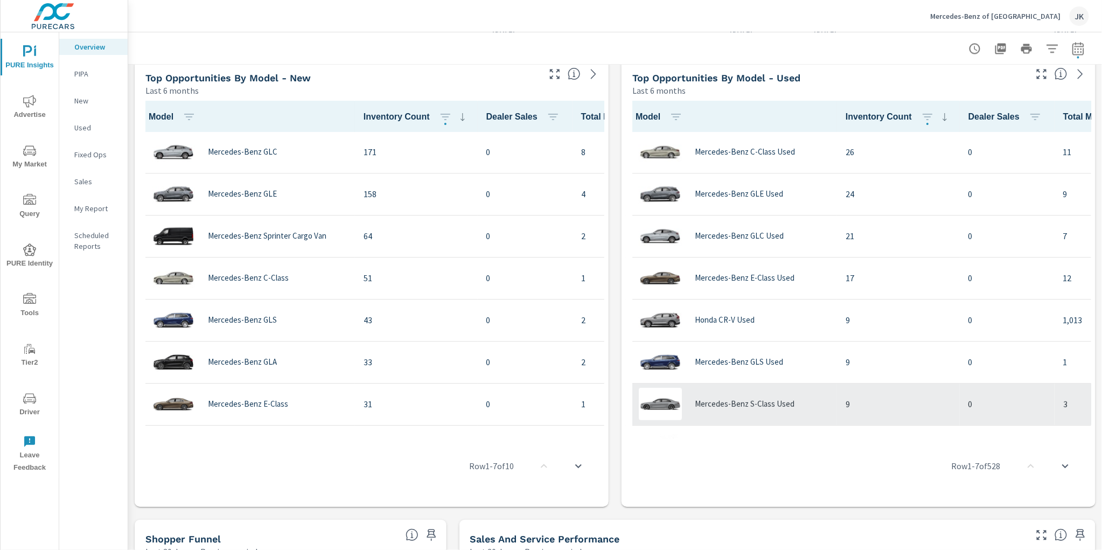
scroll to position [123, 0]
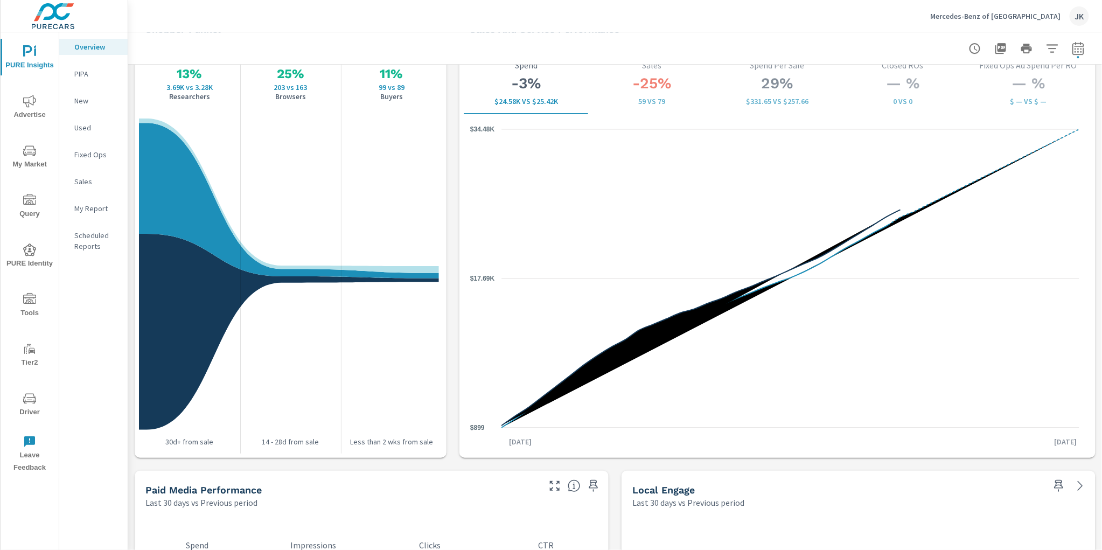
scroll to position [1430, 0]
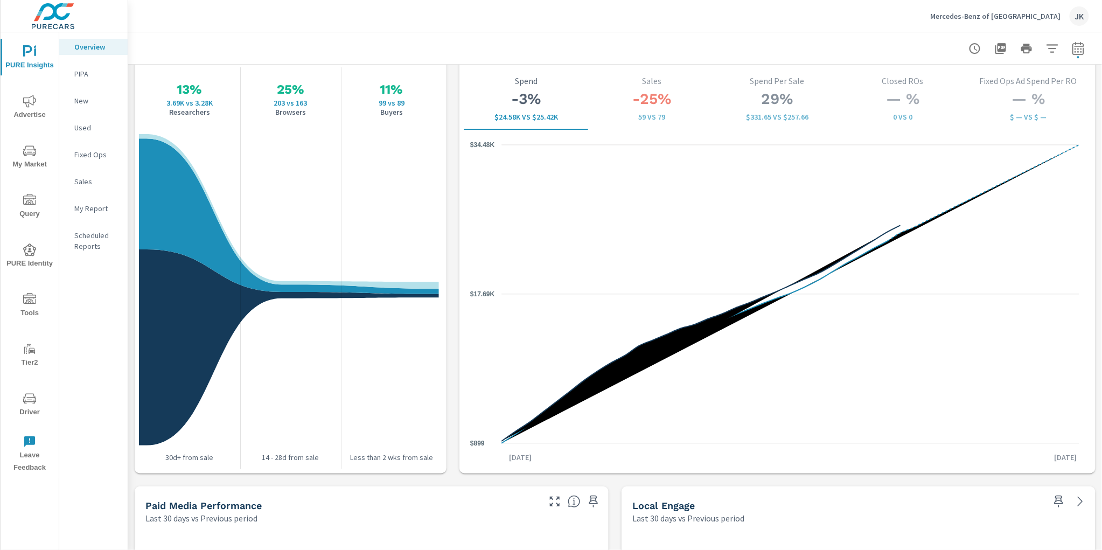
click at [31, 89] on button "Advertise" at bounding box center [30, 106] width 58 height 37
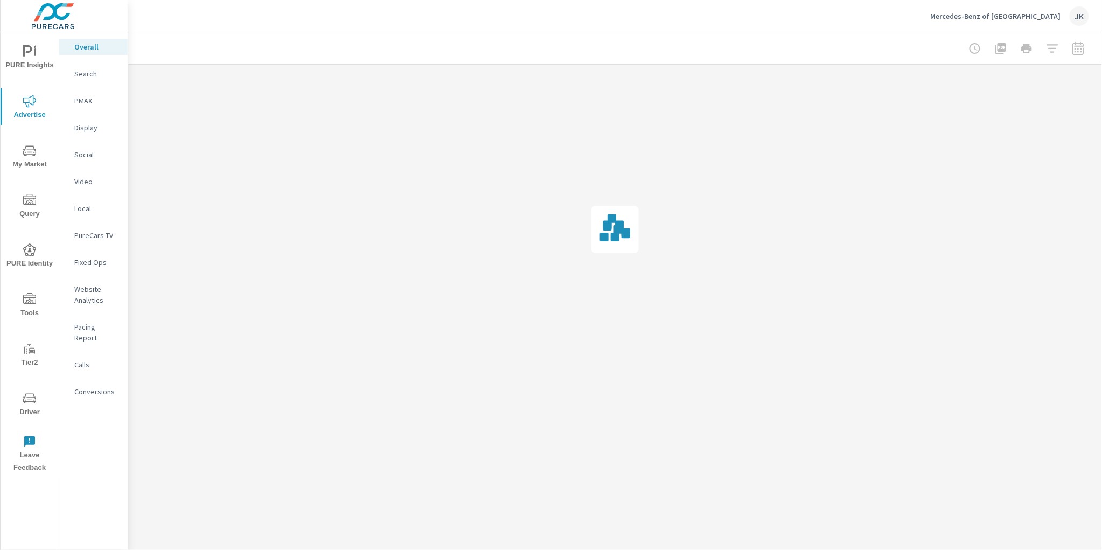
click at [20, 150] on span "My Market" at bounding box center [30, 157] width 52 height 26
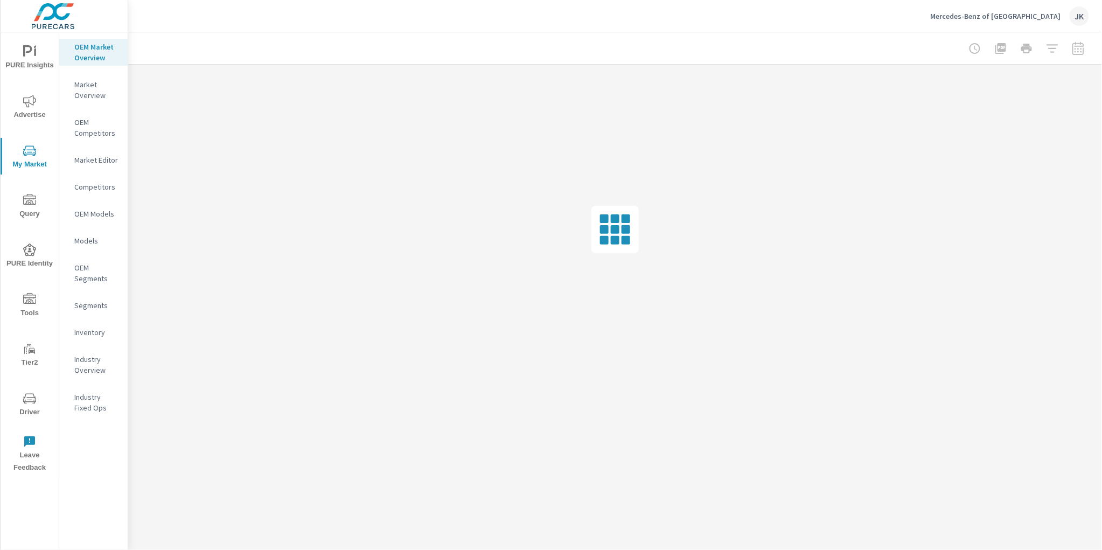
click at [94, 332] on p "Inventory" at bounding box center [96, 332] width 45 height 11
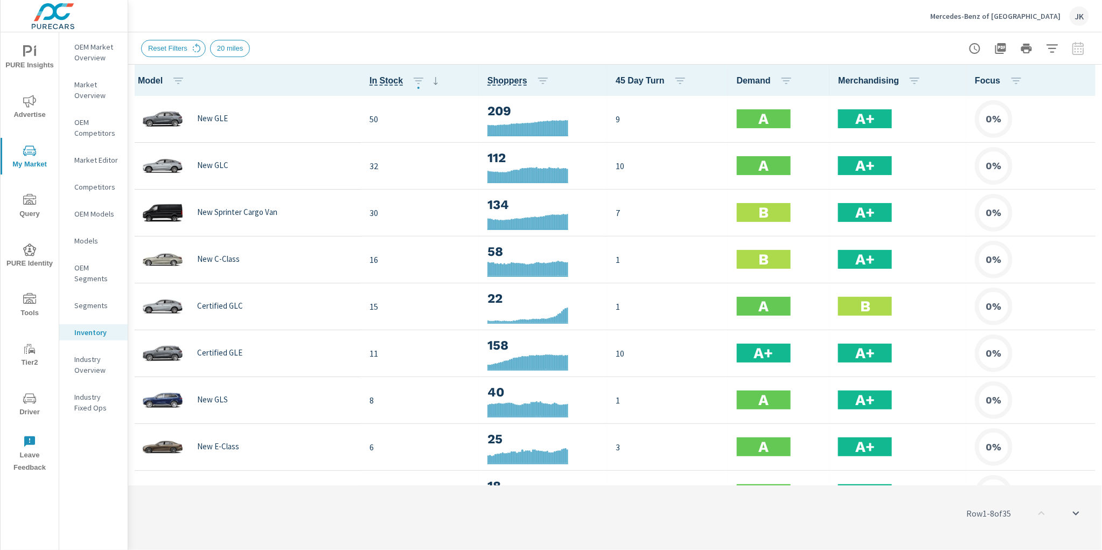
scroll to position [1, 0]
click at [1081, 79] on icon "button" at bounding box center [1087, 80] width 13 height 13
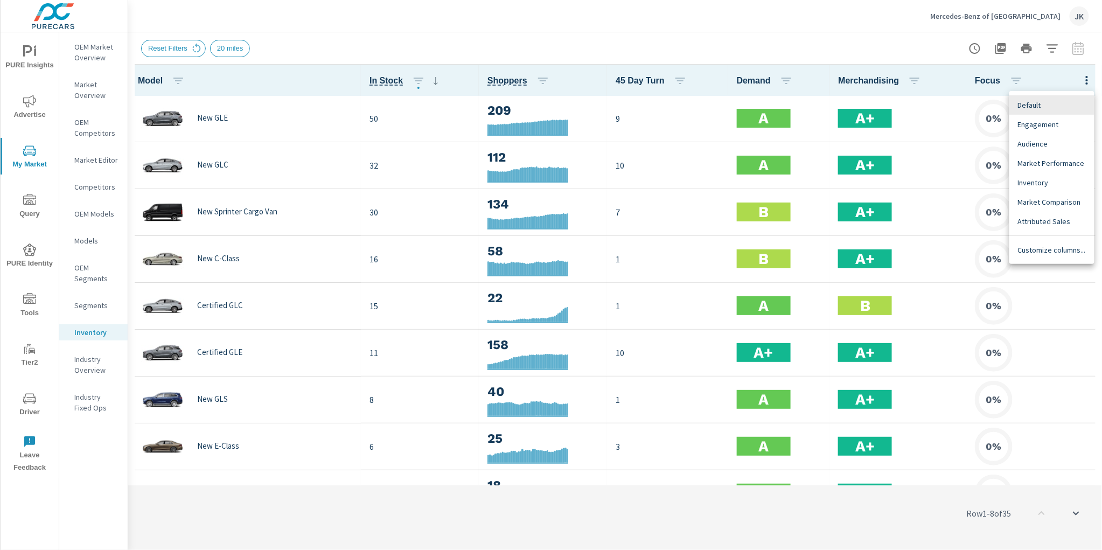
click at [1056, 244] on div "Customize columns..." at bounding box center [1052, 249] width 85 height 19
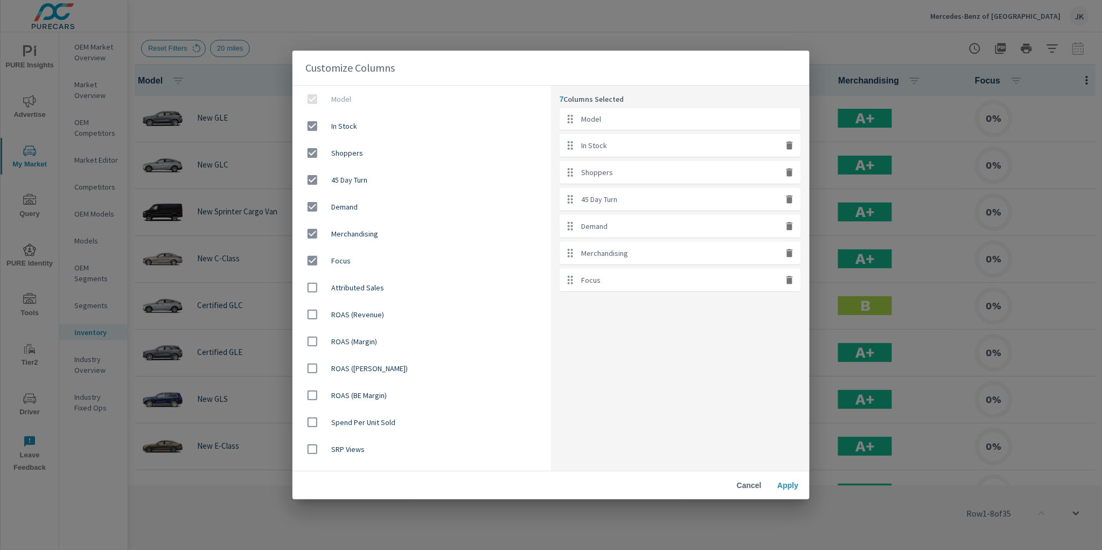
drag, startPoint x: 781, startPoint y: 279, endPoint x: 789, endPoint y: 269, distance: 12.6
click at [781, 279] on div "Focus" at bounding box center [680, 280] width 241 height 23
click at [788, 255] on icon "button" at bounding box center [790, 253] width 6 height 8
checkbox input "false"
click at [788, 255] on icon "button" at bounding box center [790, 253] width 6 height 8
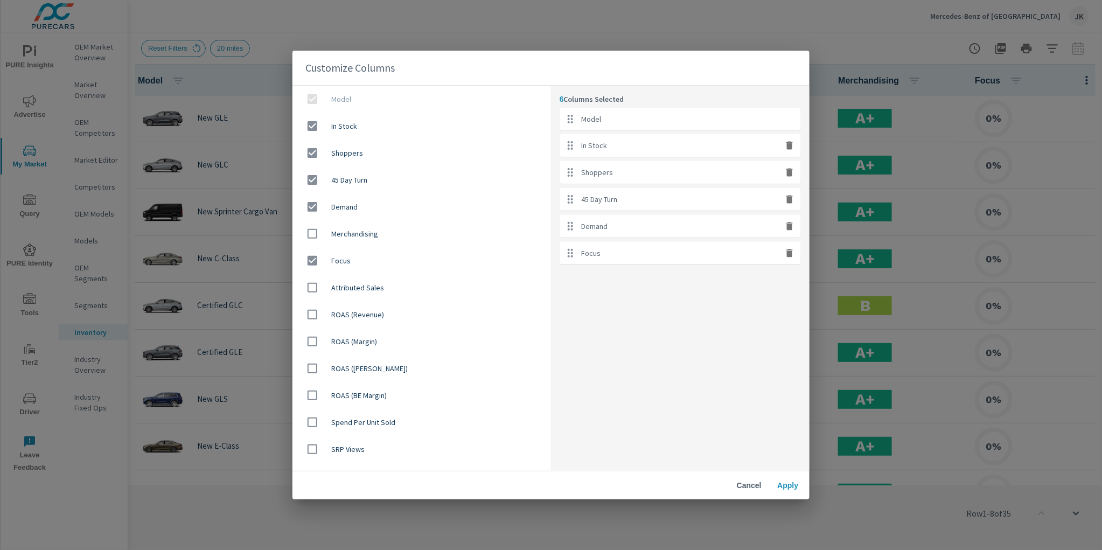
checkbox input "false"
drag, startPoint x: 781, startPoint y: 482, endPoint x: 779, endPoint y: 473, distance: 9.9
click at [781, 482] on button "Apply" at bounding box center [788, 485] width 34 height 19
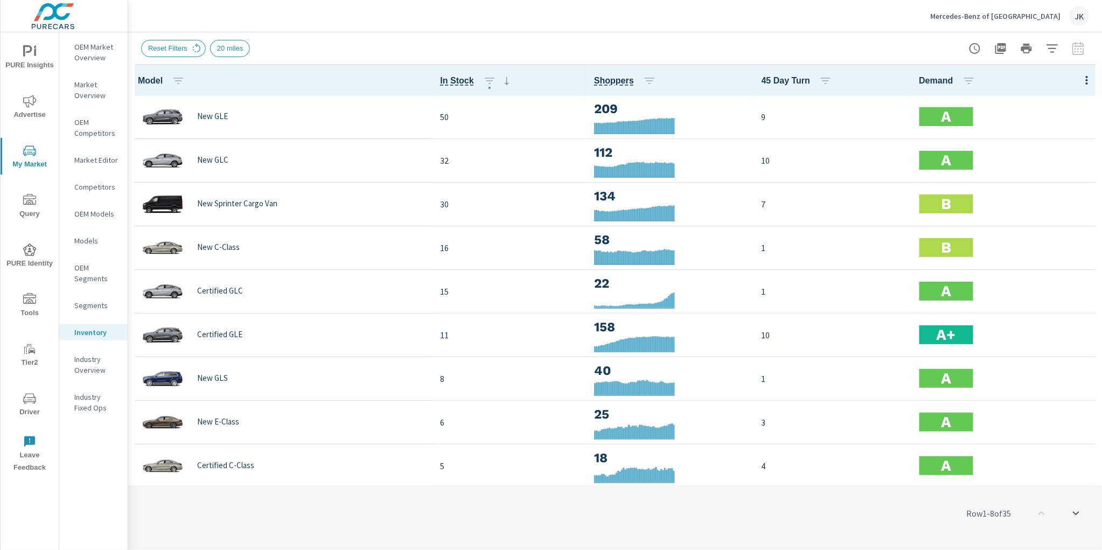
click at [425, 528] on div "Row 1 - 8 of 35" at bounding box center [615, 513] width 974 height 65
click at [1081, 13] on div "JK" at bounding box center [1079, 15] width 19 height 19
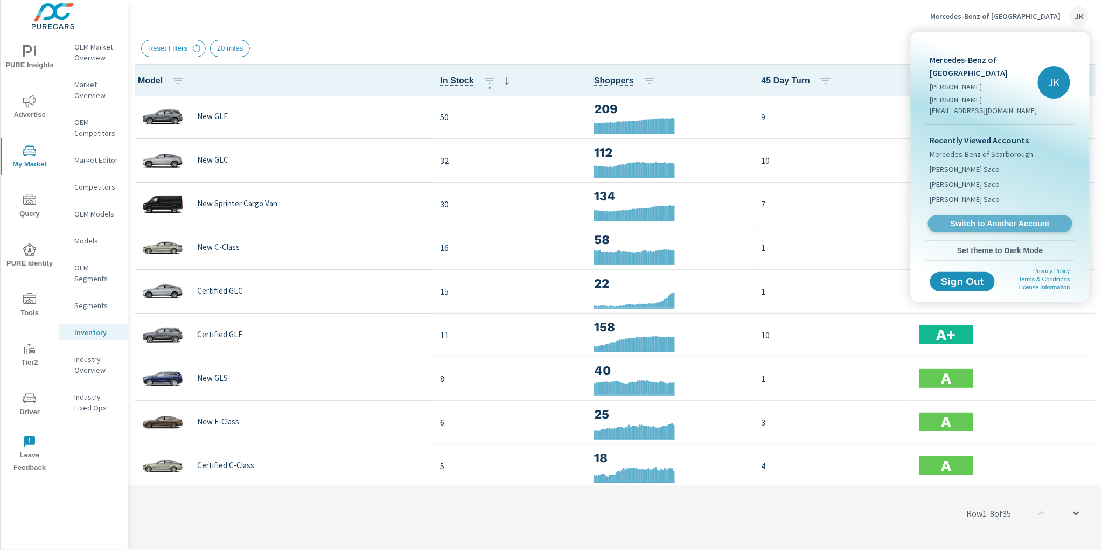
click at [994, 219] on span "Switch to Another Account" at bounding box center [1000, 224] width 132 height 10
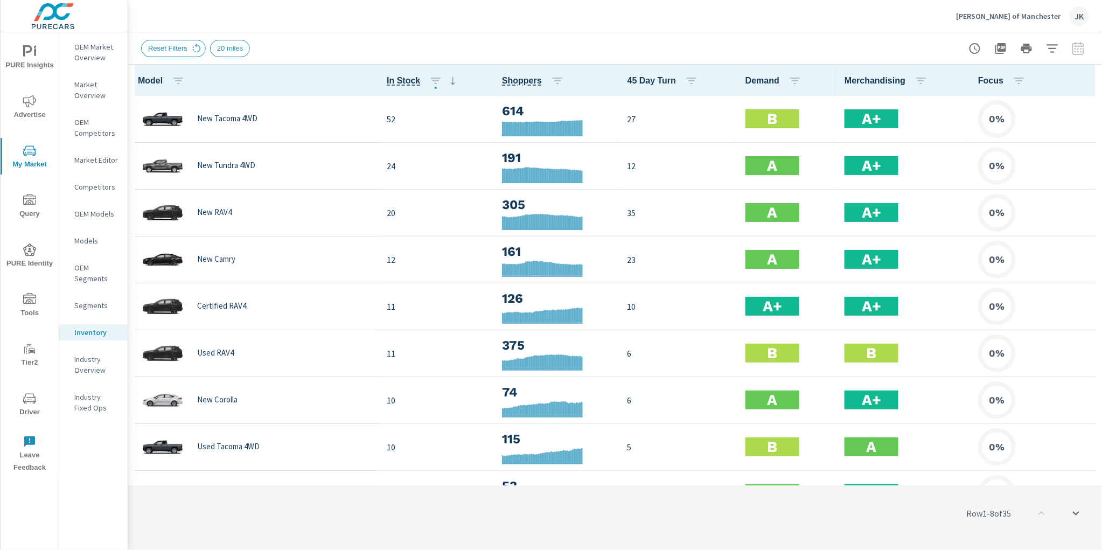
scroll to position [1, 0]
click at [1081, 76] on icon "button" at bounding box center [1087, 80] width 13 height 13
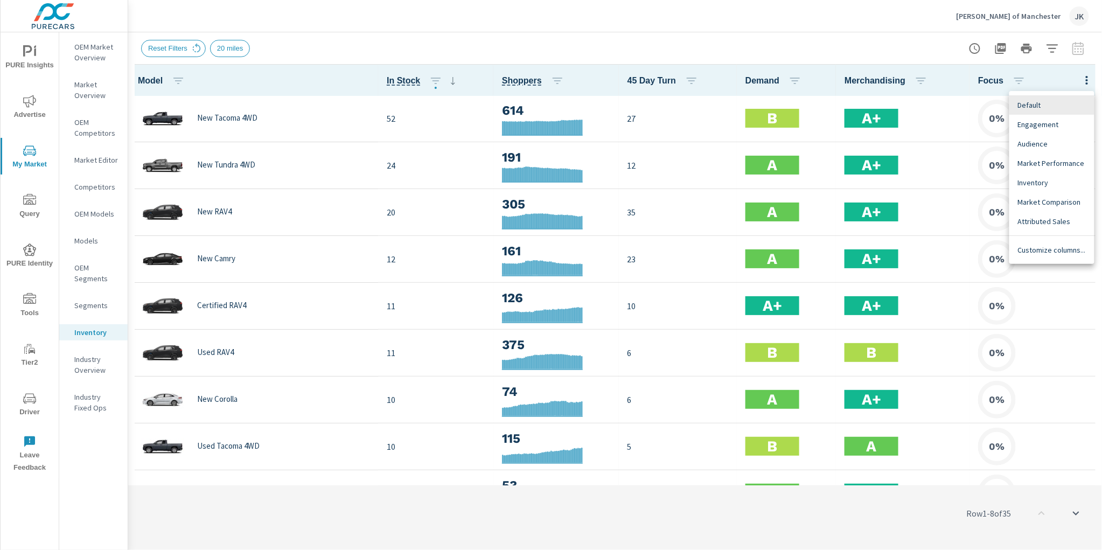
click at [1044, 259] on div "Customize columns..." at bounding box center [1052, 249] width 85 height 19
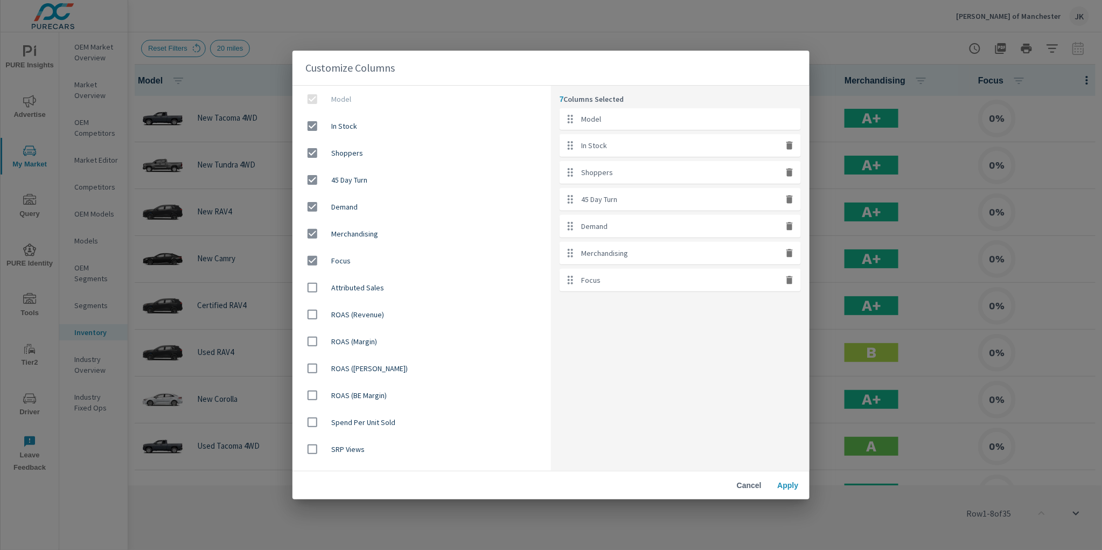
click at [789, 260] on div "Merchandising" at bounding box center [680, 253] width 241 height 23
click at [789, 254] on icon "button" at bounding box center [790, 253] width 6 height 8
checkbox input "false"
click at [789, 254] on icon "button" at bounding box center [790, 253] width 6 height 8
checkbox input "false"
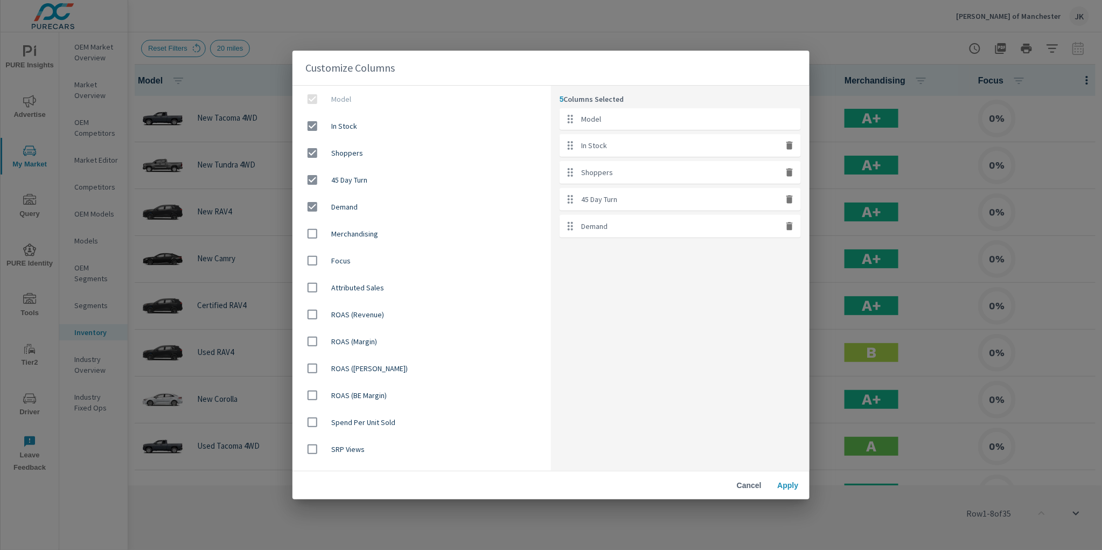
click at [785, 484] on span "Apply" at bounding box center [788, 486] width 26 height 10
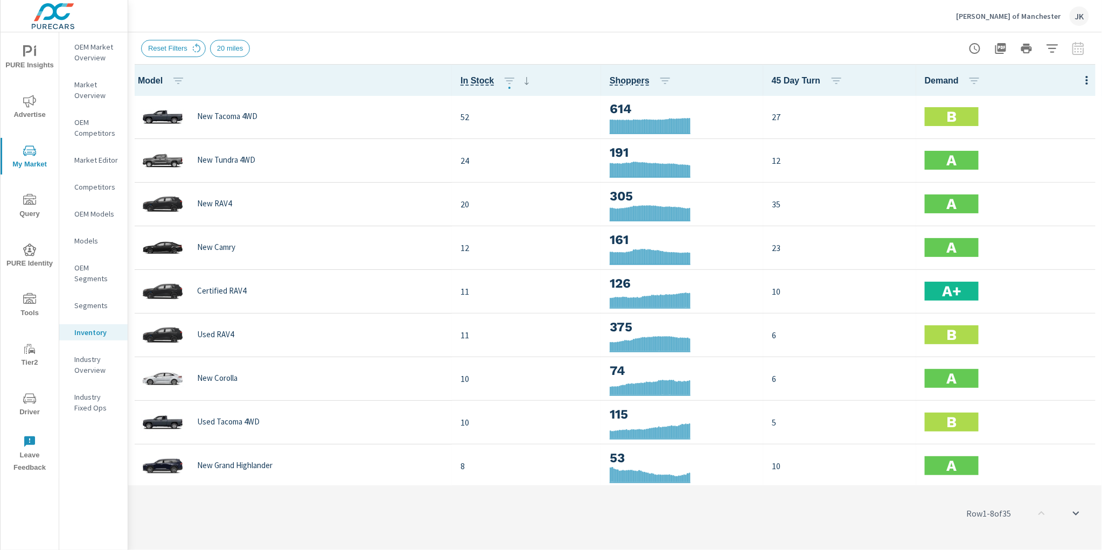
click at [362, 515] on div "Row 1 - 8 of 35" at bounding box center [615, 513] width 974 height 65
click at [87, 43] on p "OEM Market Overview" at bounding box center [96, 52] width 45 height 22
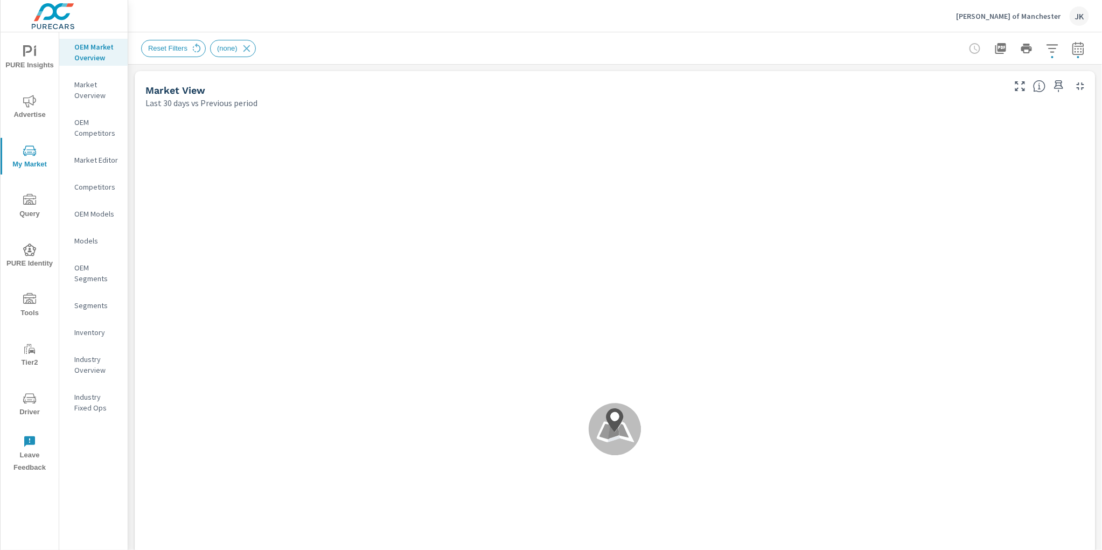
click at [396, 15] on div "Ira Toyota of Manchester JK" at bounding box center [615, 16] width 948 height 32
click at [38, 59] on span "PURE Insights" at bounding box center [30, 58] width 52 height 26
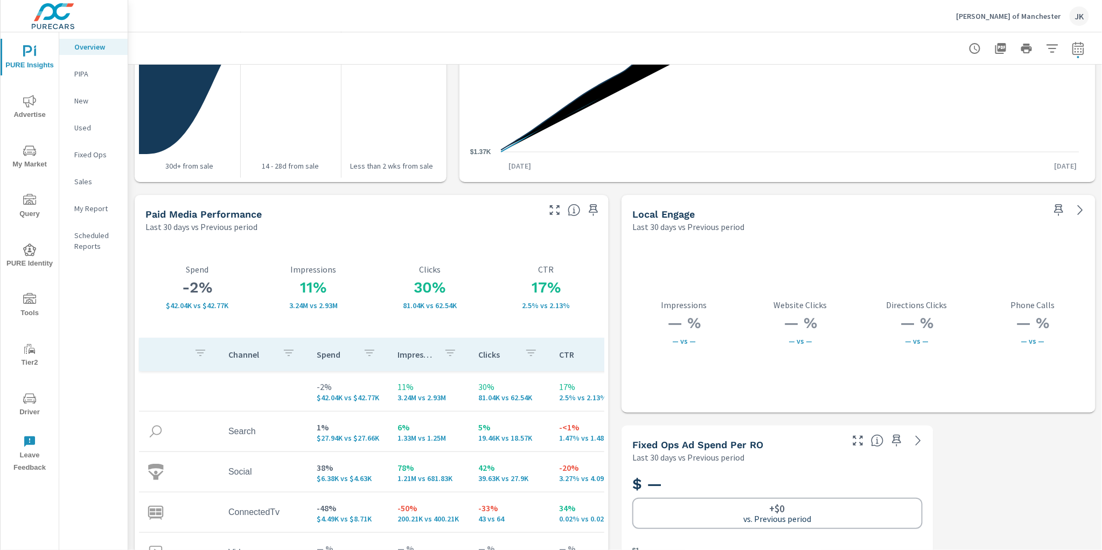
scroll to position [1770, 0]
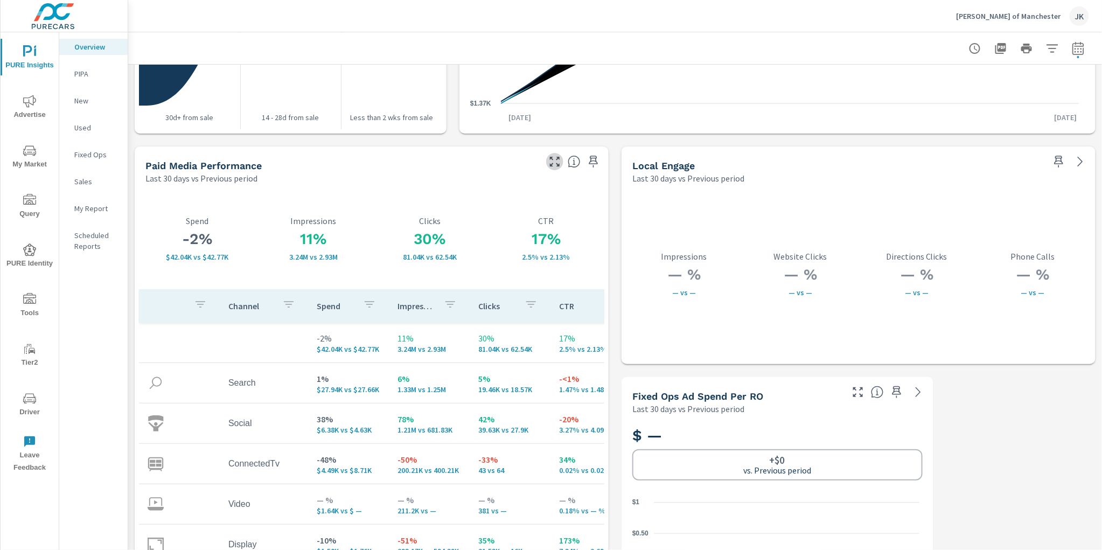
click at [549, 159] on icon "button" at bounding box center [555, 161] width 13 height 13
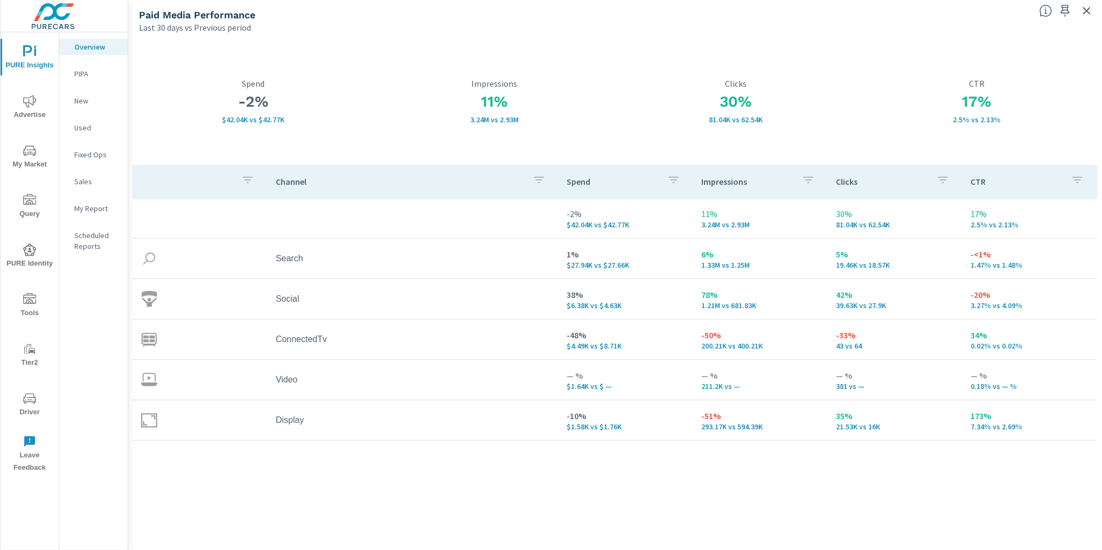
click at [289, 495] on div "Channel Spend Impressions Clicks CTR -2% $42.04K vs $42.77K 11% 3.24M vs 2.93M …" at bounding box center [616, 347] width 966 height 365
click at [1090, 8] on icon "button" at bounding box center [1088, 11] width 8 height 8
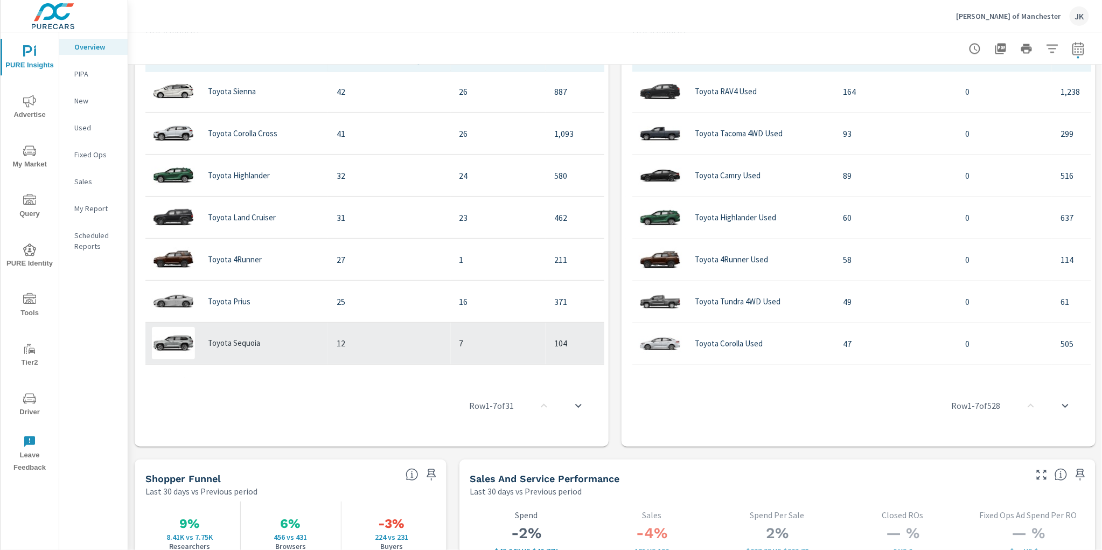
scroll to position [315, 0]
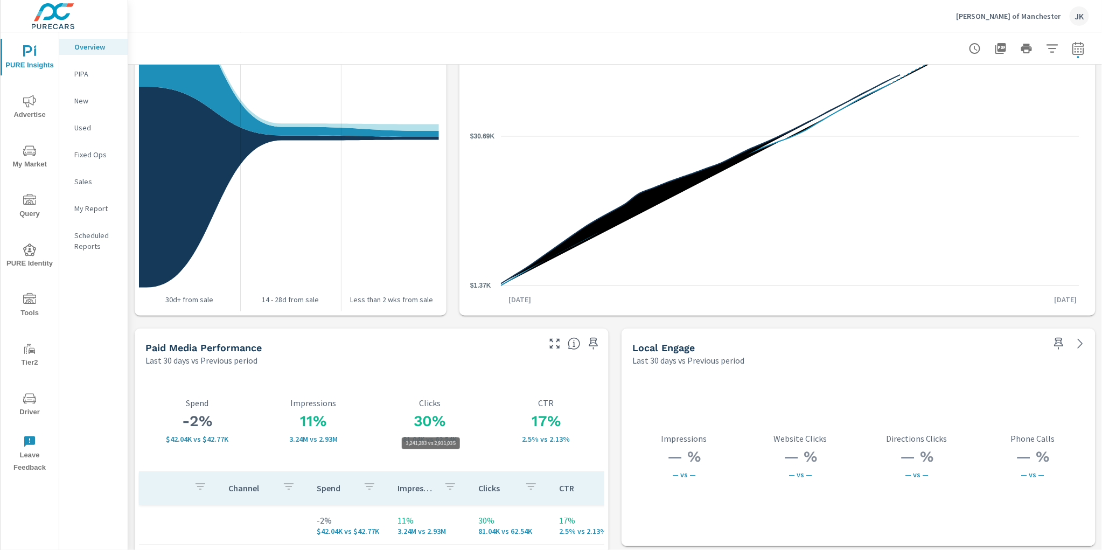
scroll to position [1820, 0]
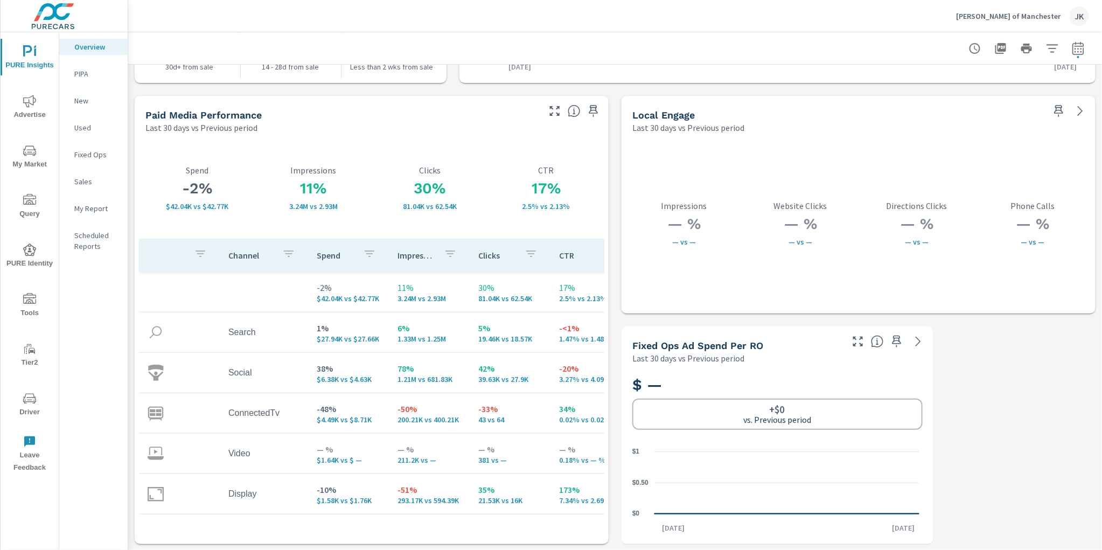
click at [26, 108] on span "Advertise" at bounding box center [30, 108] width 52 height 26
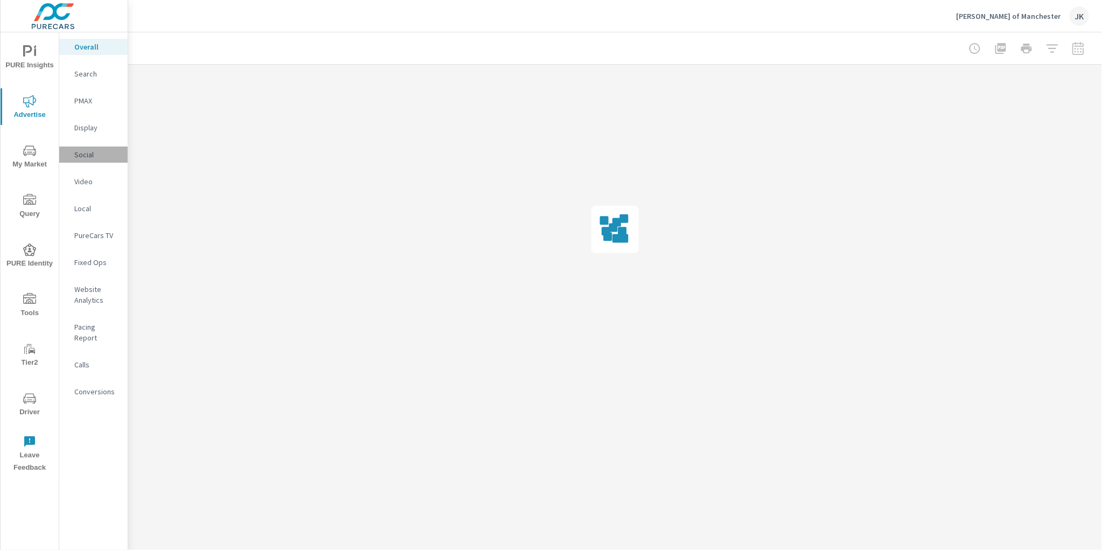
click at [81, 153] on p "Social" at bounding box center [96, 154] width 45 height 11
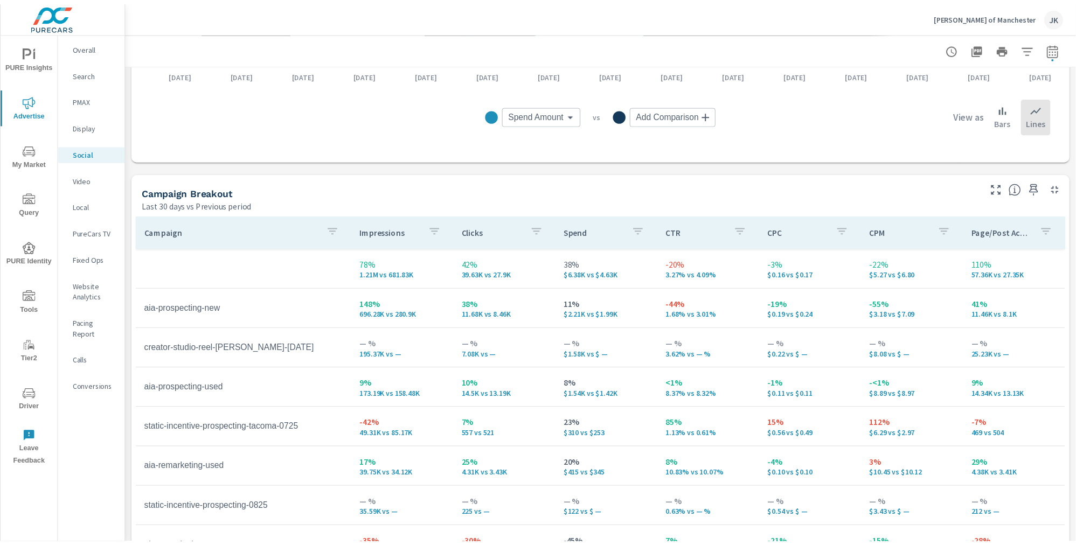
scroll to position [437, 0]
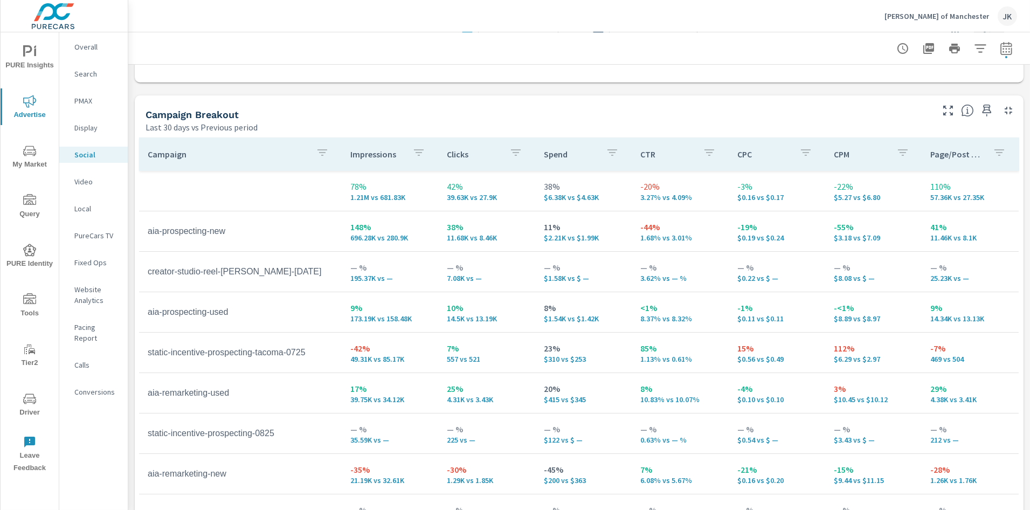
click at [27, 253] on icon "nav menu" at bounding box center [29, 250] width 13 height 13
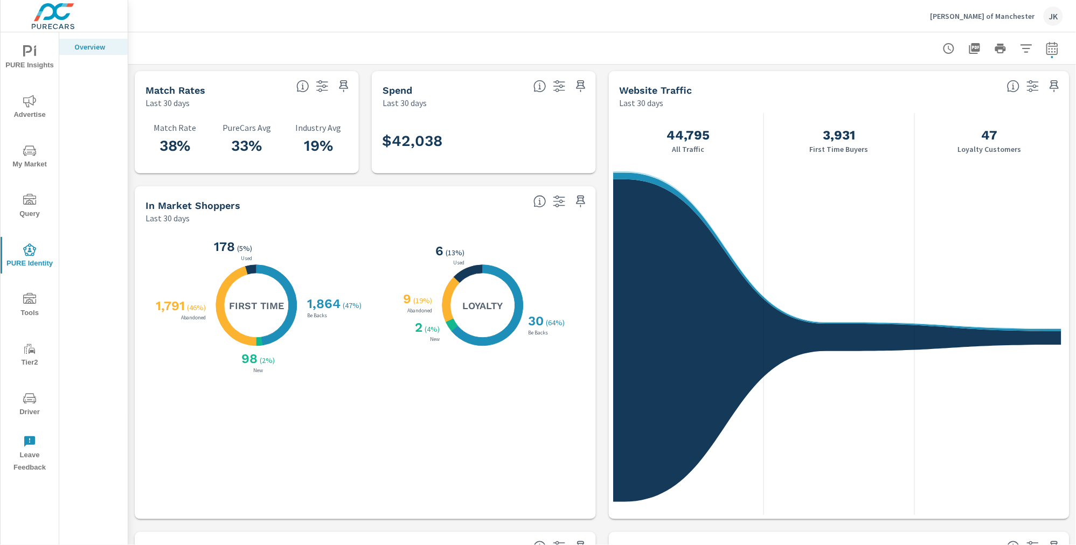
click at [849, 26] on div "Ira Toyota of Manchester JK" at bounding box center [602, 16] width 922 height 32
